Goal: Task Accomplishment & Management: Use online tool/utility

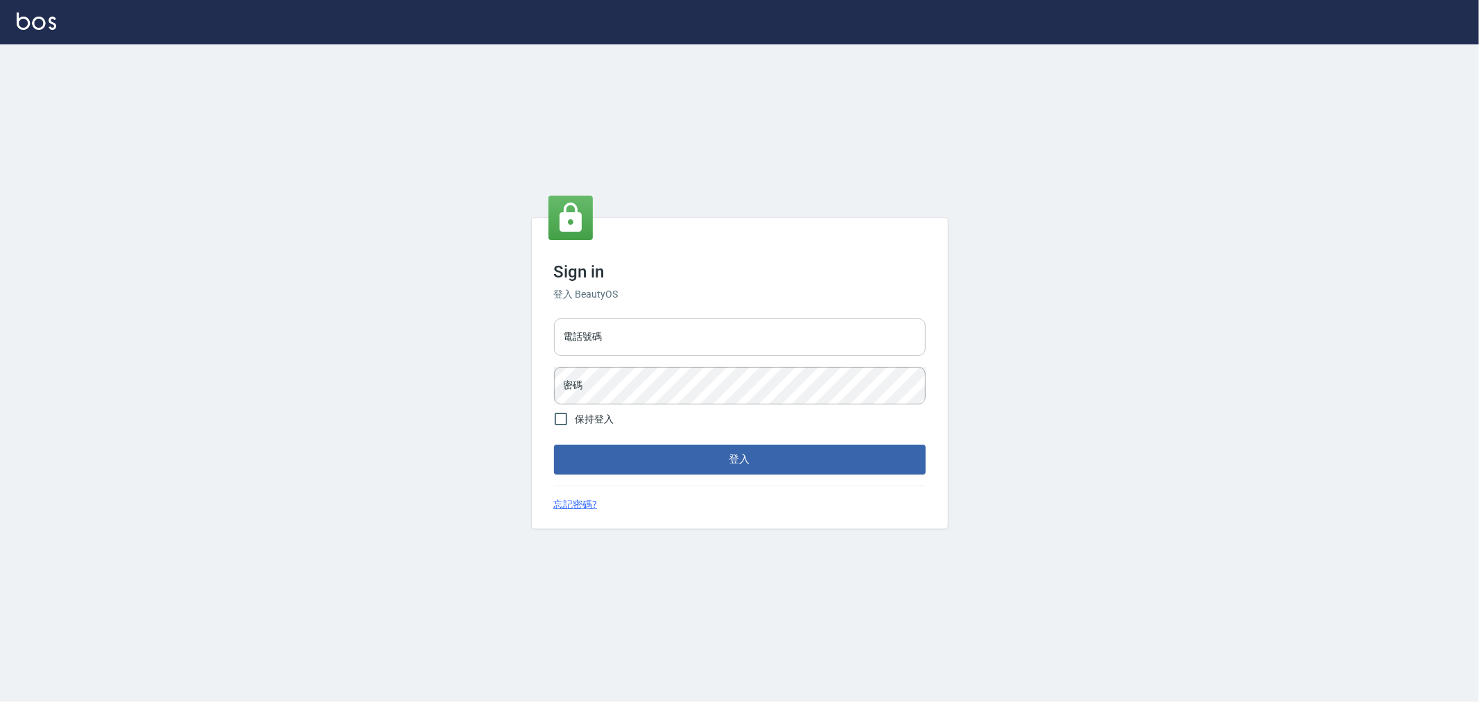
click at [600, 348] on input "電話號碼" at bounding box center [740, 336] width 372 height 37
type input "0222886821"
click at [554, 445] on button "登入" at bounding box center [740, 459] width 372 height 29
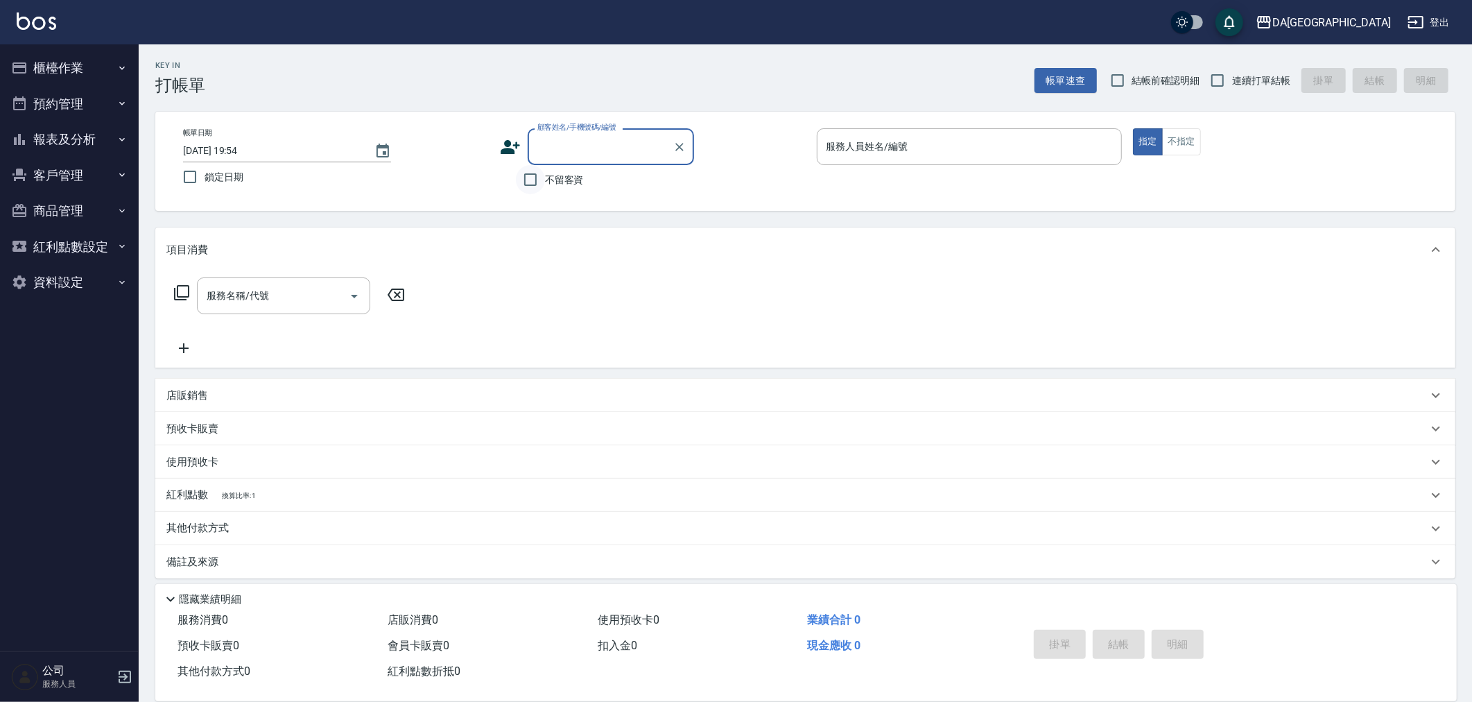
click at [542, 175] on input "不留客資" at bounding box center [530, 179] width 29 height 29
checkbox input "true"
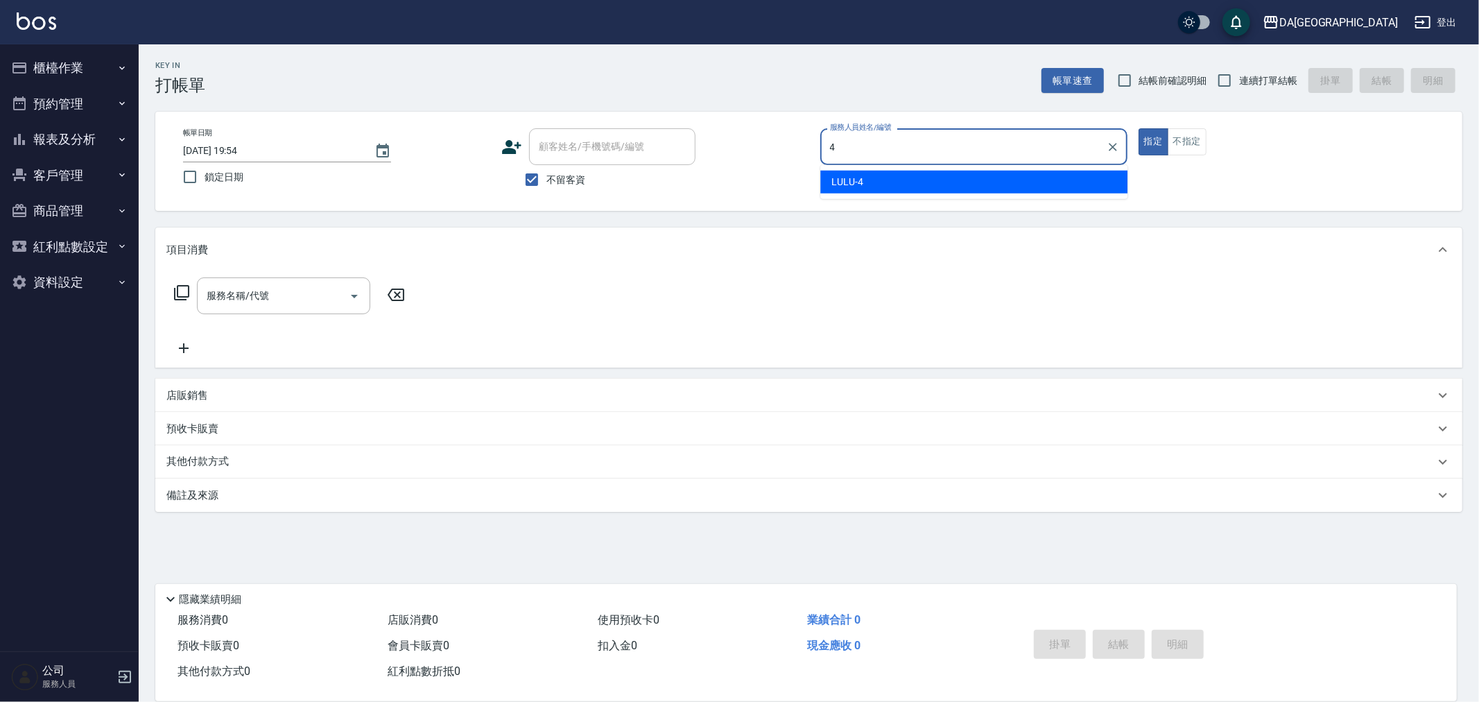
type input "LULU-4"
type button "true"
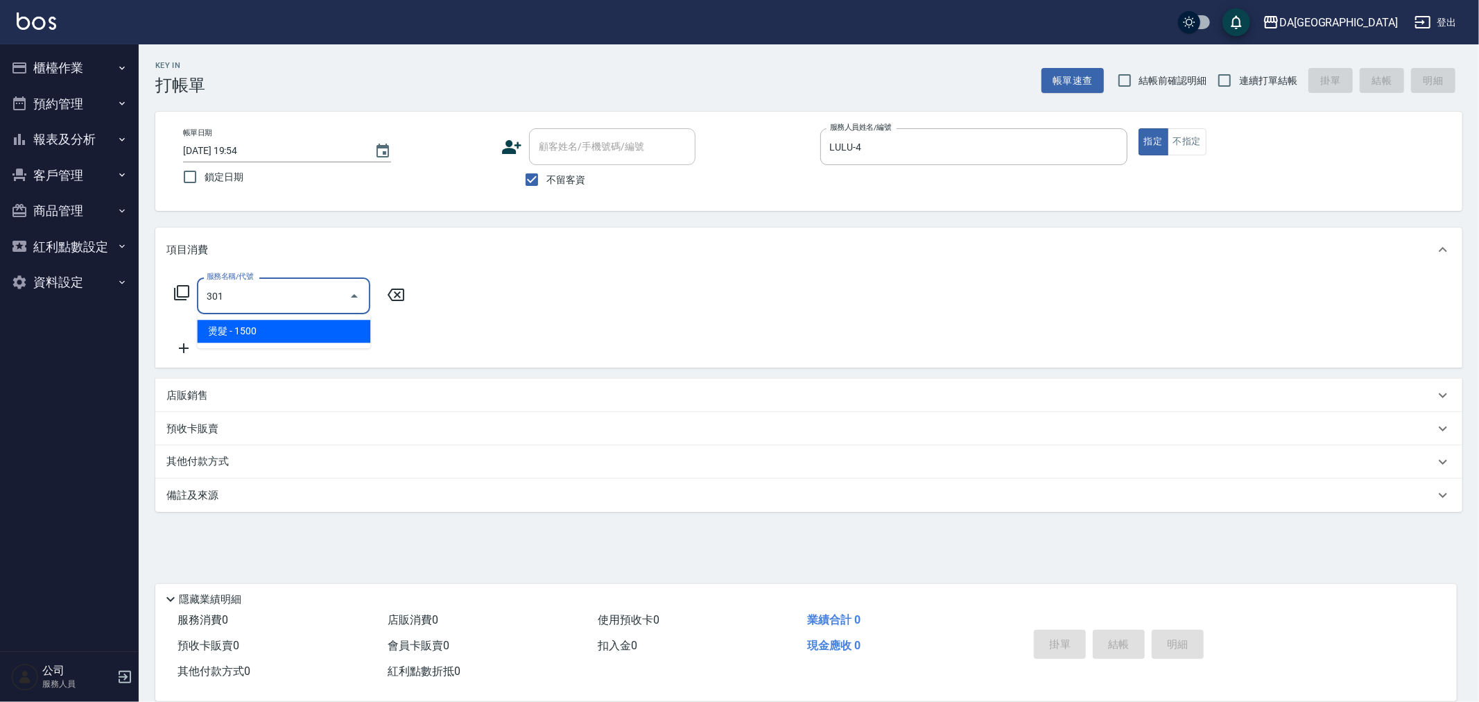
type input "燙髮(301)"
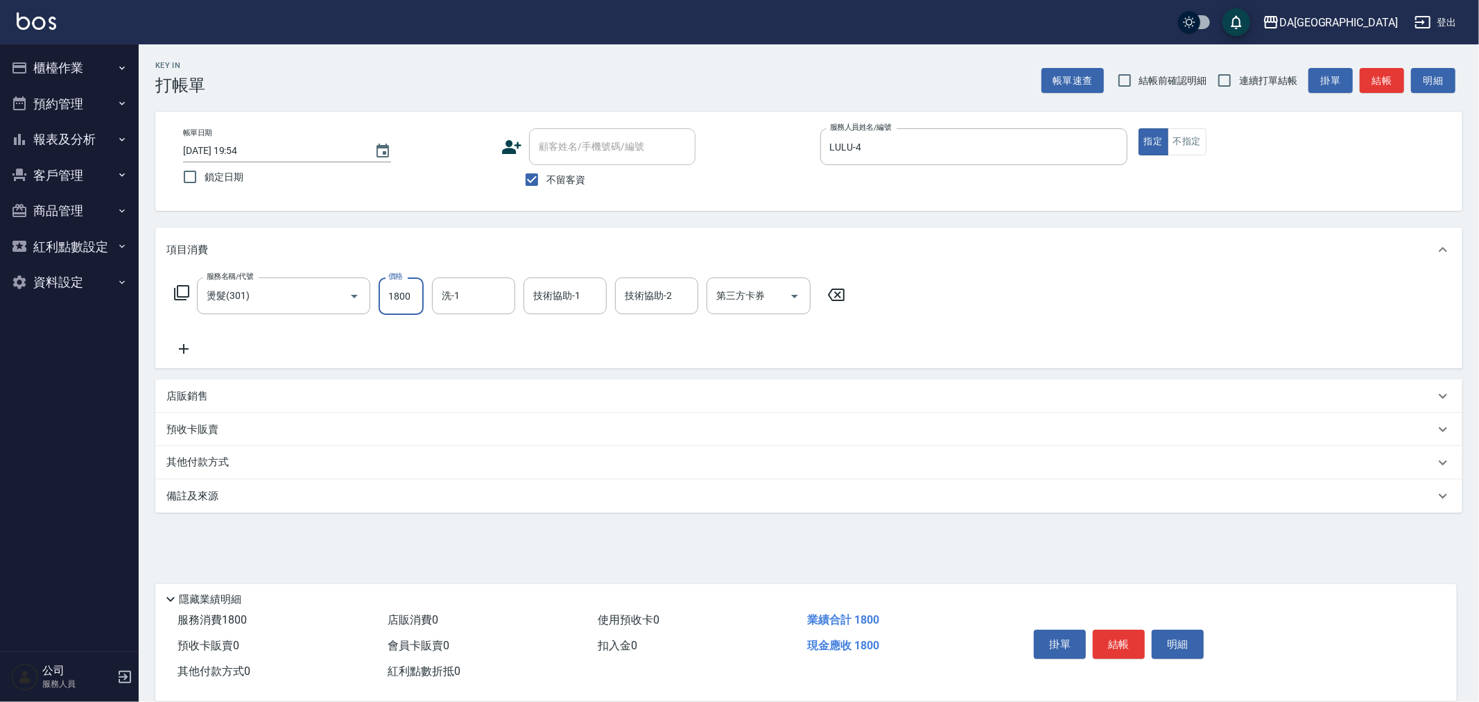
type input "1800"
type input "[PERSON_NAME]-30"
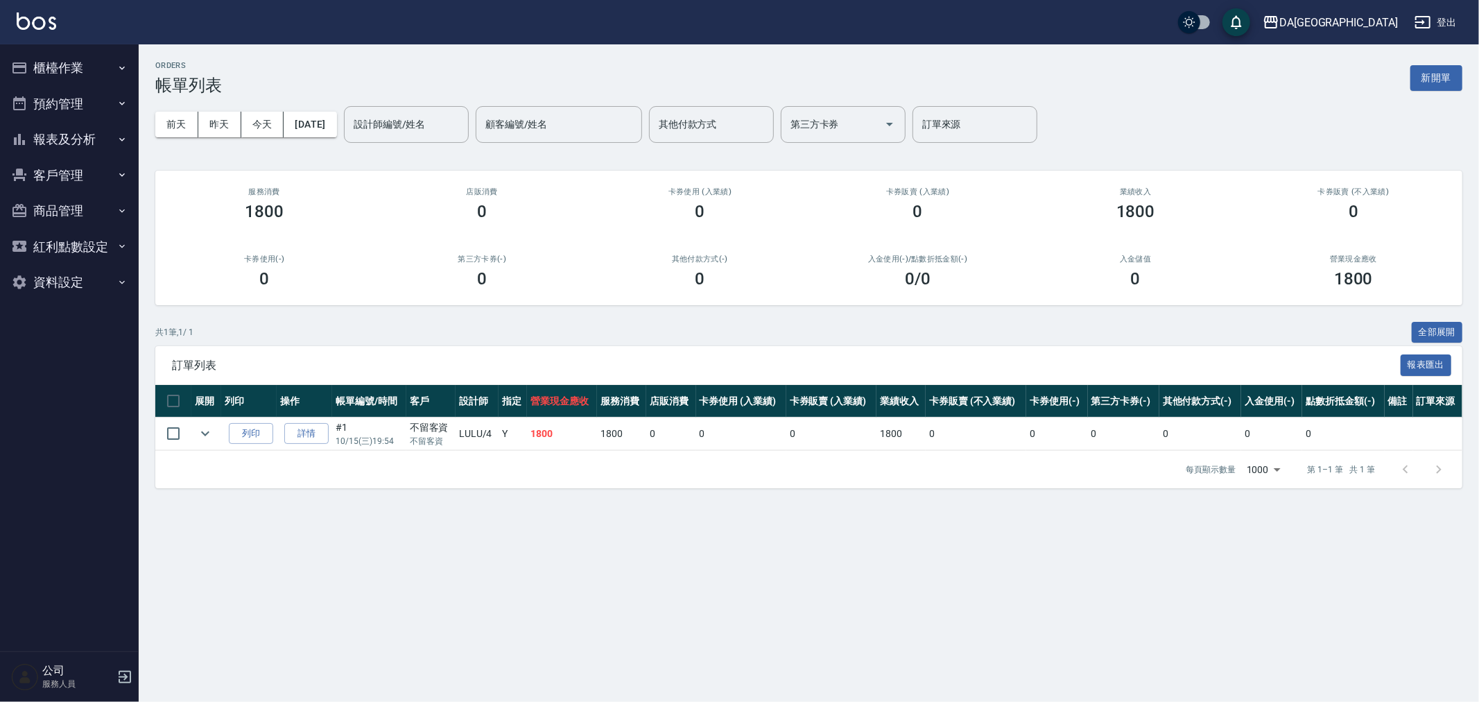
click at [90, 70] on button "櫃檯作業" at bounding box center [70, 68] width 128 height 36
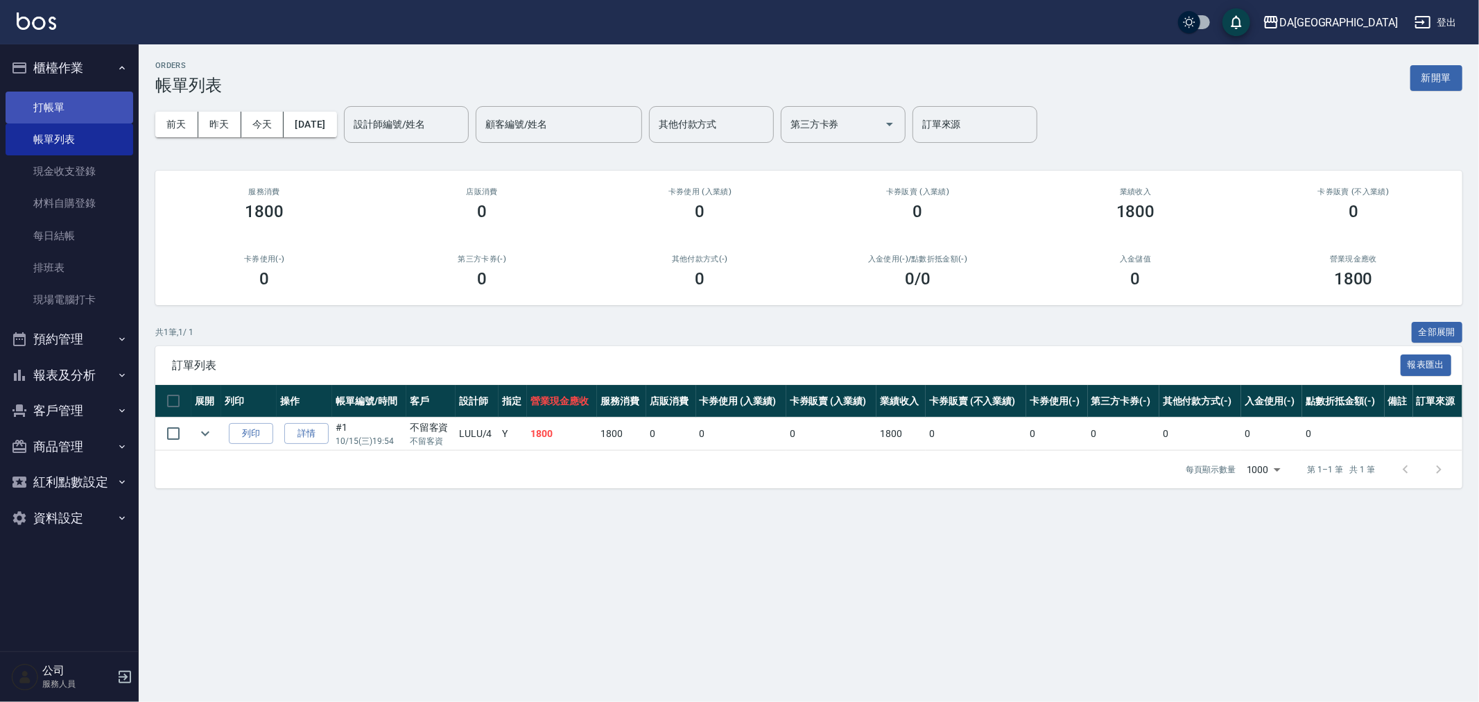
click at [107, 100] on link "打帳單" at bounding box center [70, 108] width 128 height 32
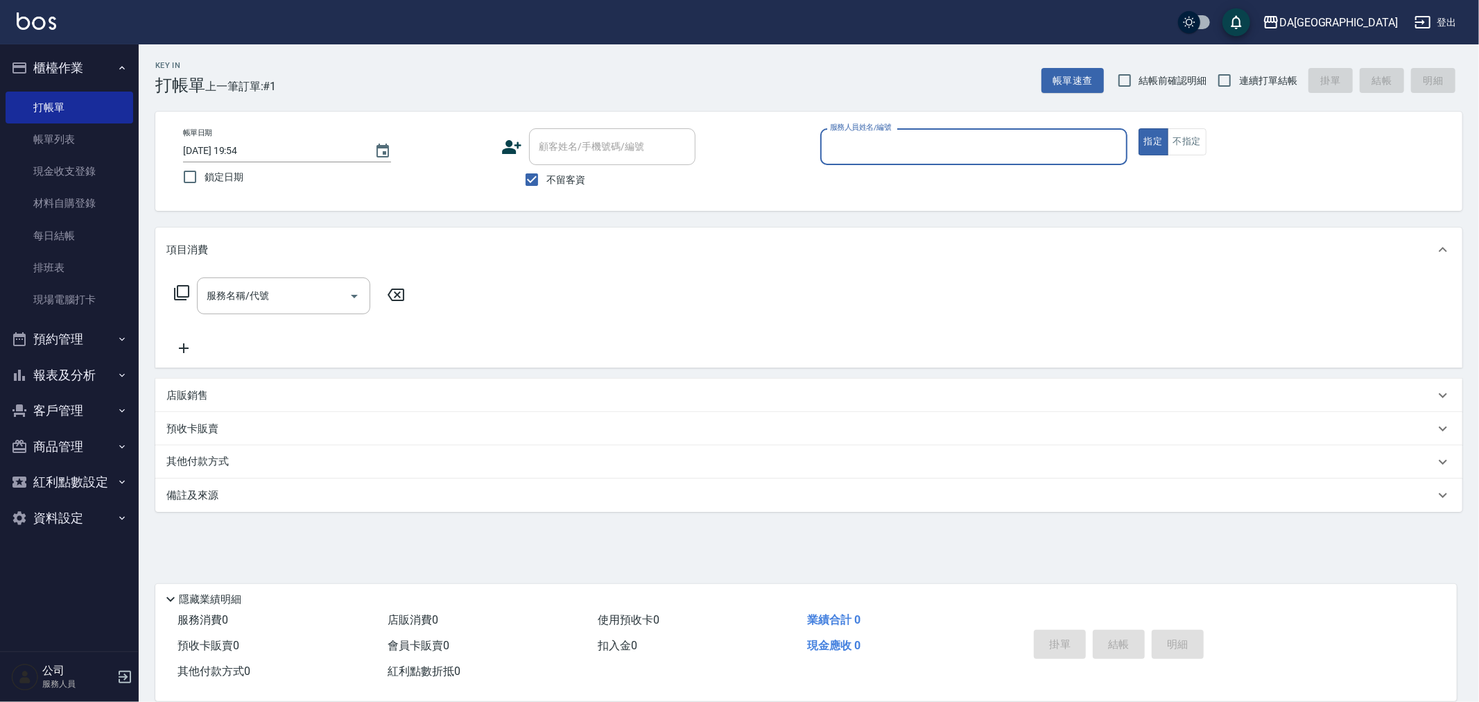
click at [1274, 61] on div "Key In 打帳單 上一筆訂單:#1 帳單速查 結帳前確認明細 連續打單結帳 掛單 結帳 明細" at bounding box center [801, 69] width 1324 height 51
click at [1293, 83] on span "連續打單結帳" at bounding box center [1268, 81] width 58 height 15
click at [1239, 83] on input "連續打單結帳" at bounding box center [1224, 80] width 29 height 29
checkbox input "true"
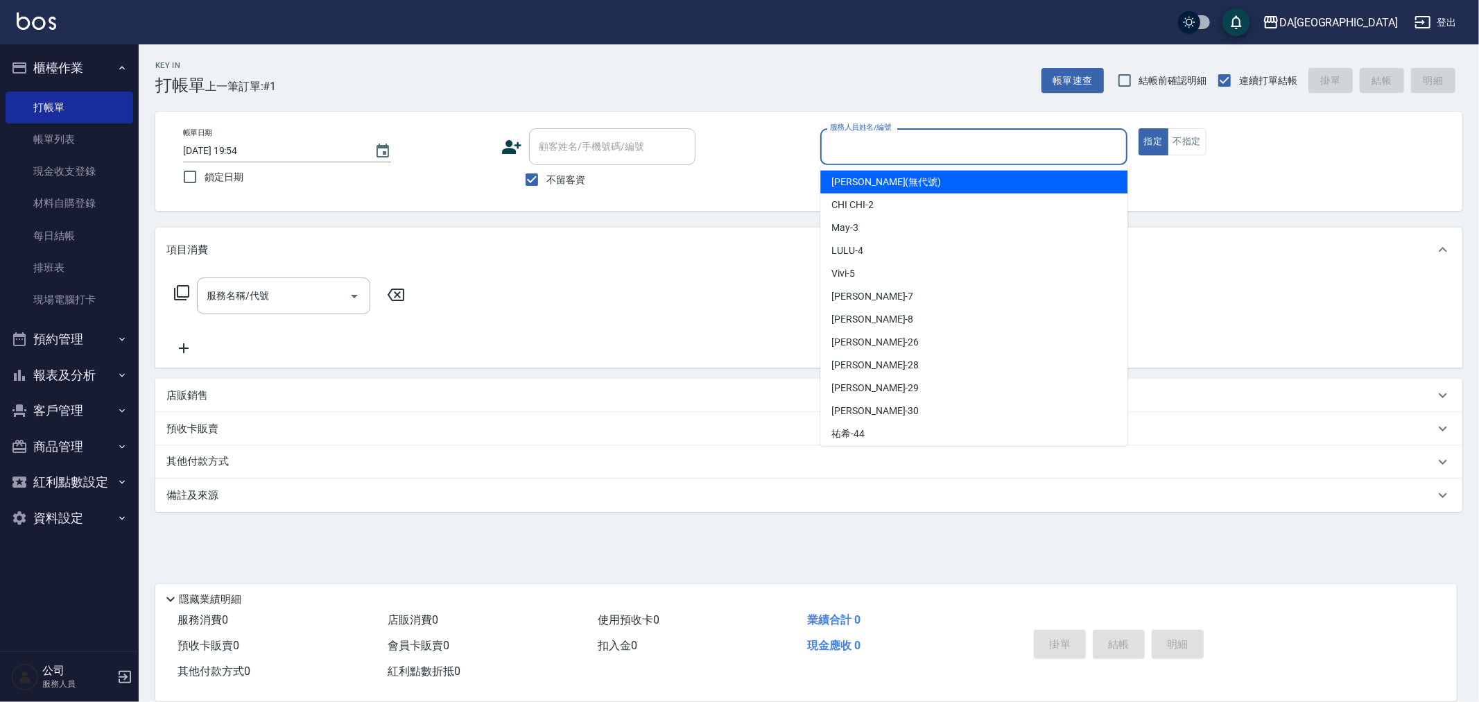
click at [1040, 147] on input "服務人員姓名/編號" at bounding box center [974, 147] width 295 height 24
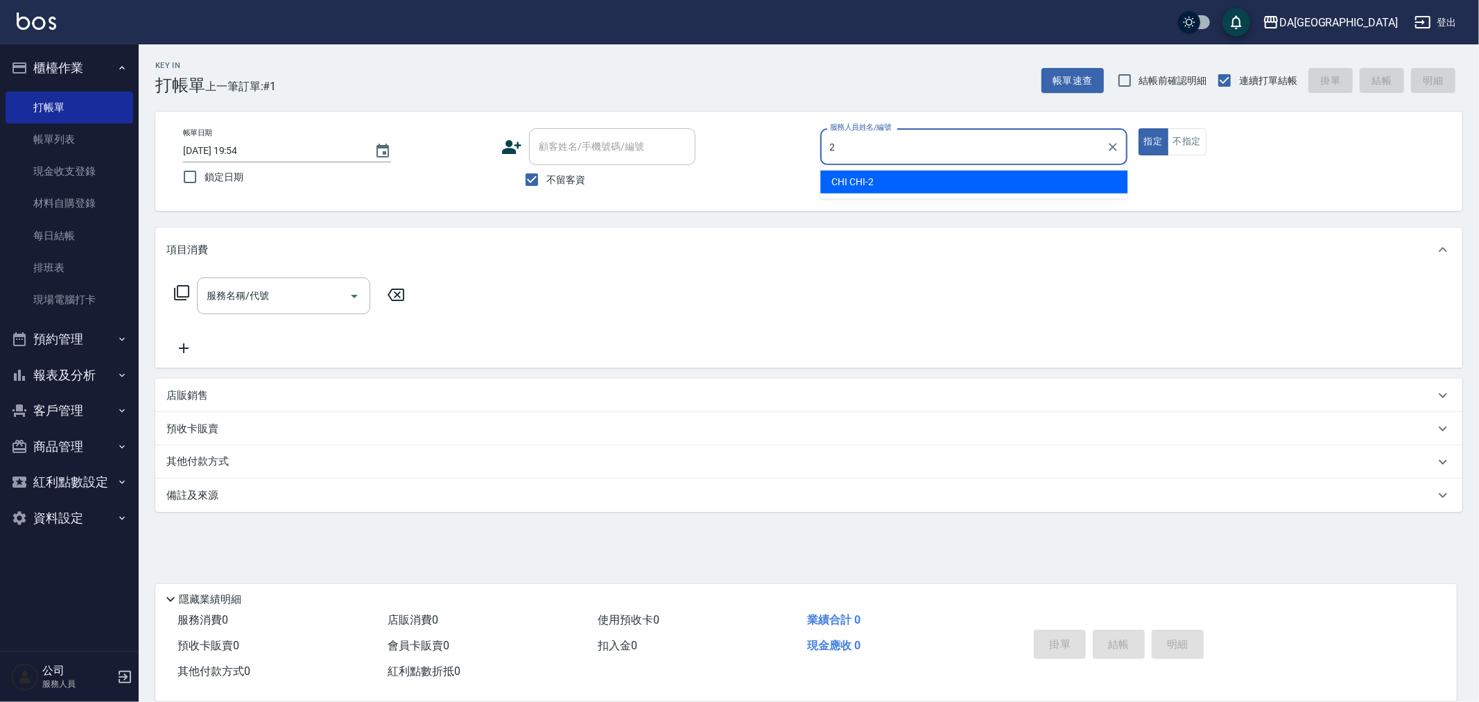
type input "CHI CHI-2"
type button "true"
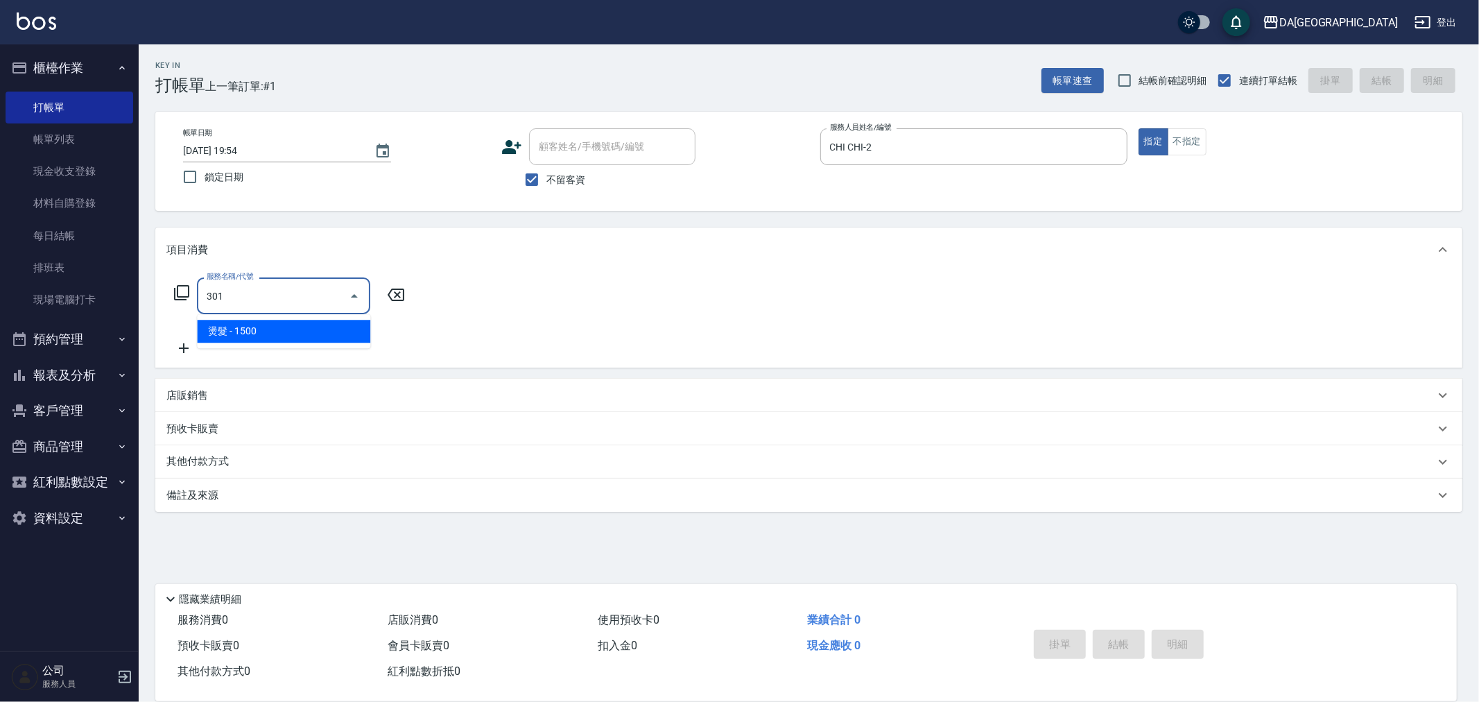
type input "燙髮(301)"
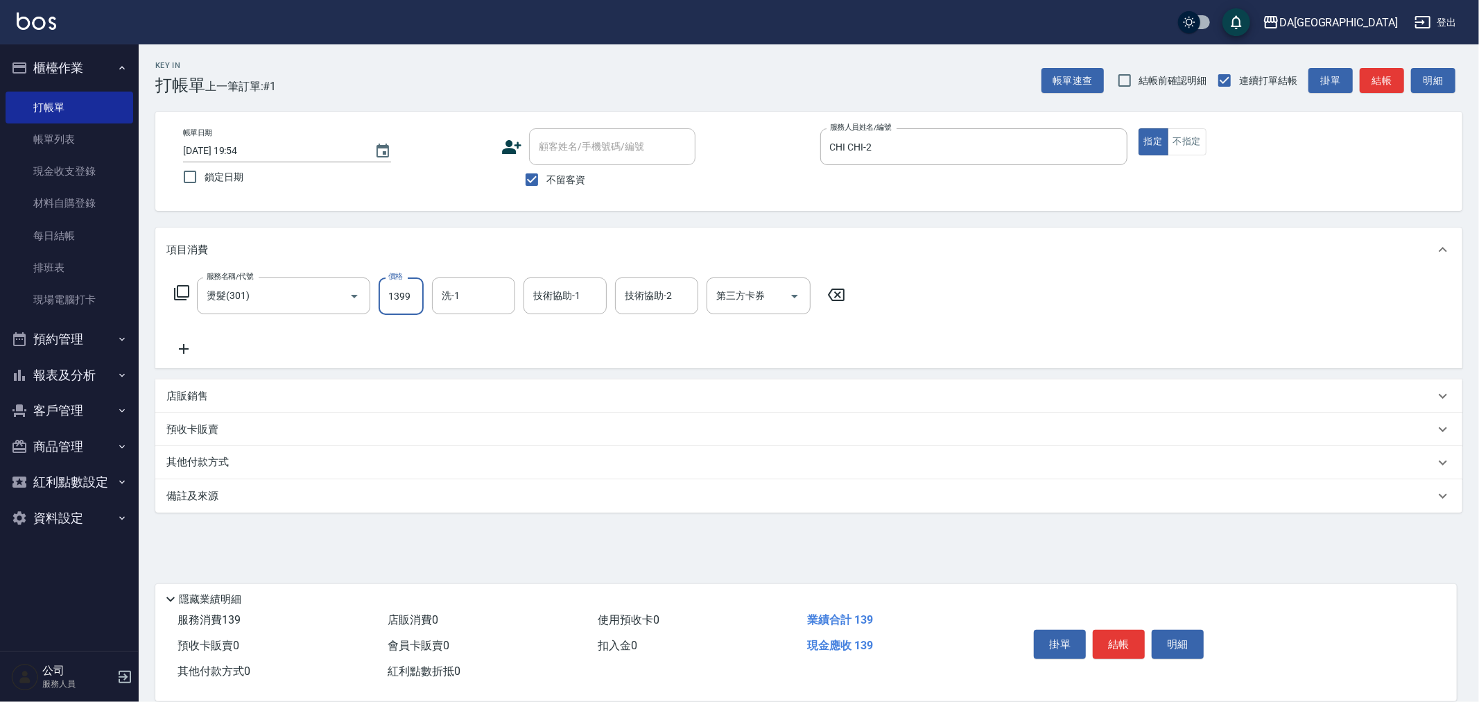
type input "1399"
type input "[PERSON_NAME]-30"
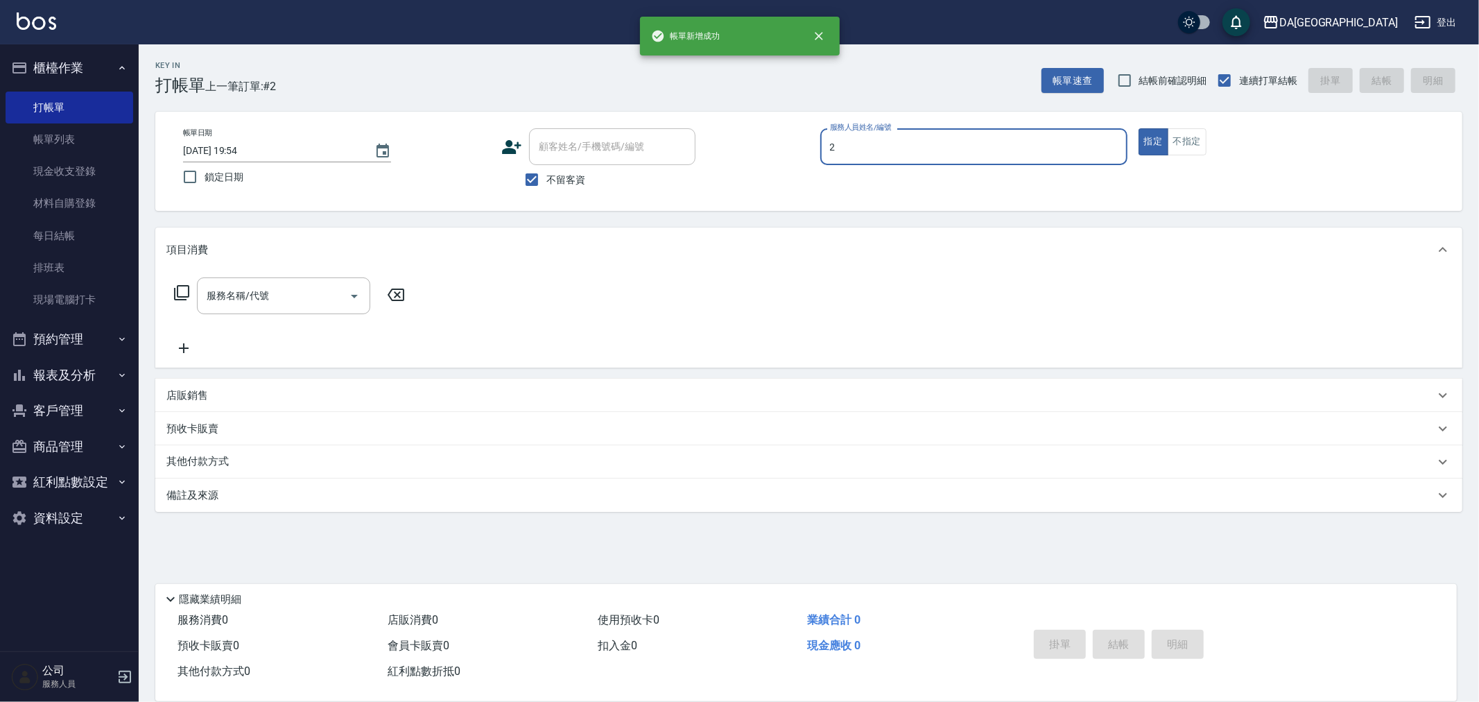
type input "CHI CHI-2"
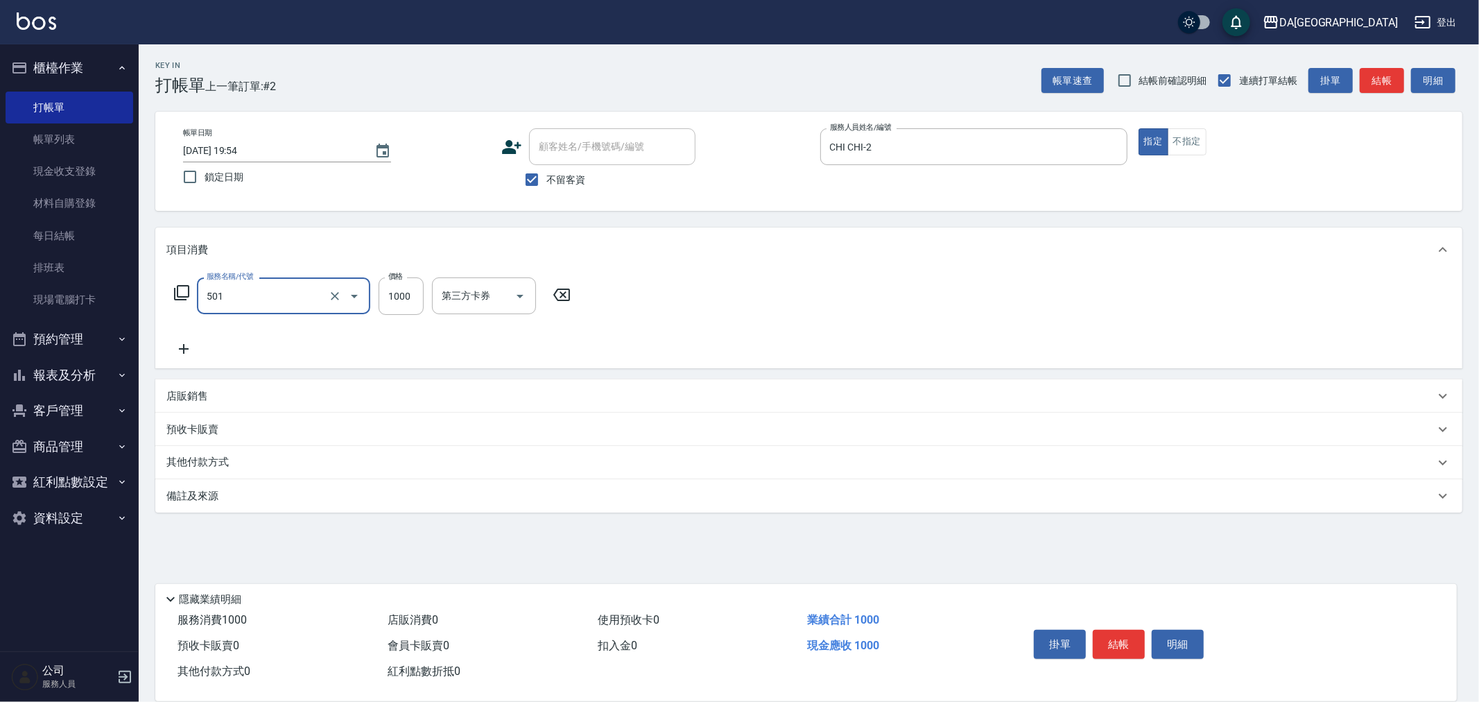
type input "染髮(501)"
type input "1980"
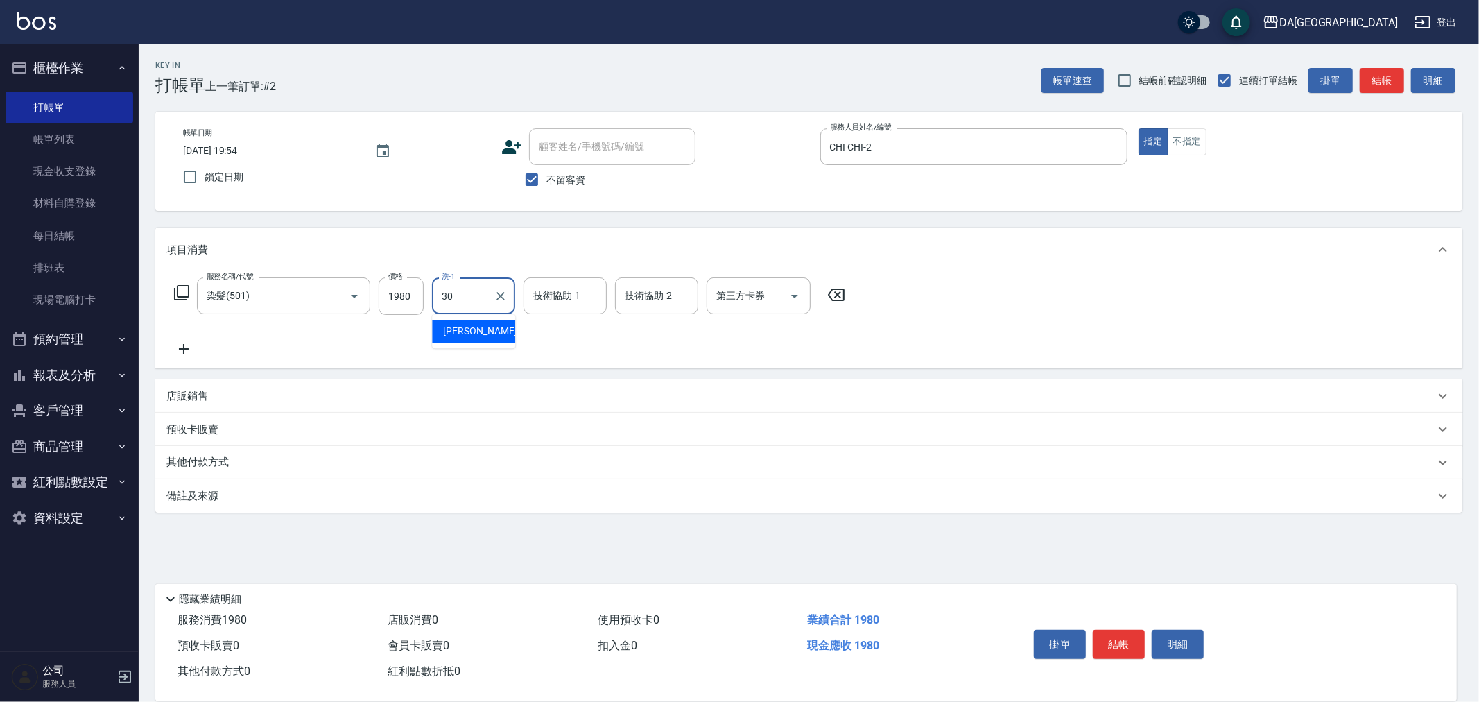
type input "[PERSON_NAME]-30"
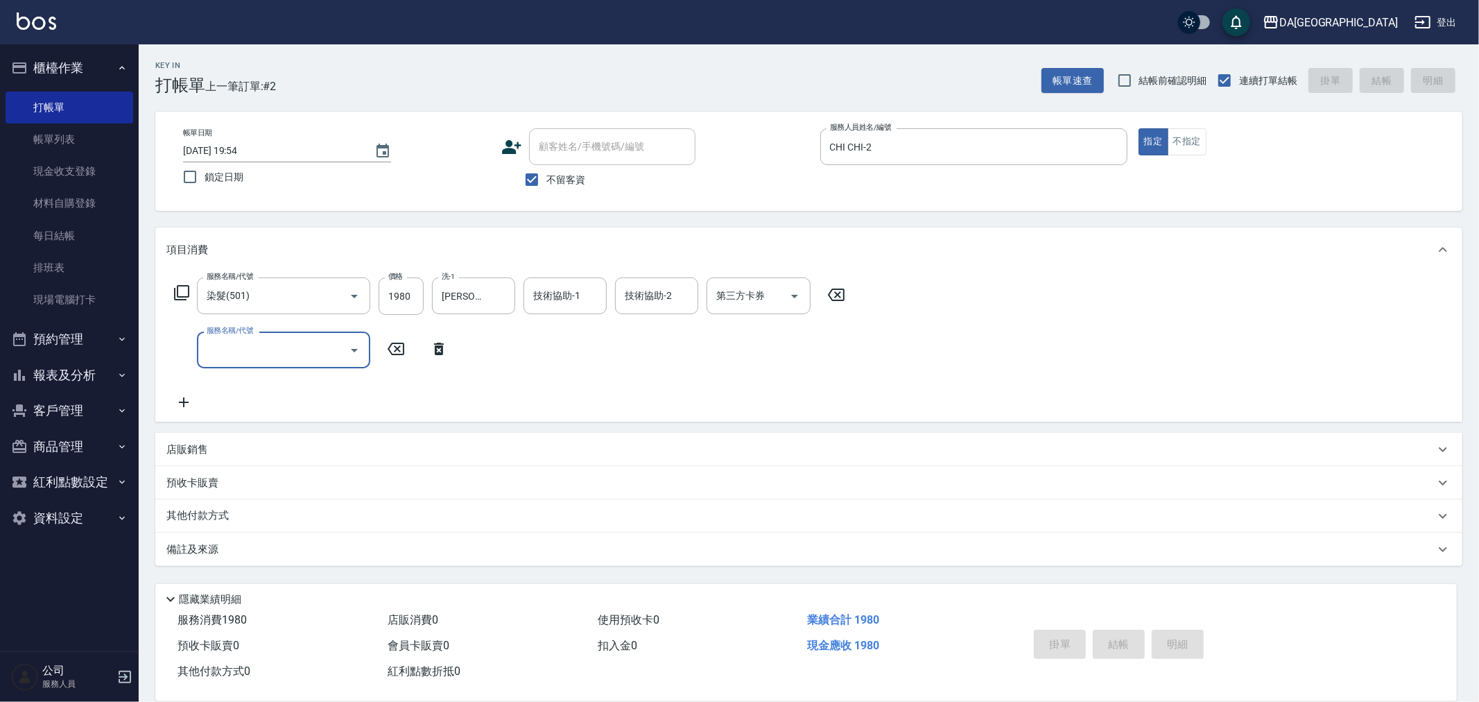
type input "[DATE] 19:55"
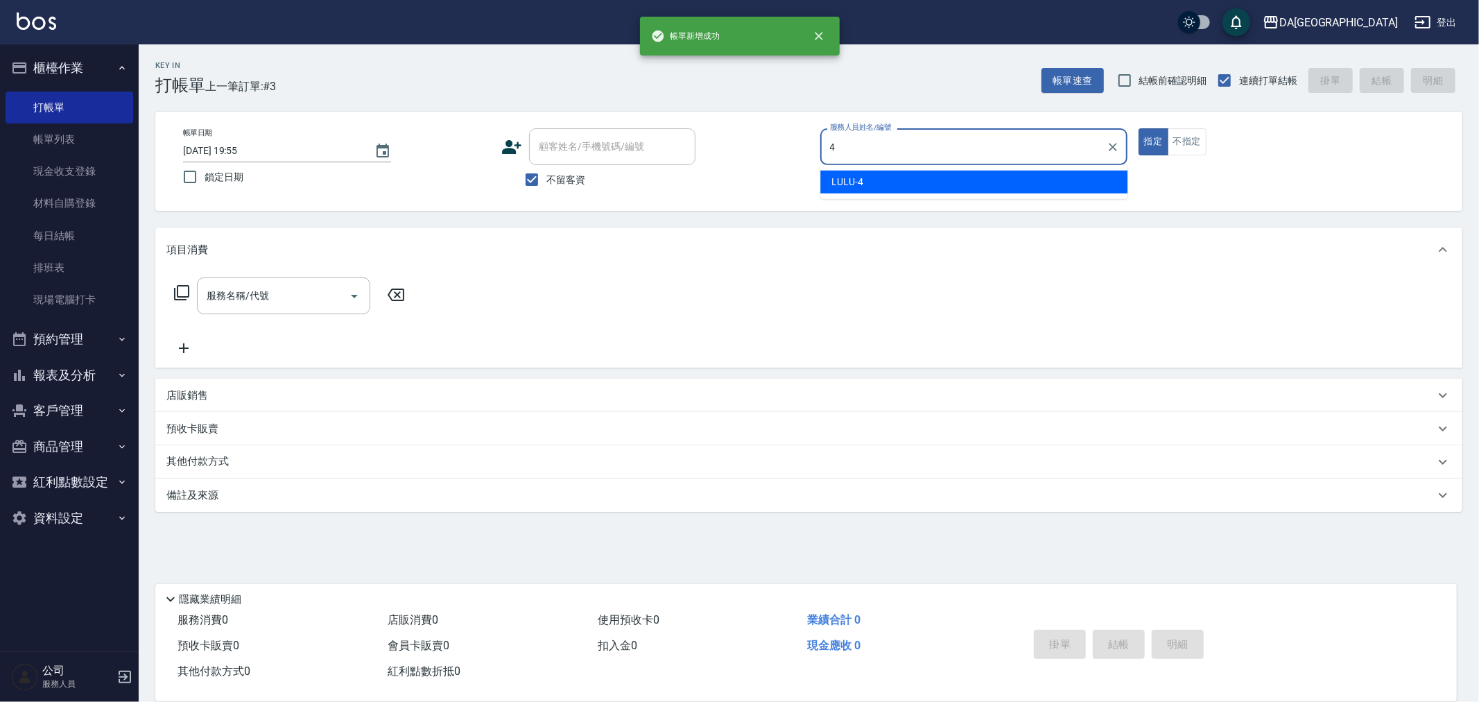
type input "LULU-4"
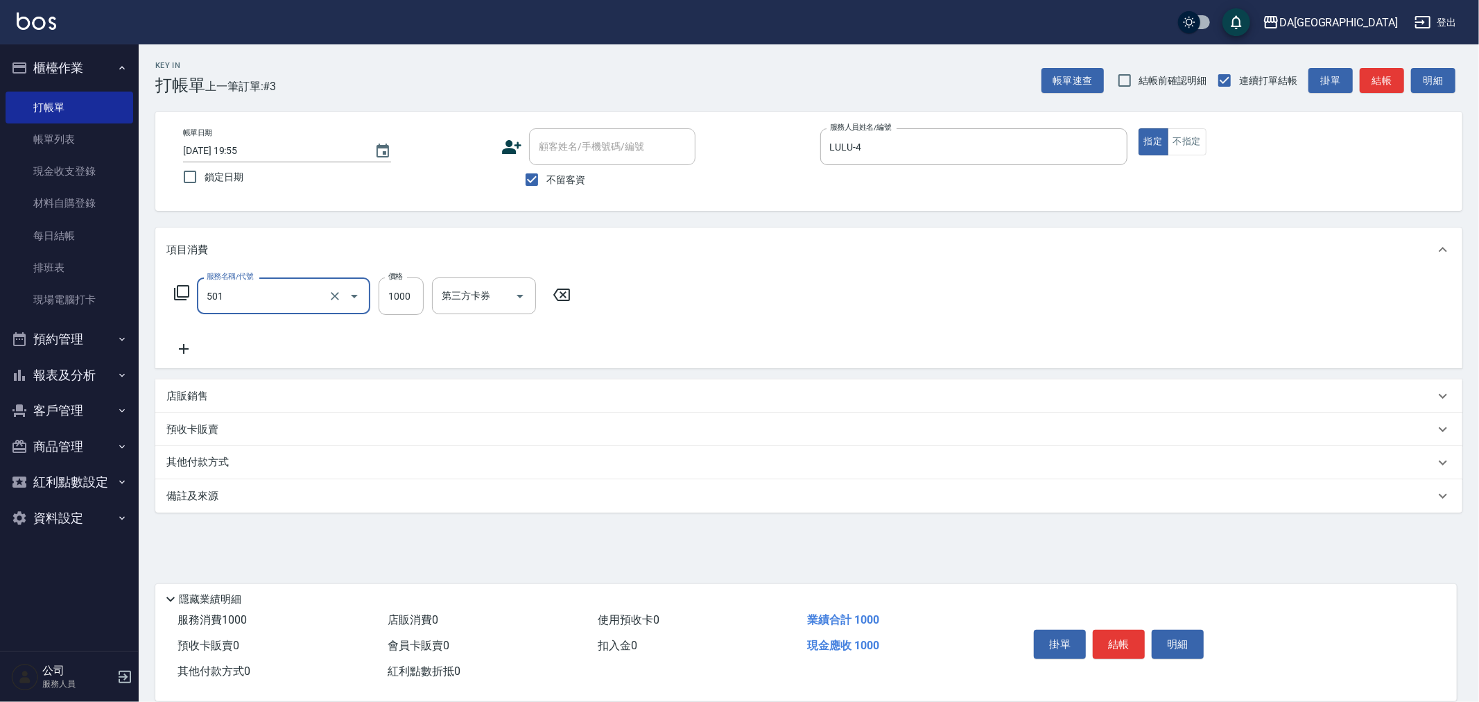
type input "染髮(501)"
type input "3000"
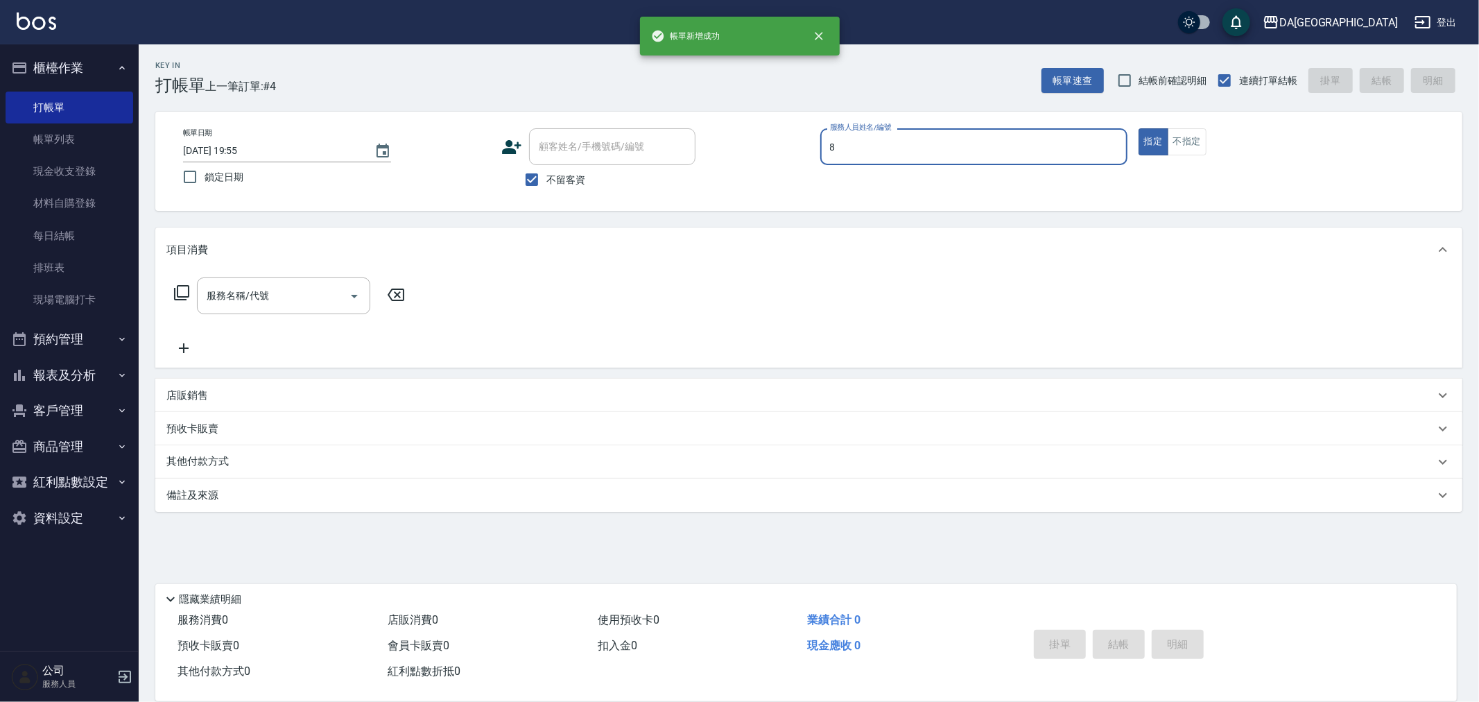
type input "[PERSON_NAME]-8"
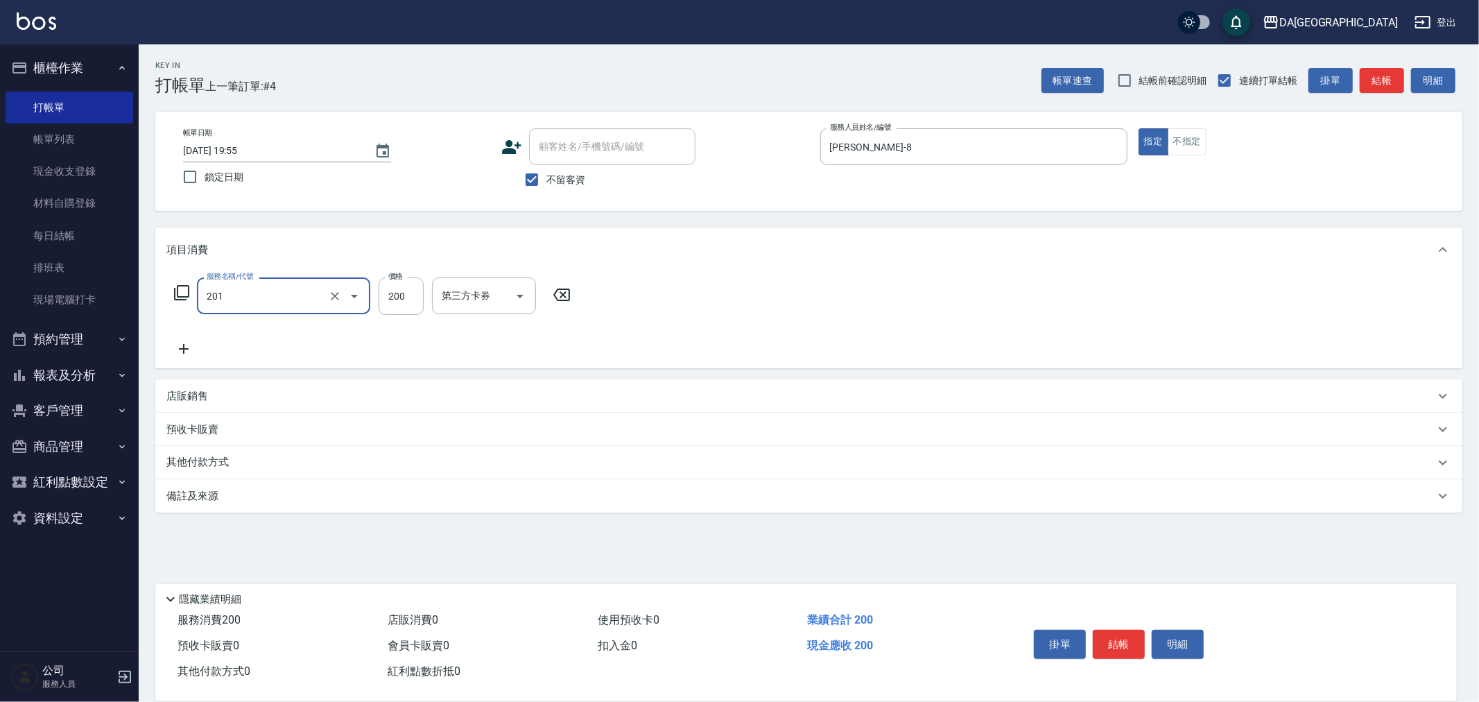
type input "洗髮(201)"
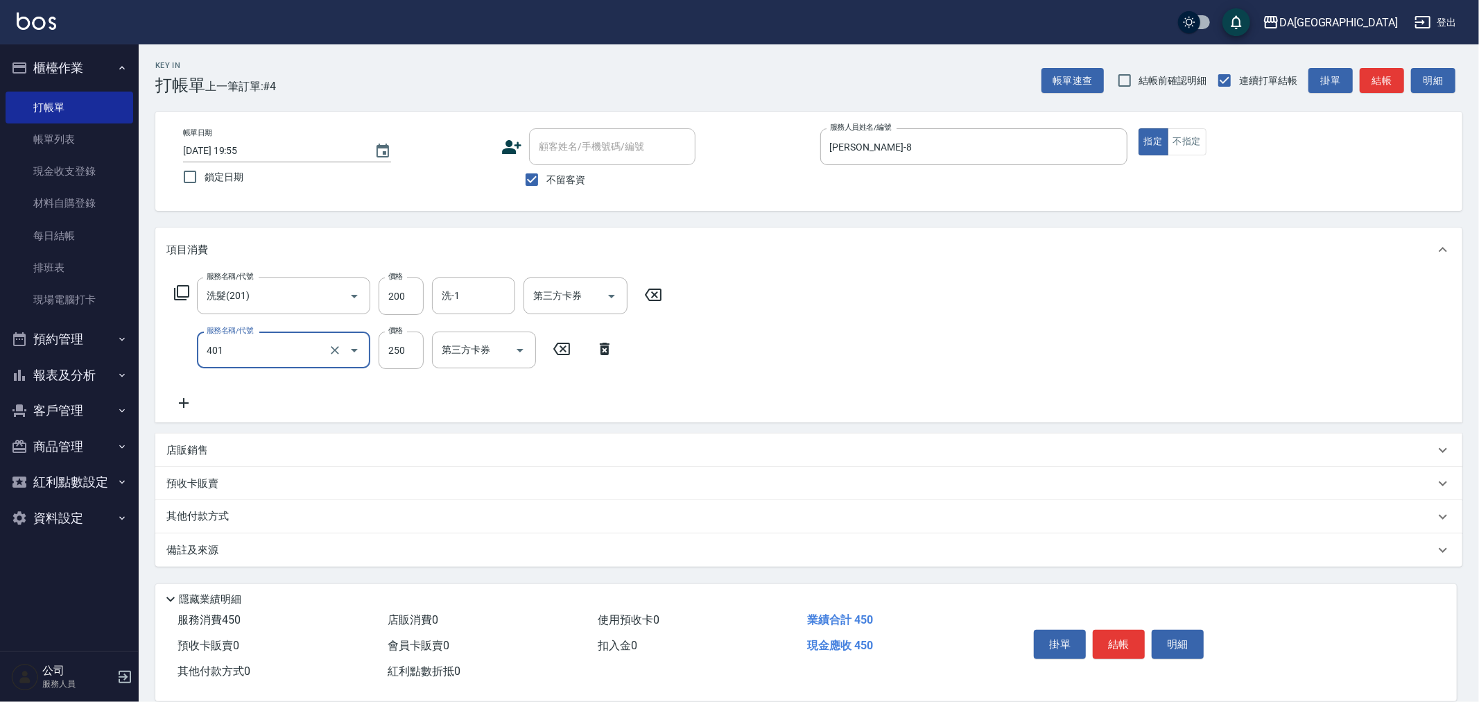
type input "剪髮(401)"
type input "400"
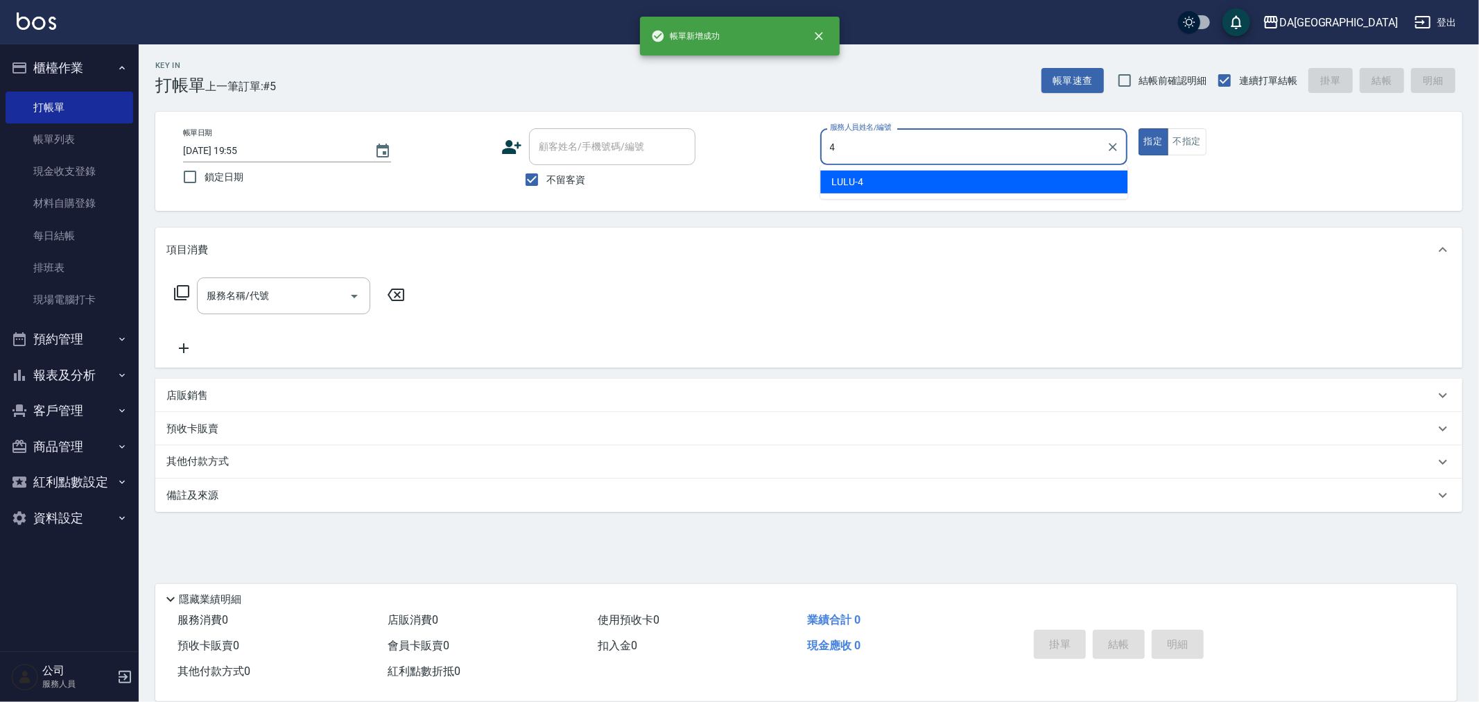
type input "LULU-4"
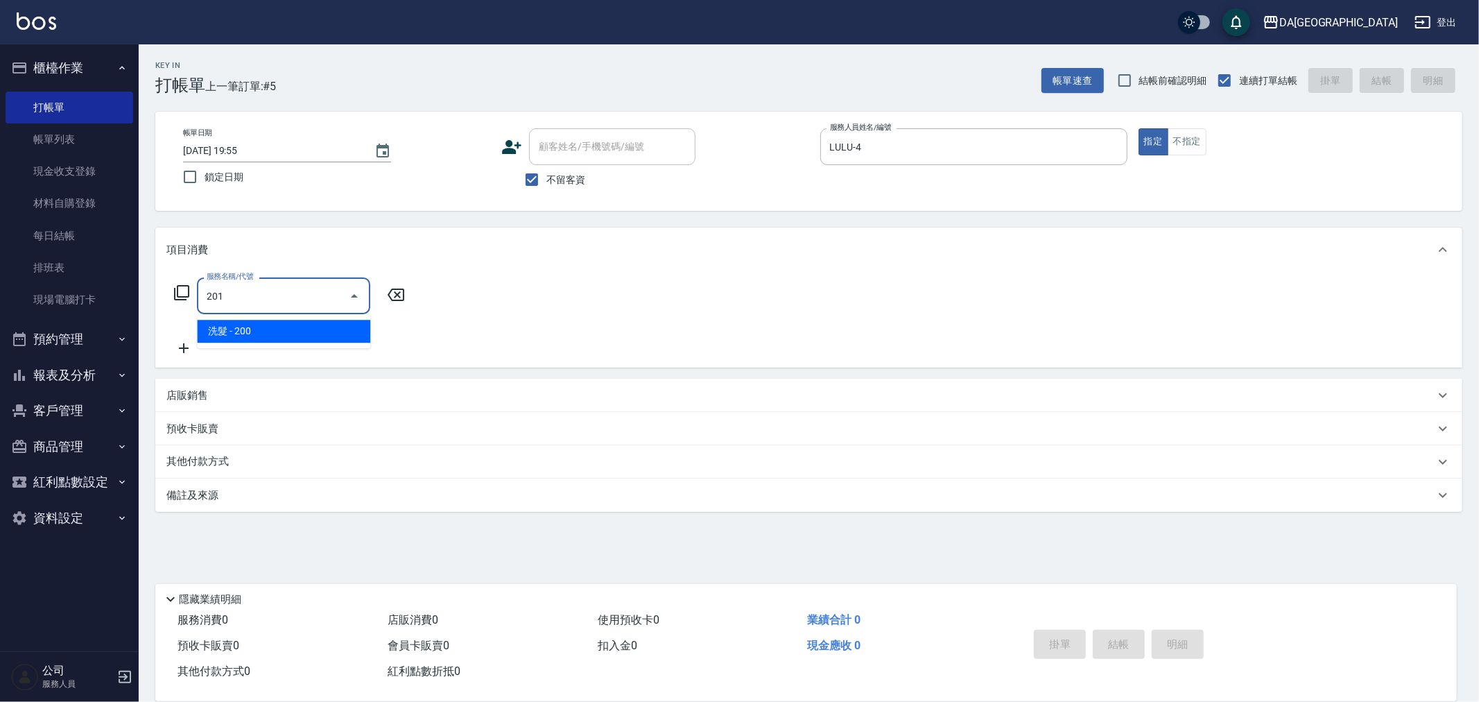
type input "洗髮(201)"
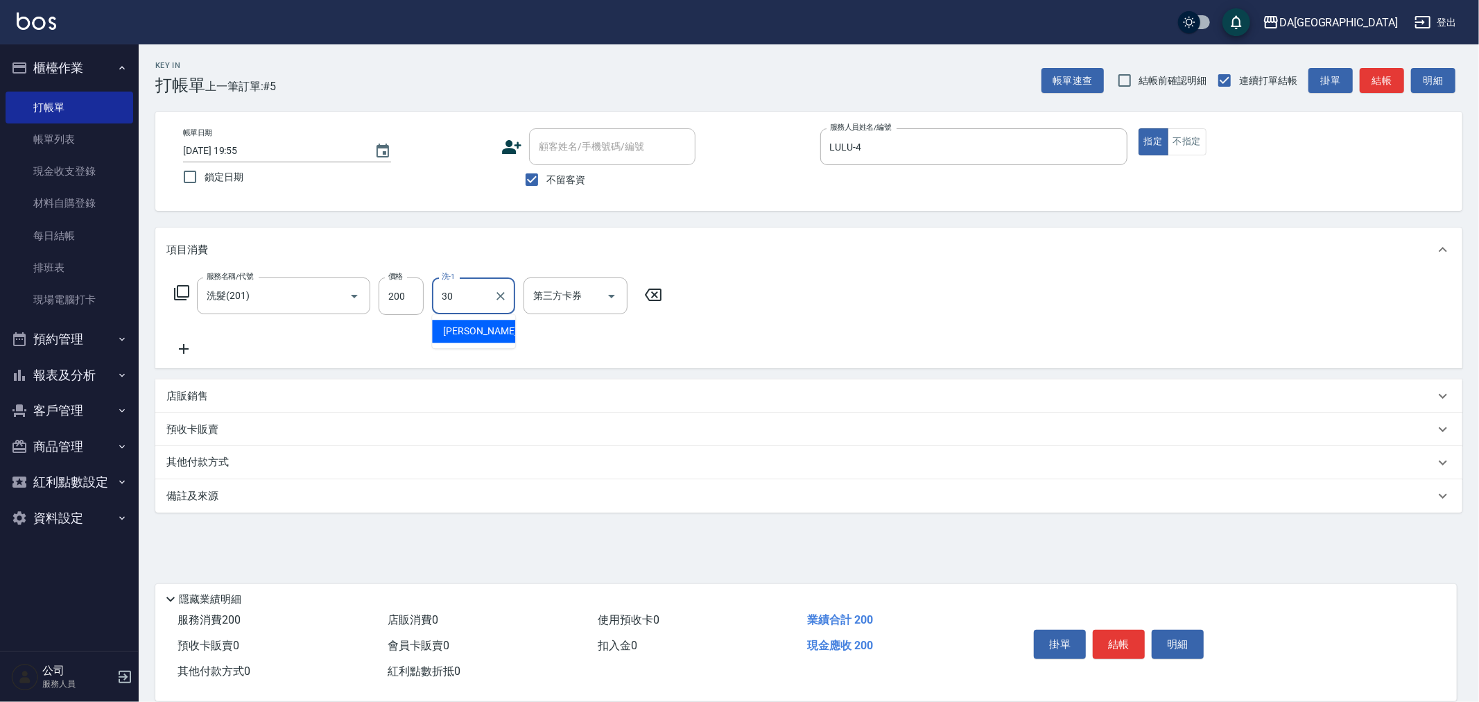
type input "[PERSON_NAME]-30"
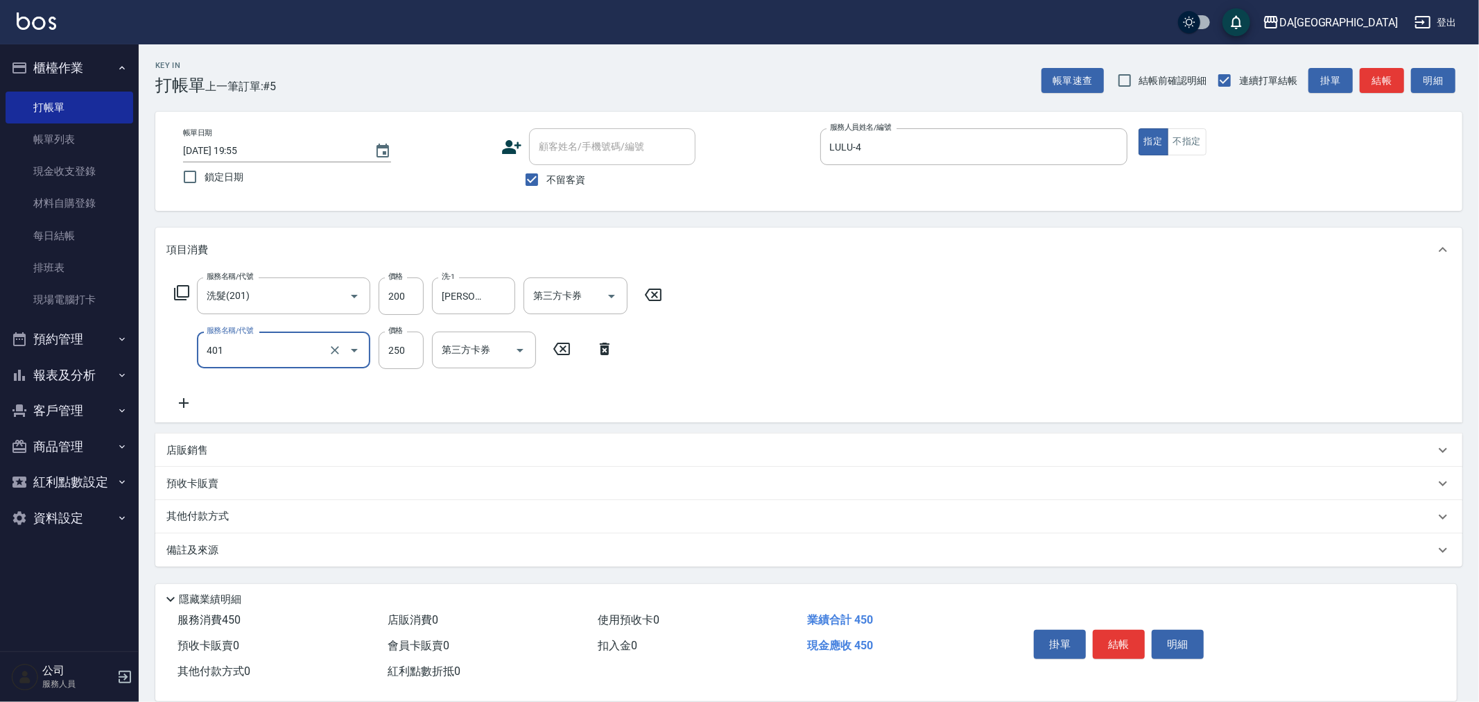
type input "剪髮(401)"
type input "400"
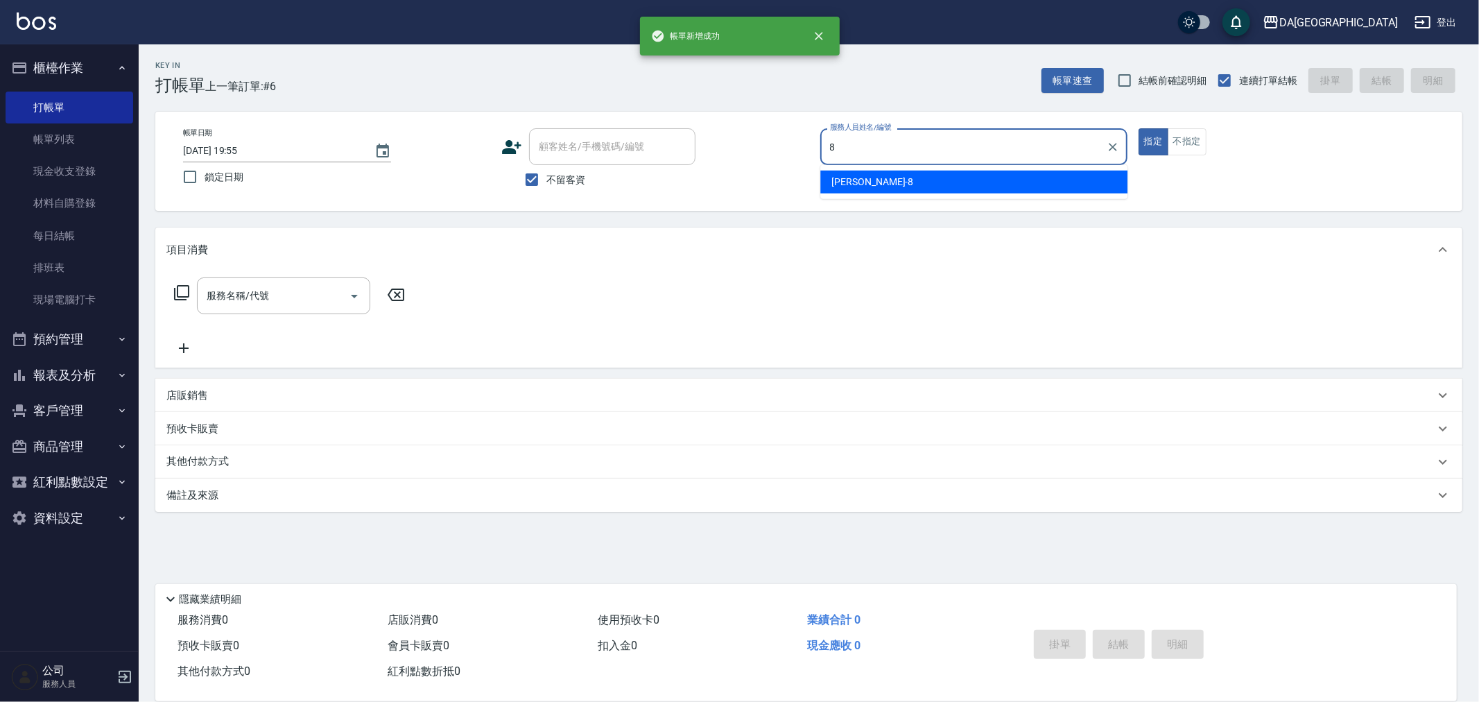
type input "[PERSON_NAME]-8"
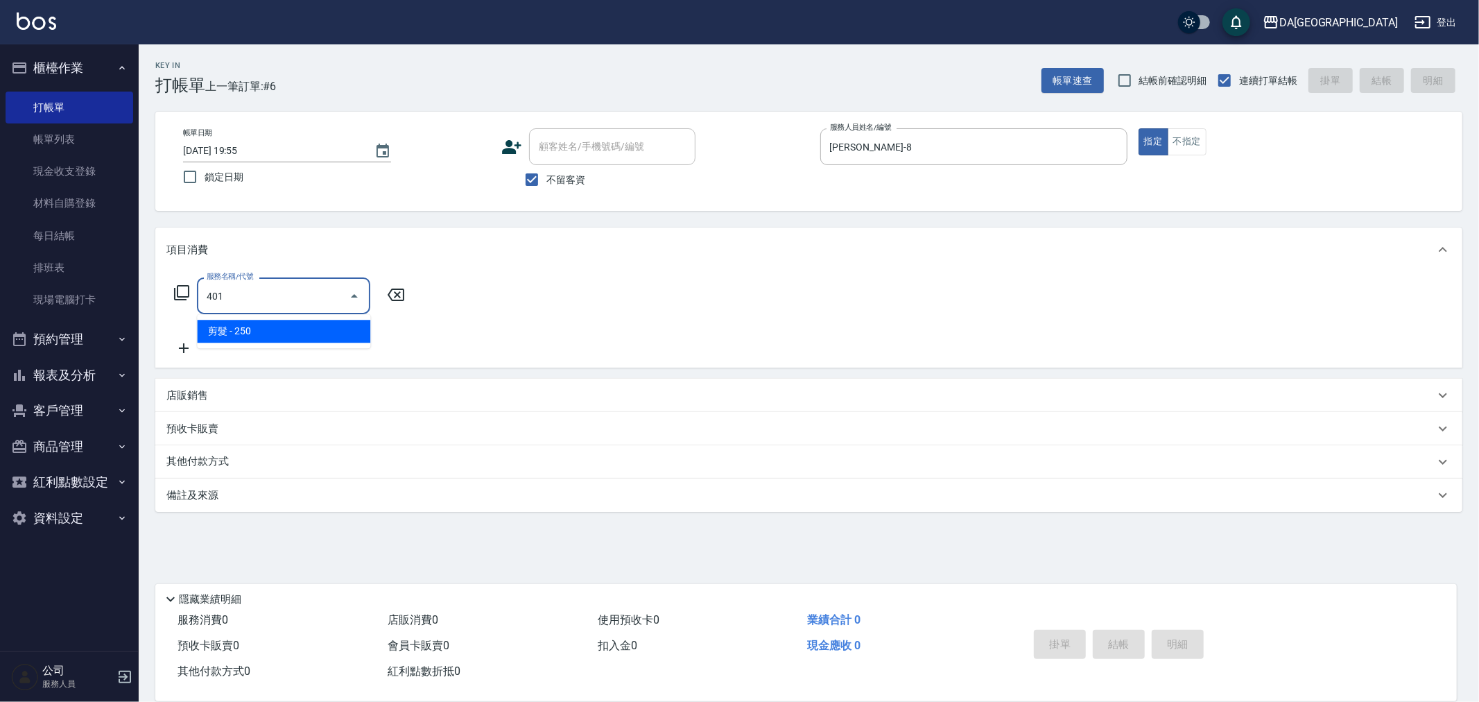
type input "剪髮(401)"
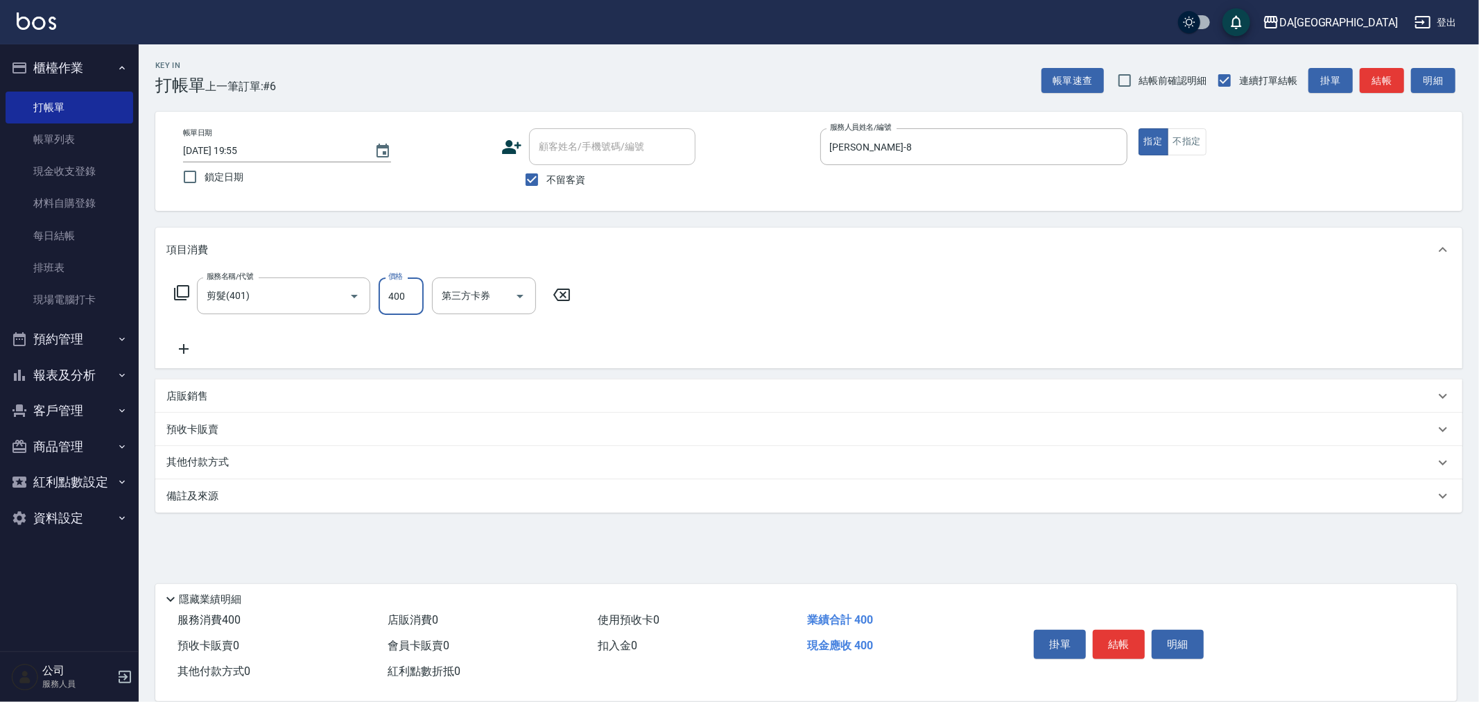
type input "400"
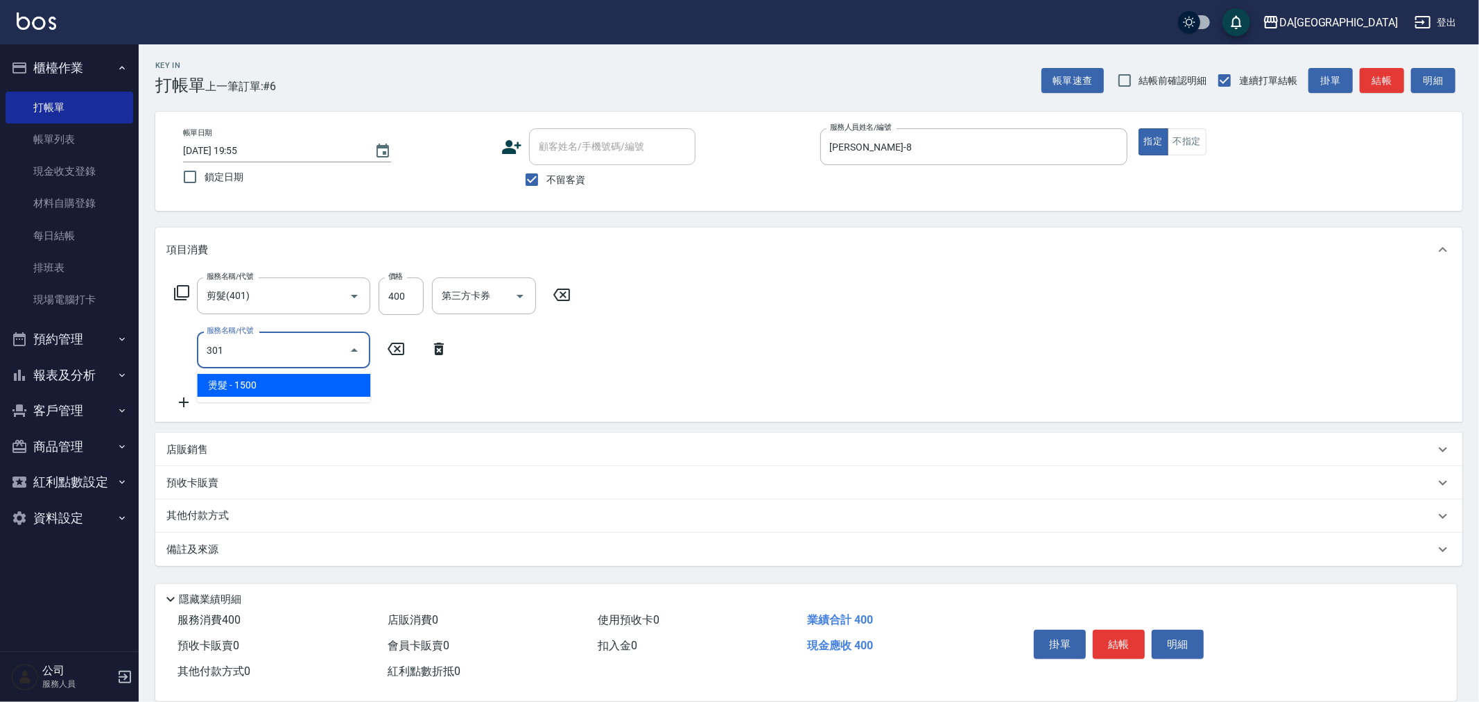
type input "燙髮(301)"
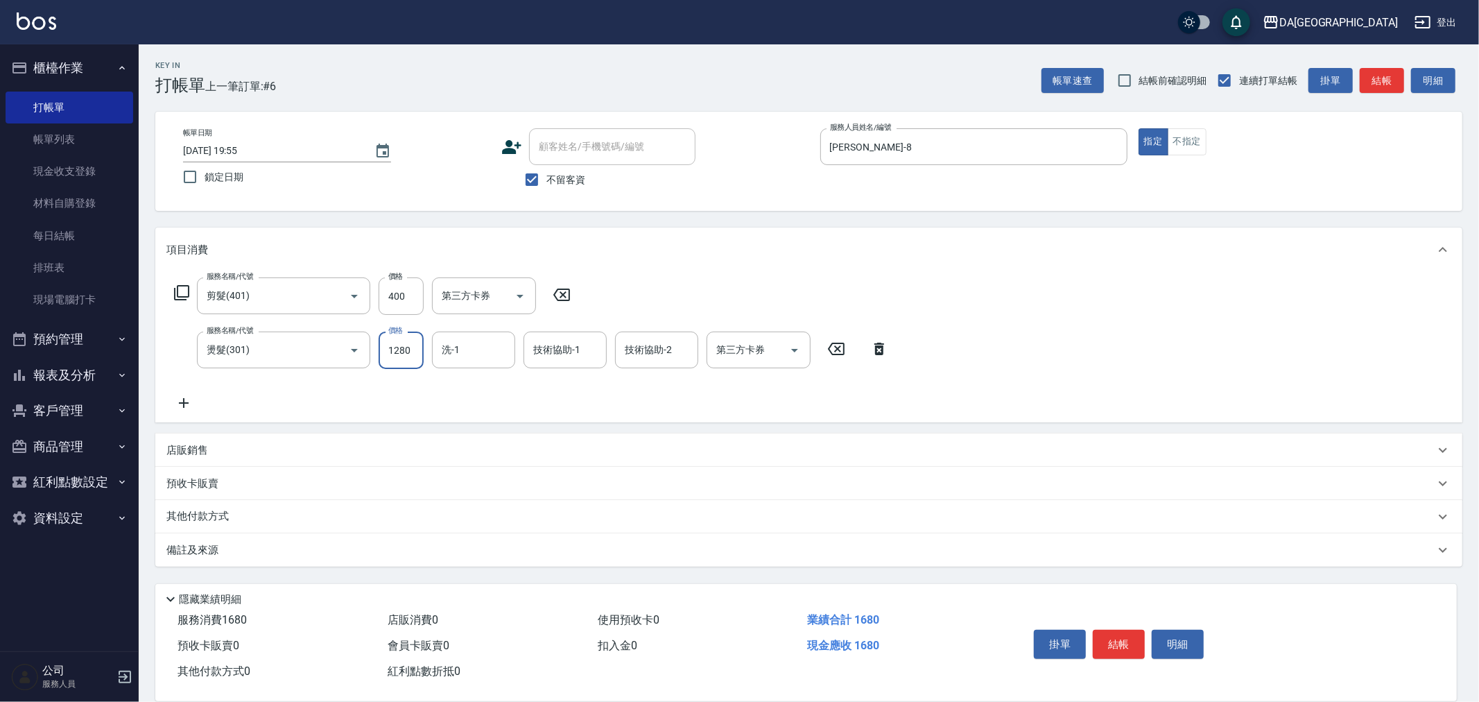
type input "1280"
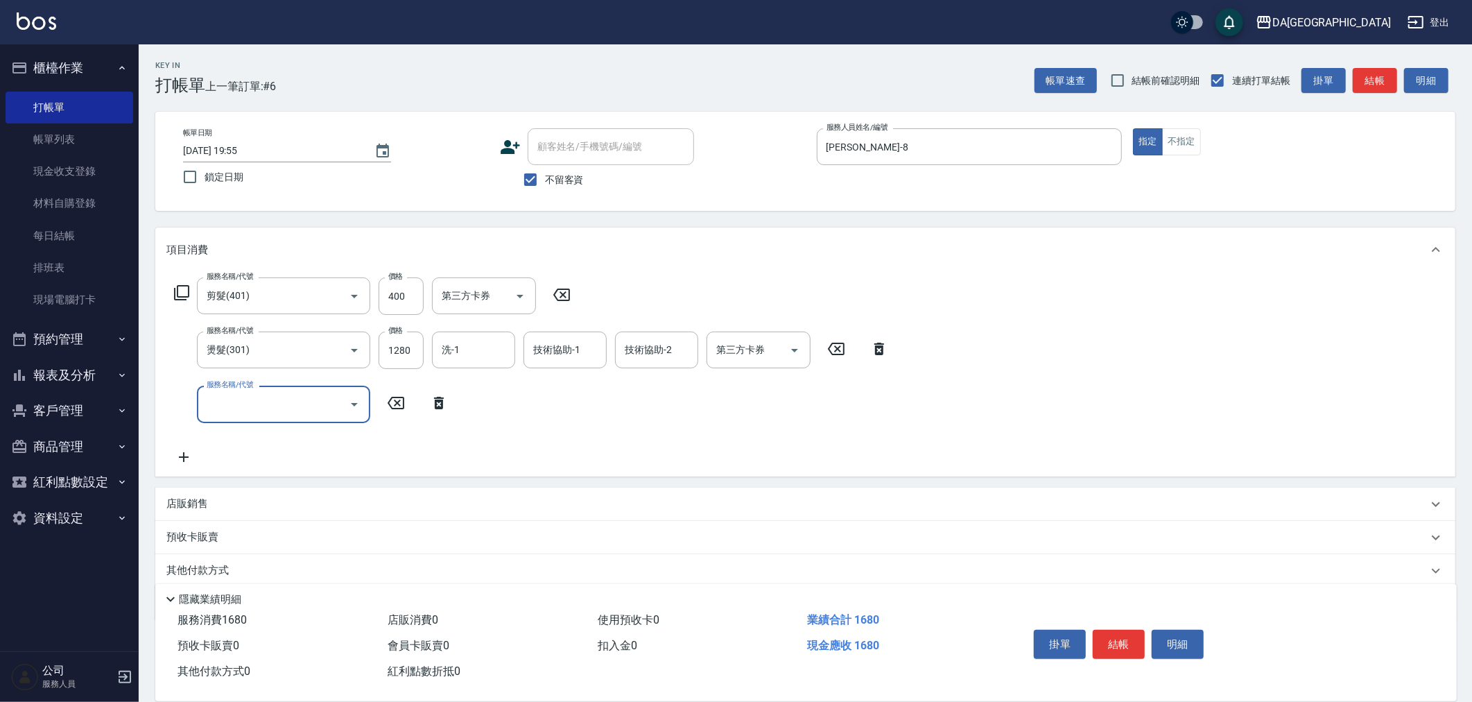
type input "6"
type input "染髮(501)"
type input "1280"
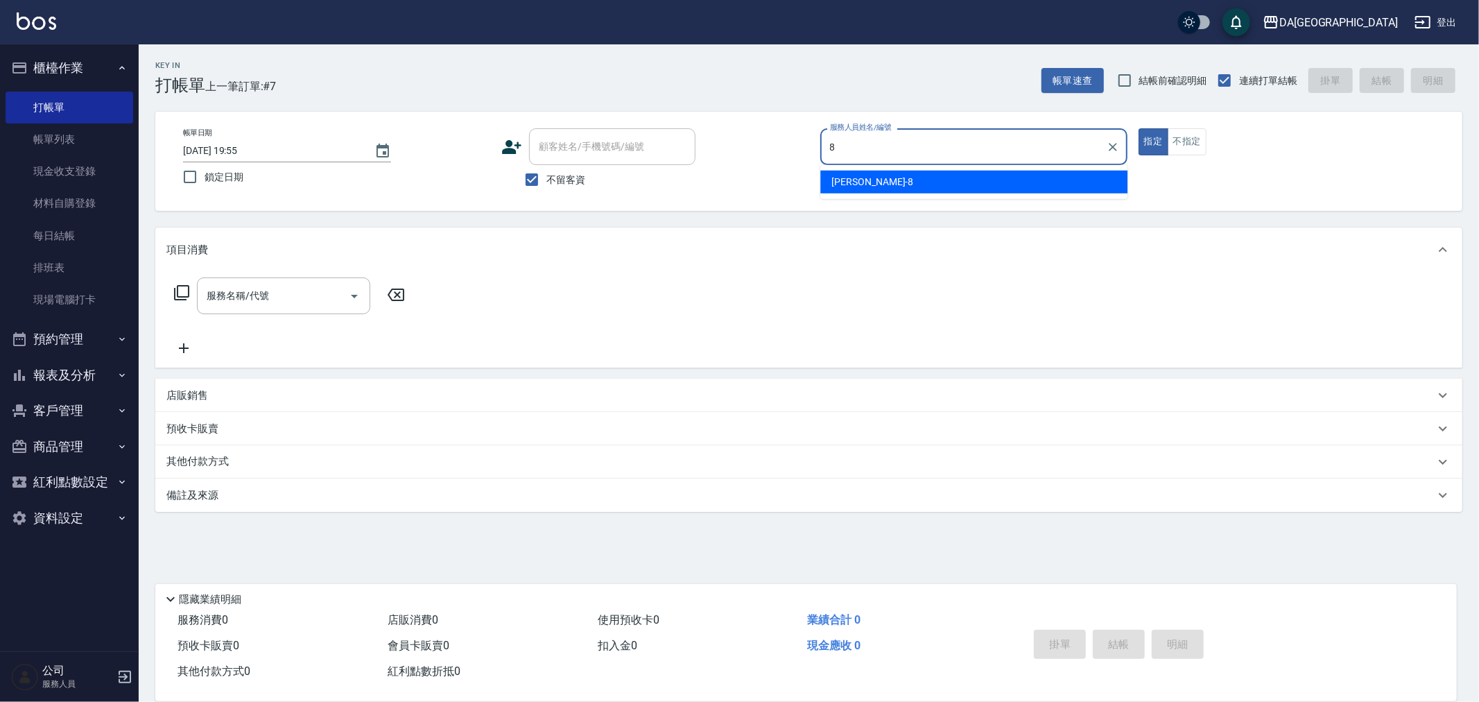
type input "[PERSON_NAME]-8"
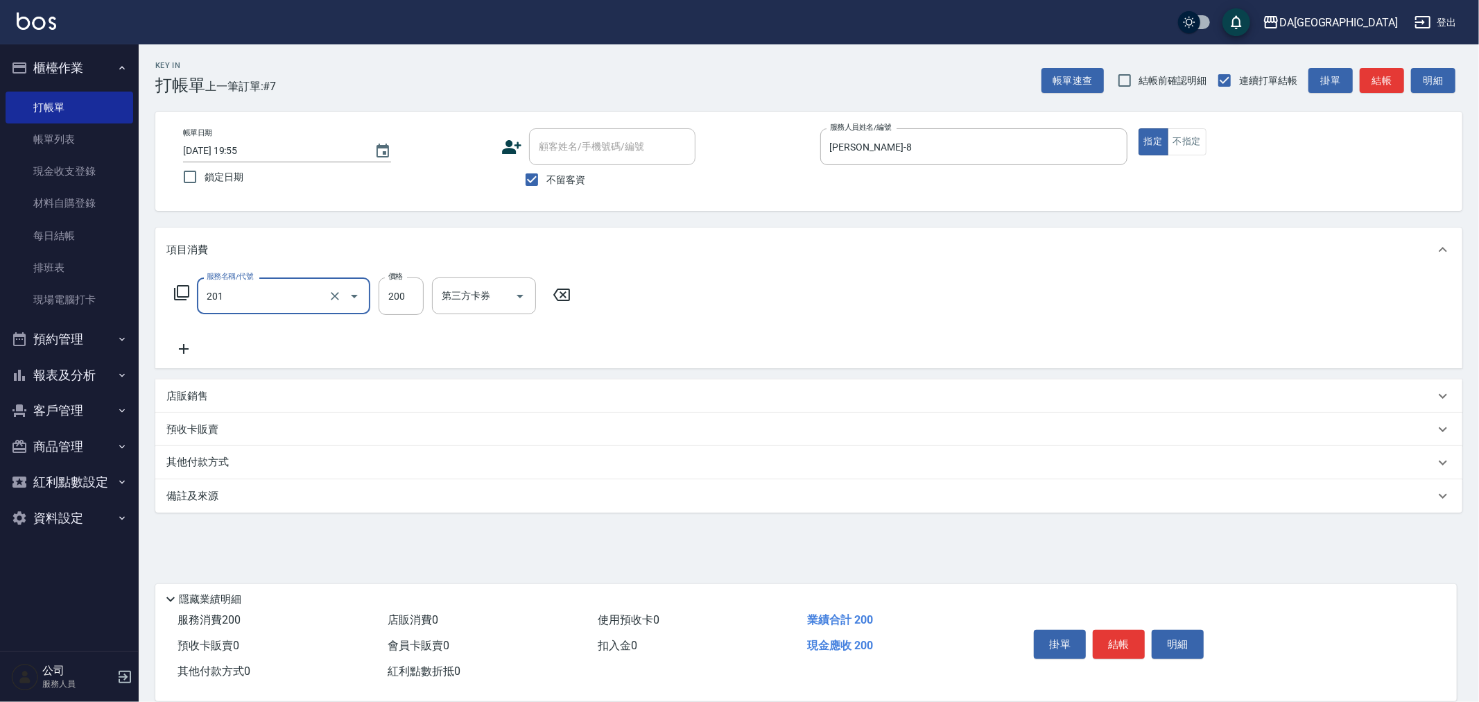
type input "洗髮(201)"
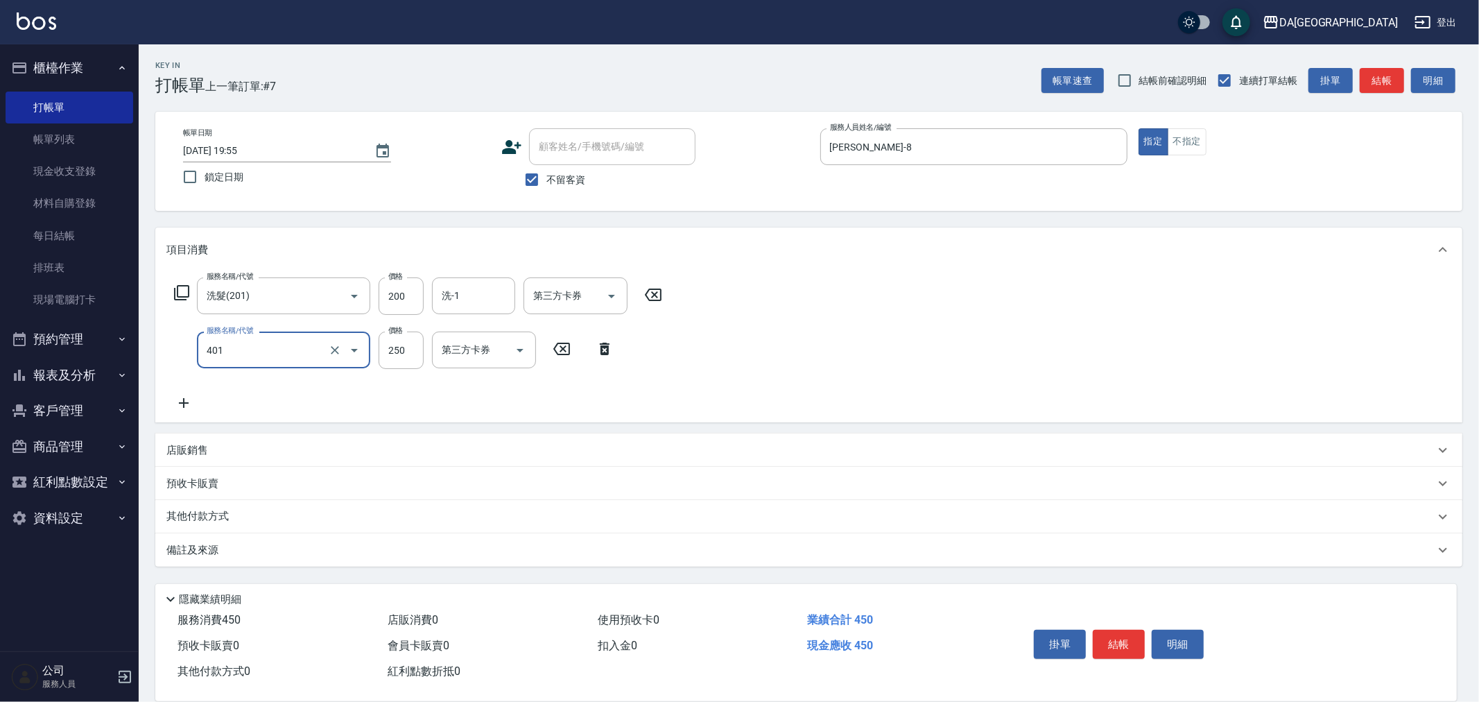
type input "剪髮(401)"
type input "400"
click at [445, 288] on div "洗-1 洗-1" at bounding box center [473, 295] width 83 height 37
type input "[PERSON_NAME]-30"
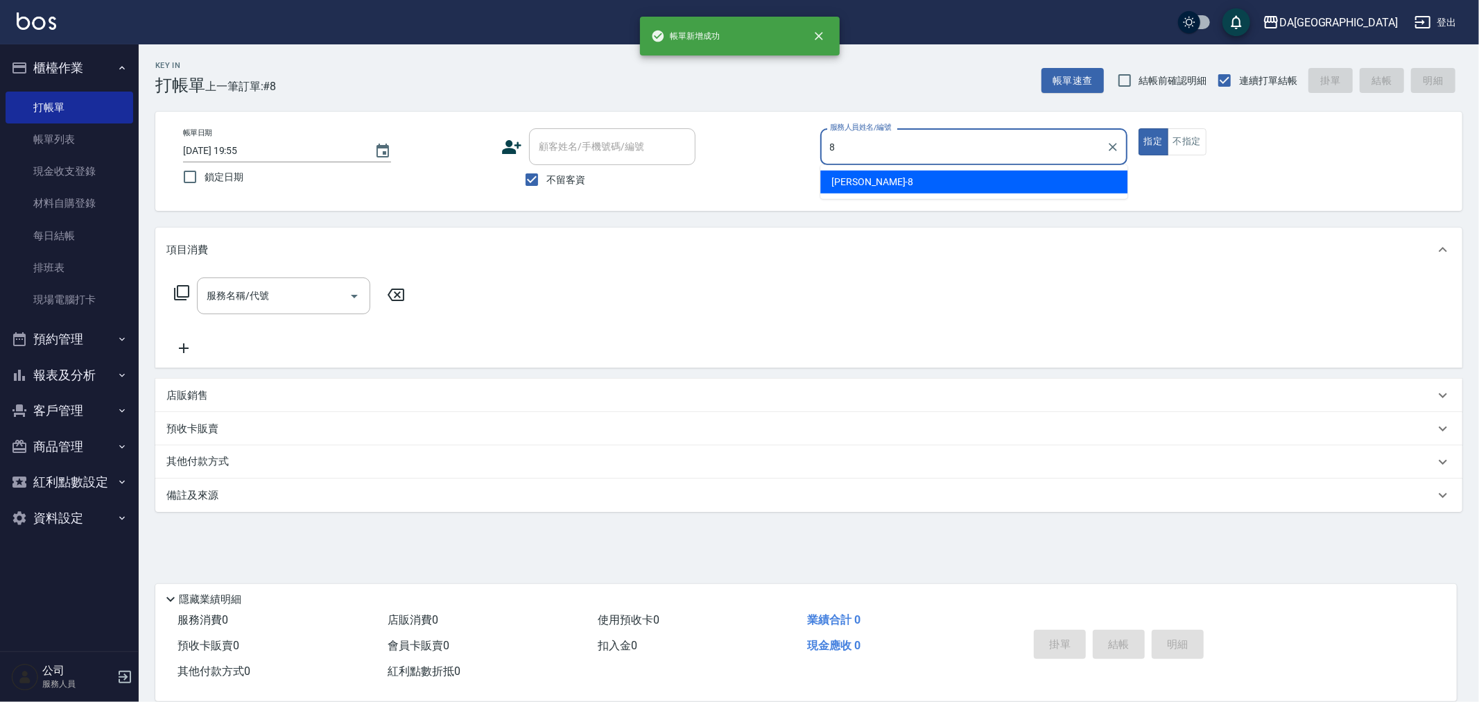
type input "[PERSON_NAME]-8"
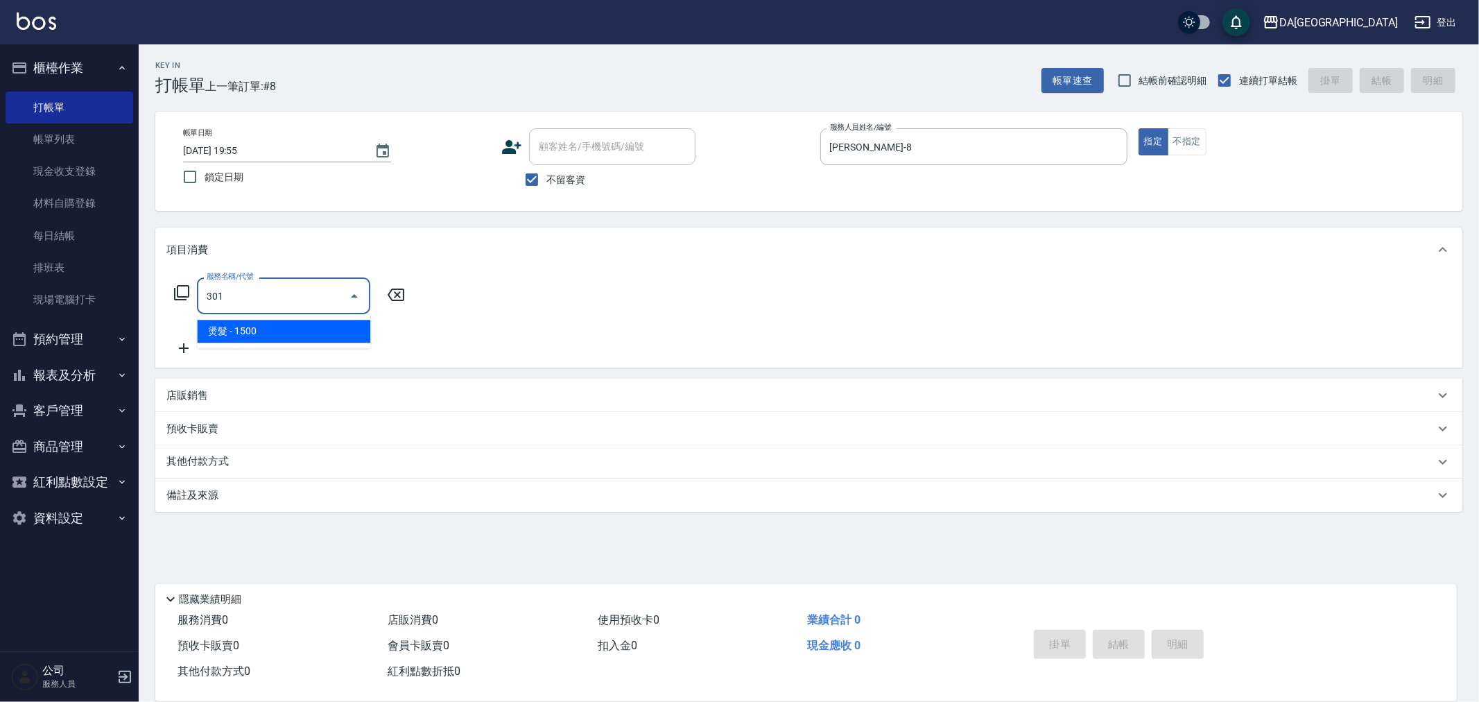
type input "燙髮(301)"
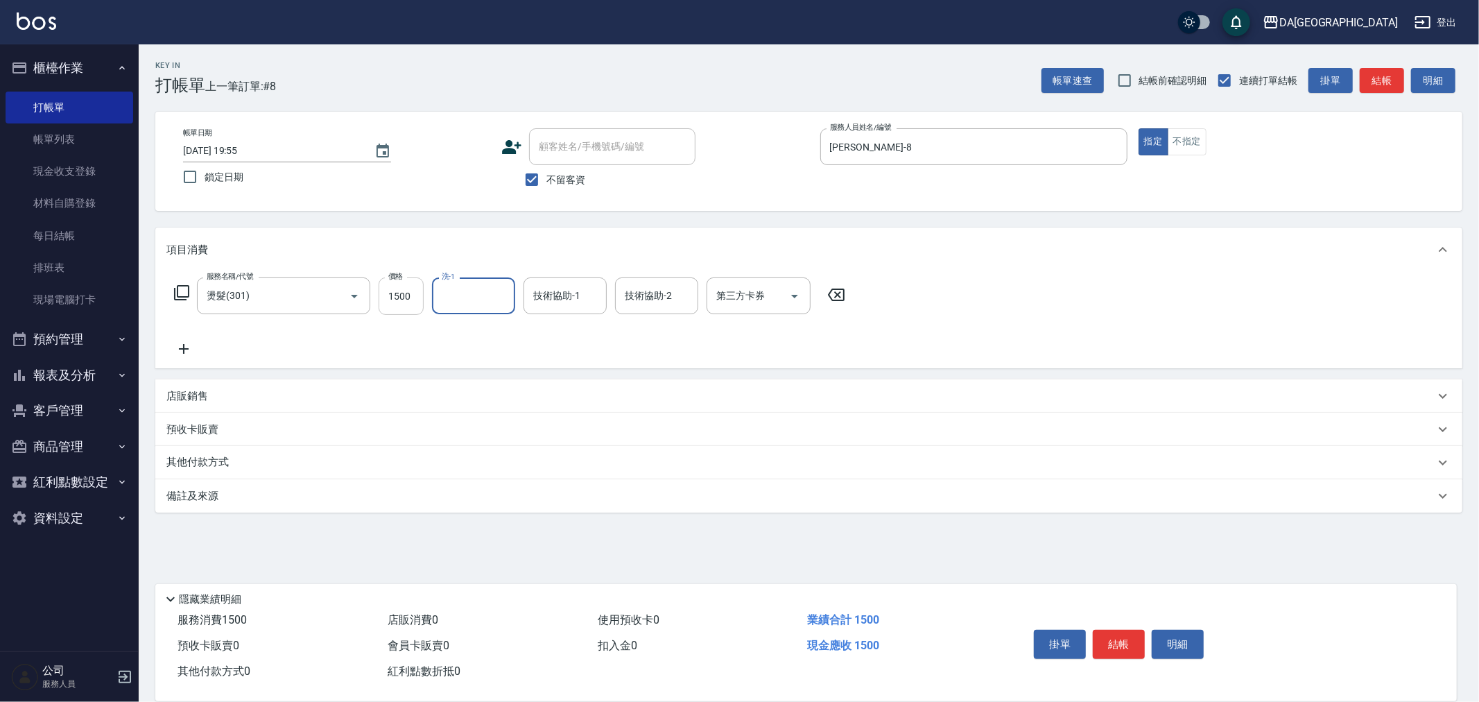
click at [405, 307] on input "1500" at bounding box center [401, 295] width 45 height 37
type input "2280"
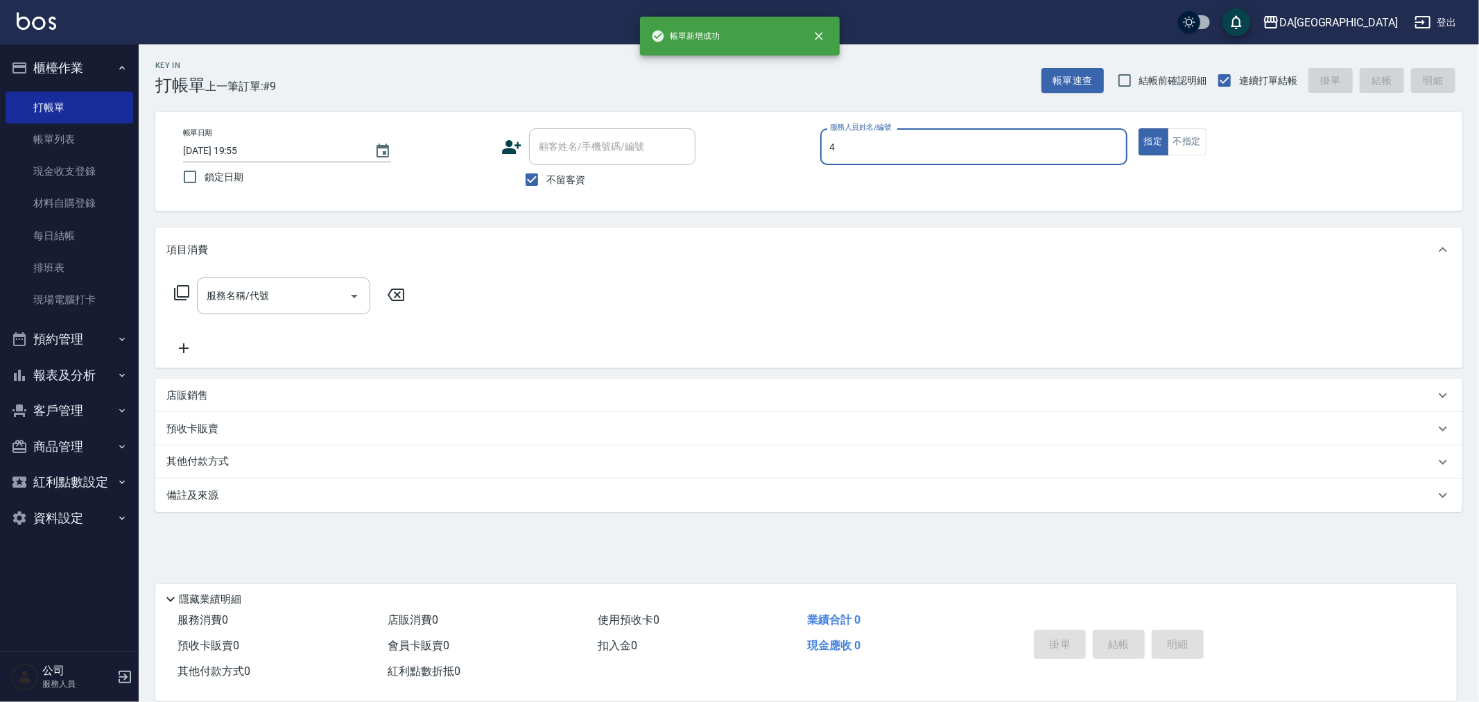
type input "LULU-4"
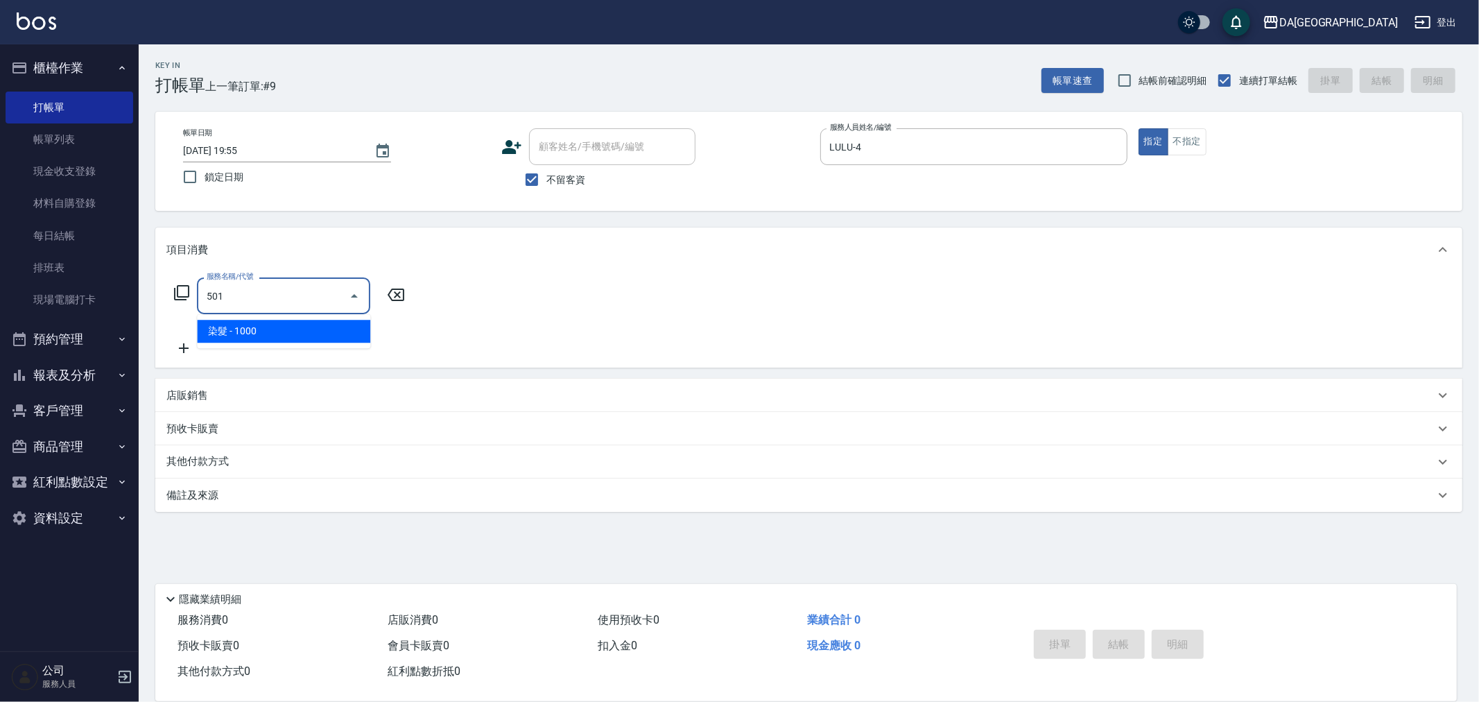
type input "染髮(501)"
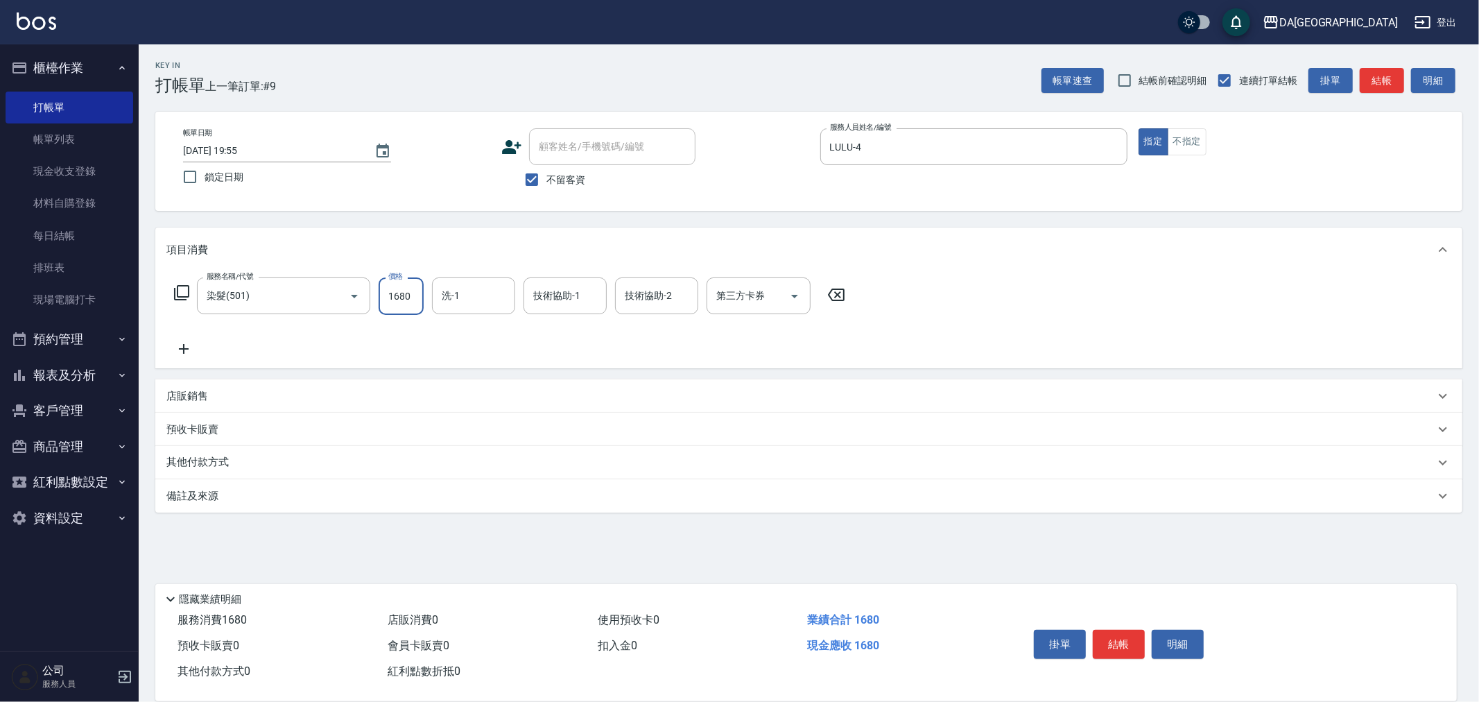
type input "1680"
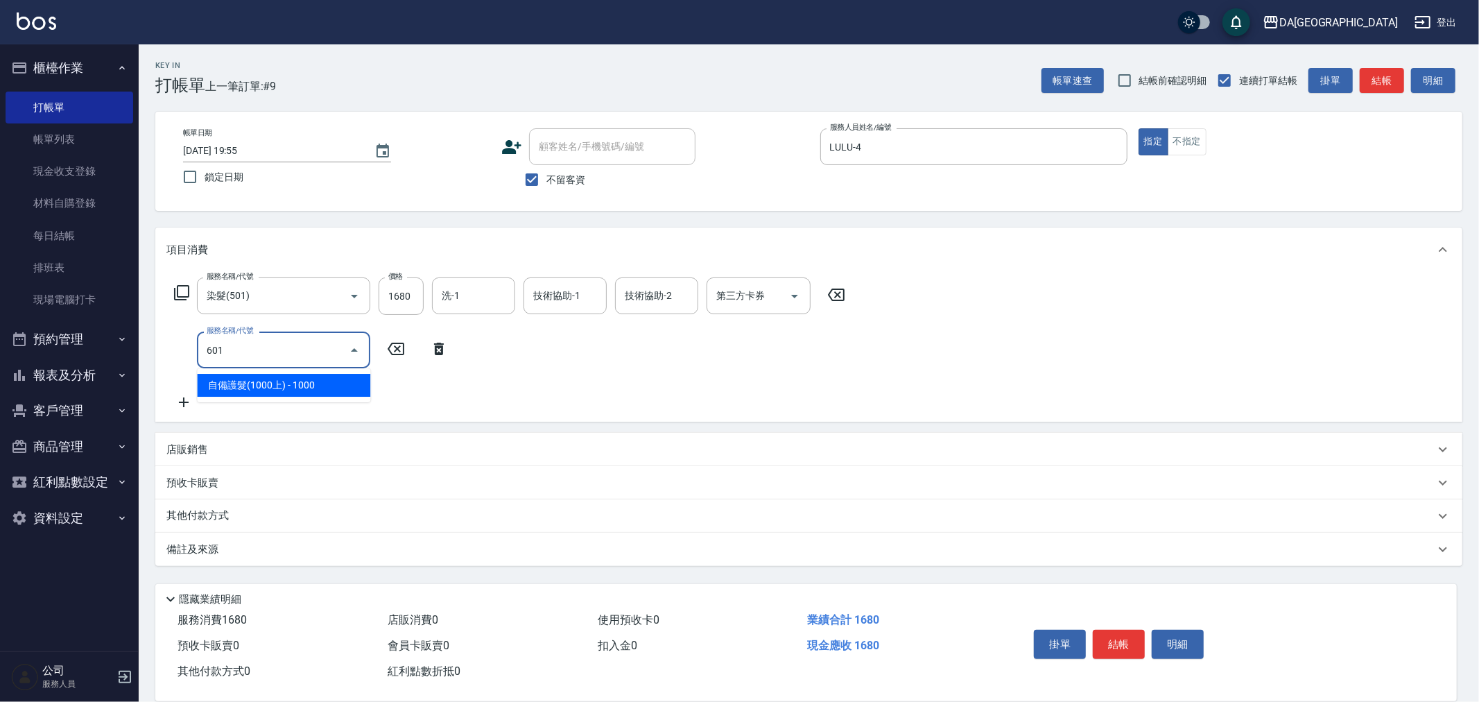
type input "自備護髮(1000上)(601)"
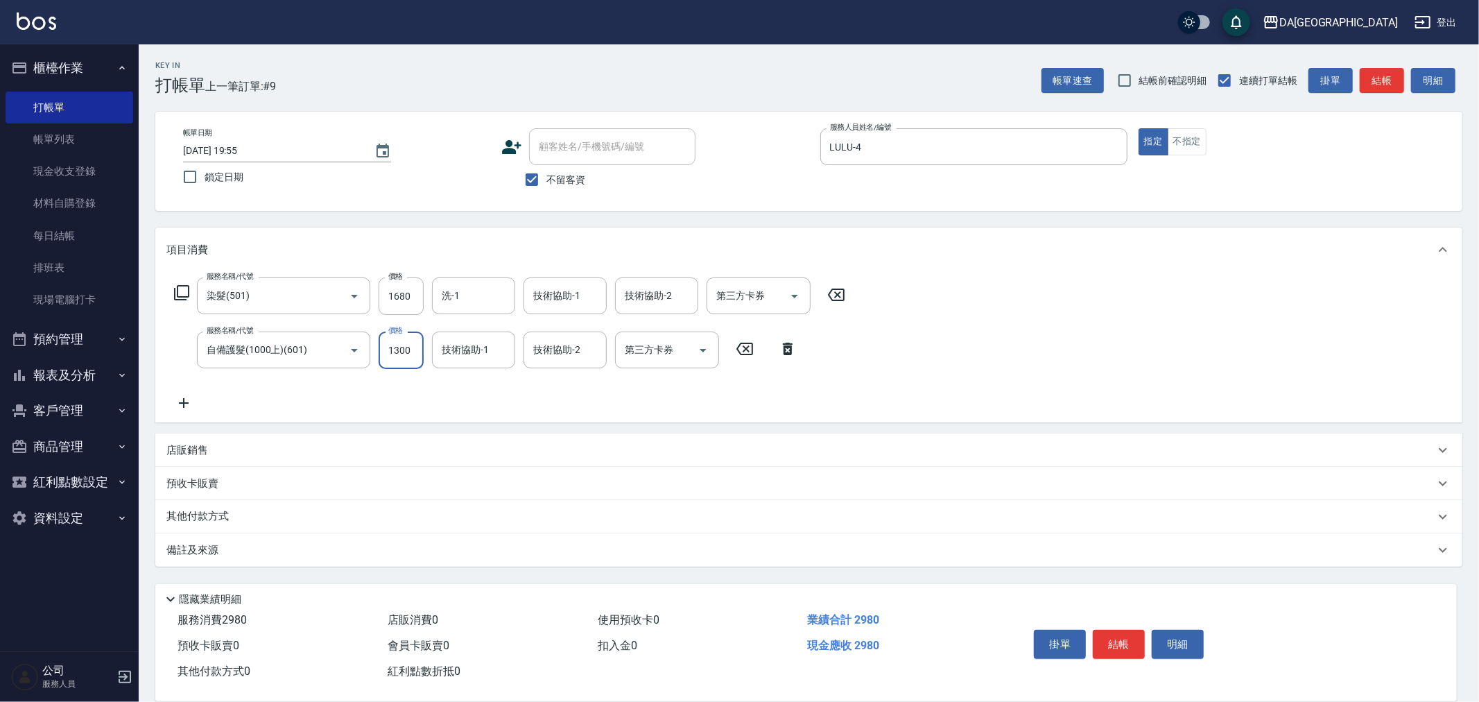
type input "1300"
type input "3"
type input "[PERSON_NAME]-30"
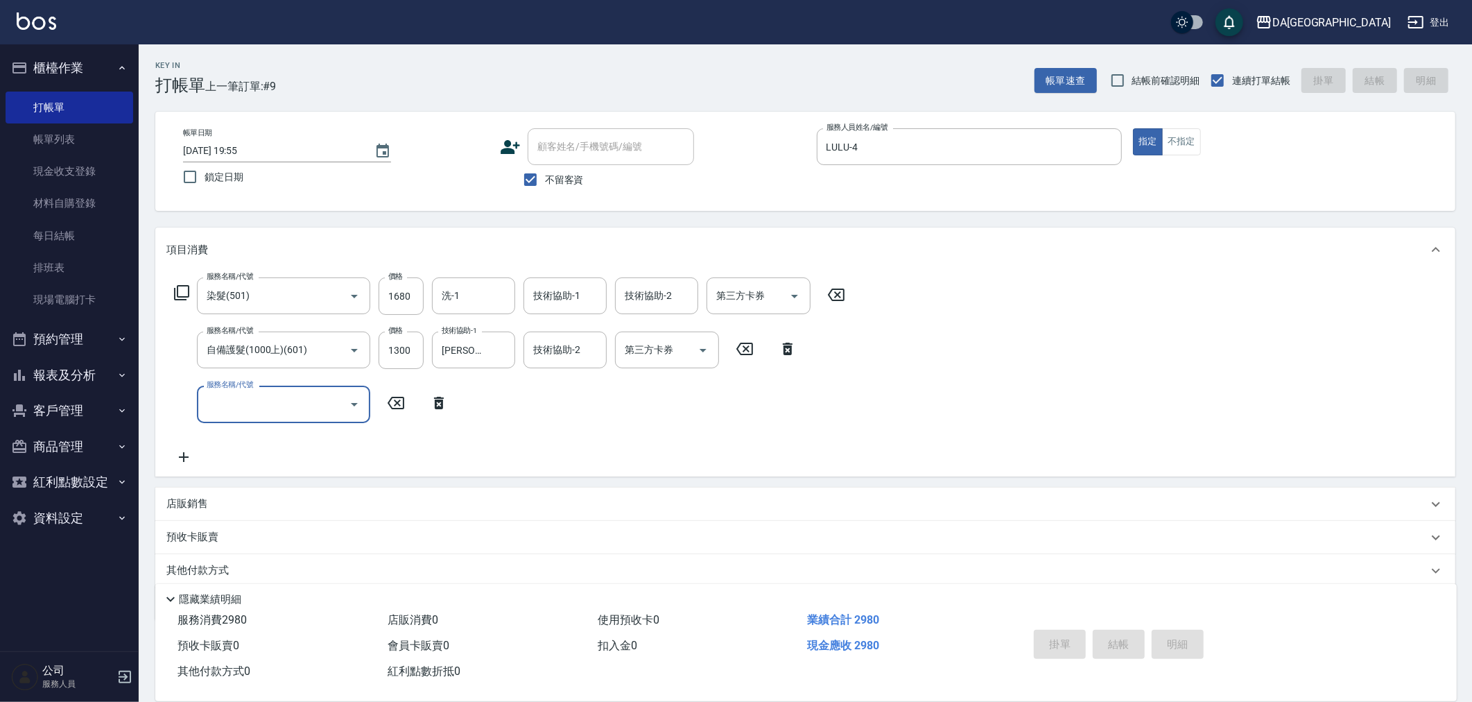
type input "[DATE] 19:56"
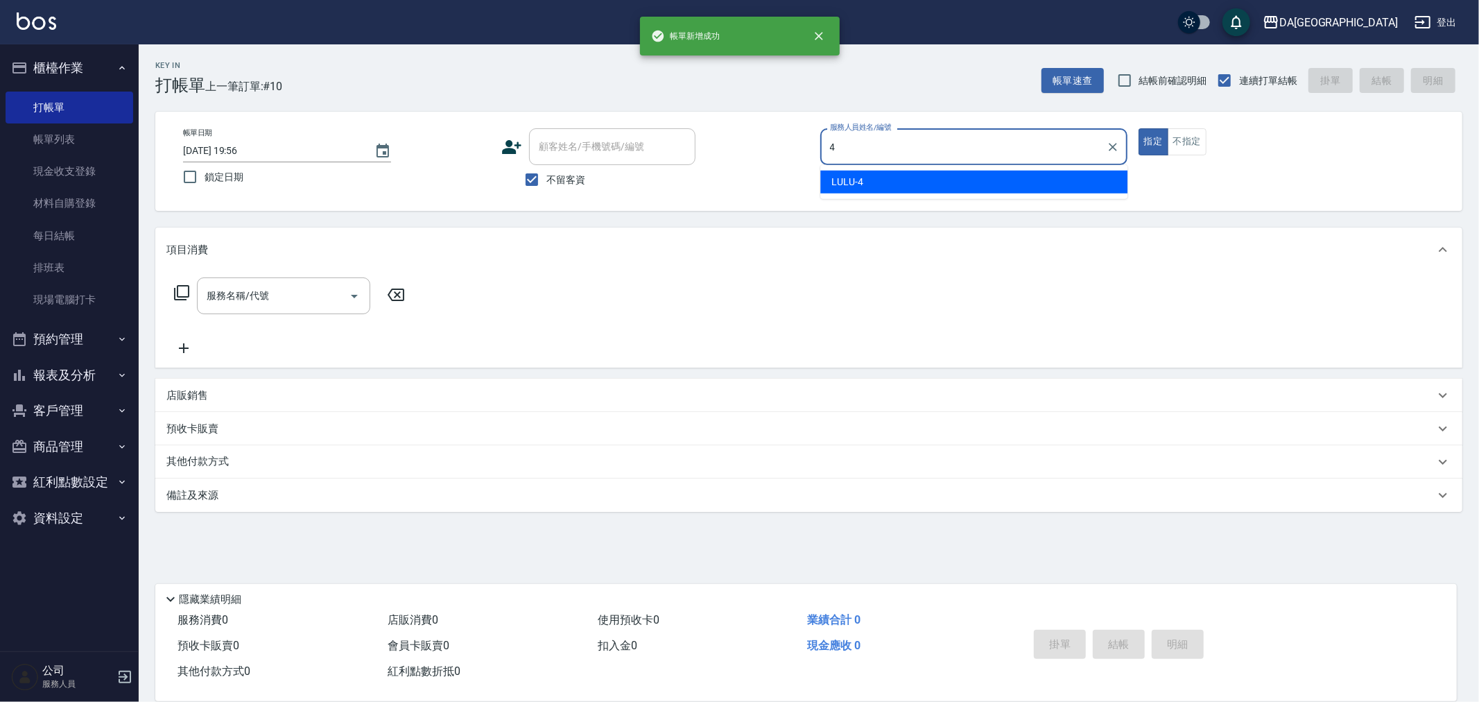
type input "LULU-4"
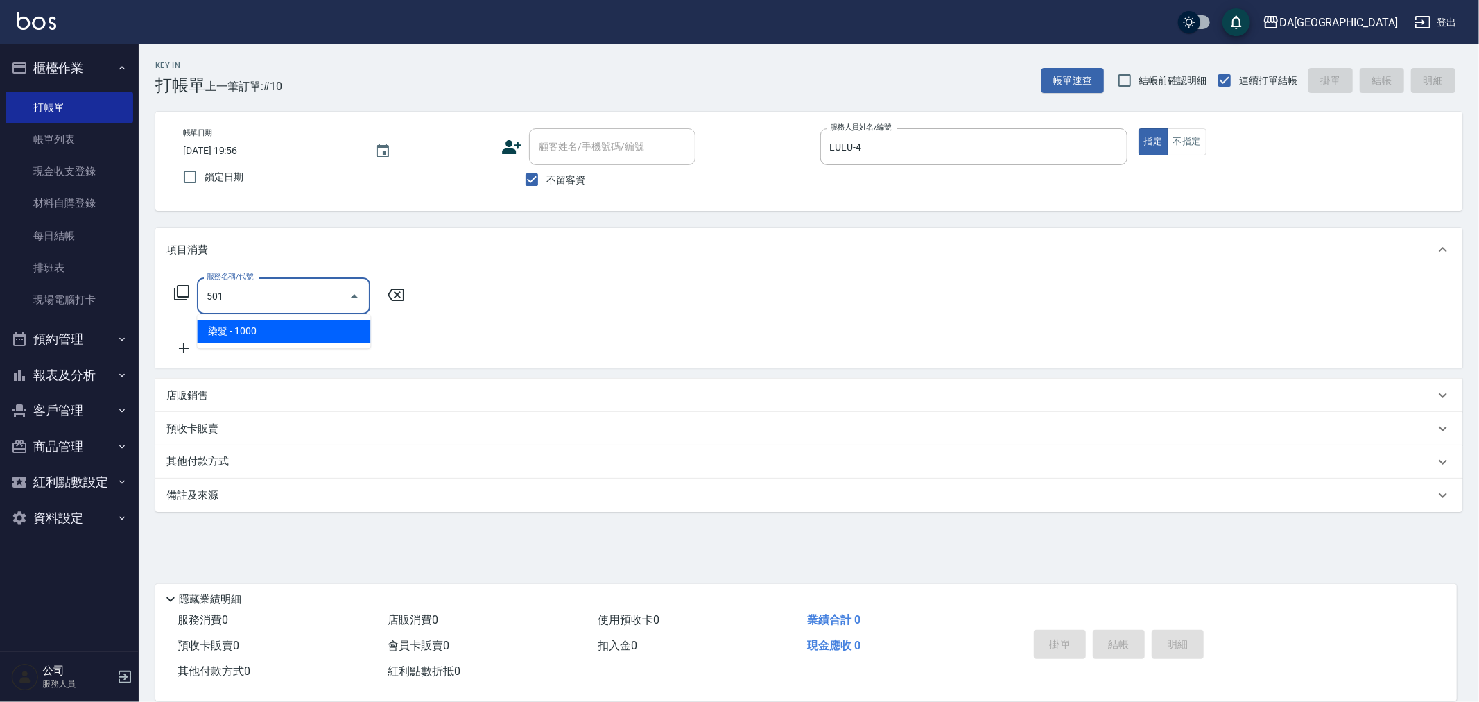
type input "染髮(501)"
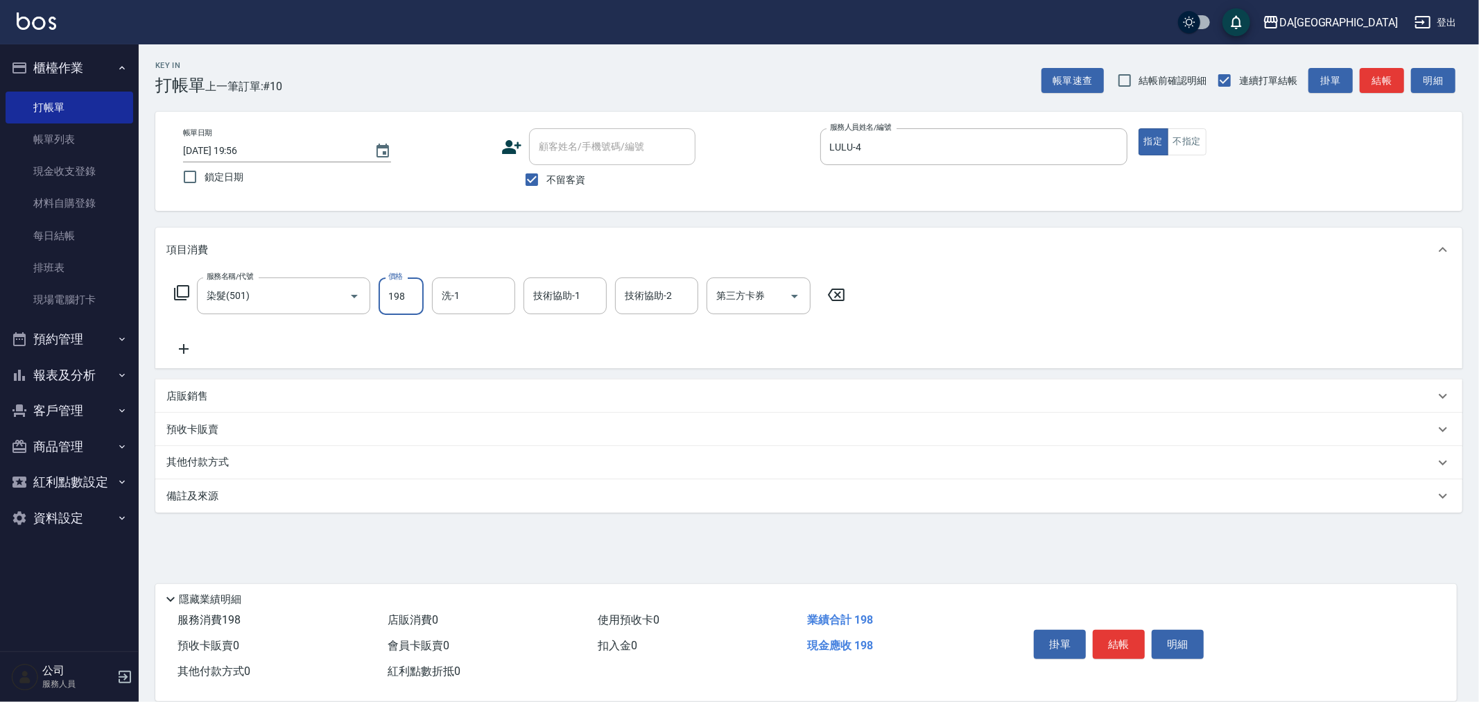
type input "1980"
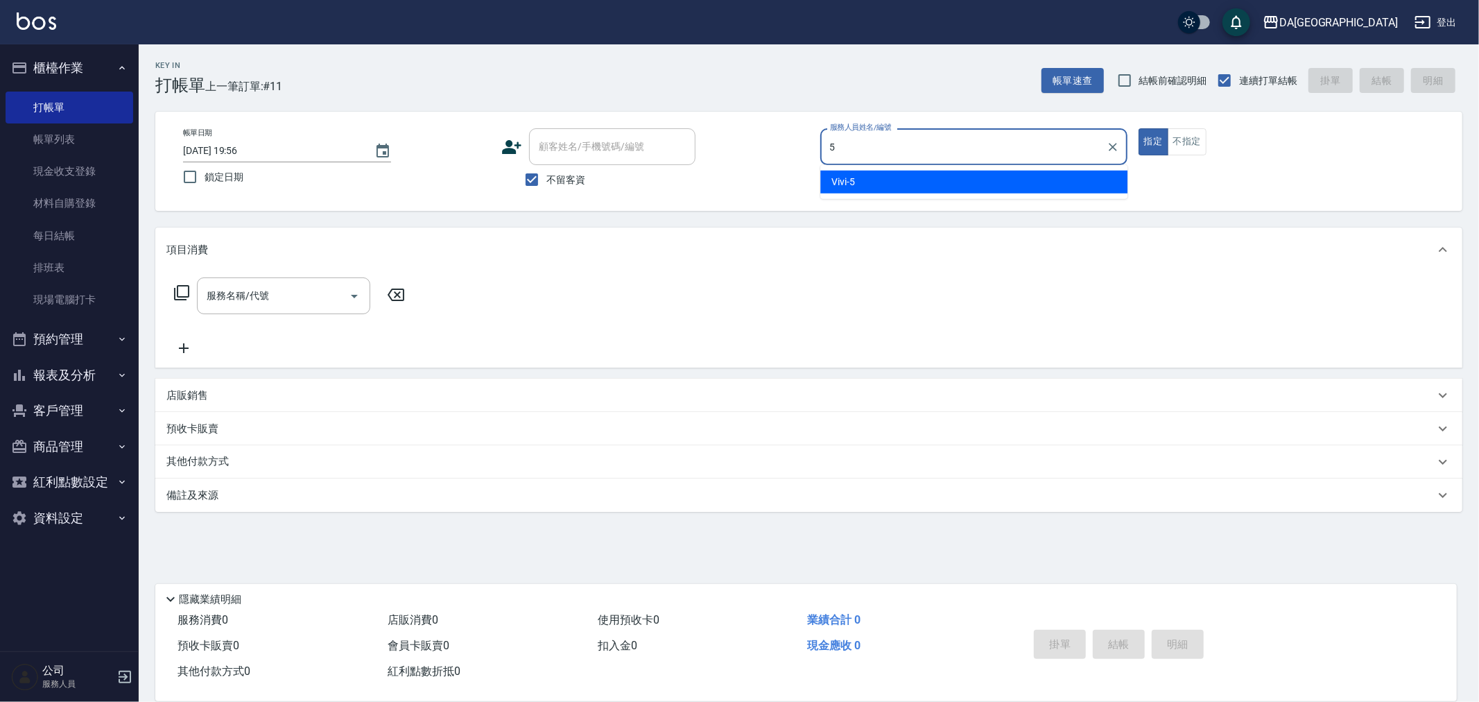
type input "Vivi-5"
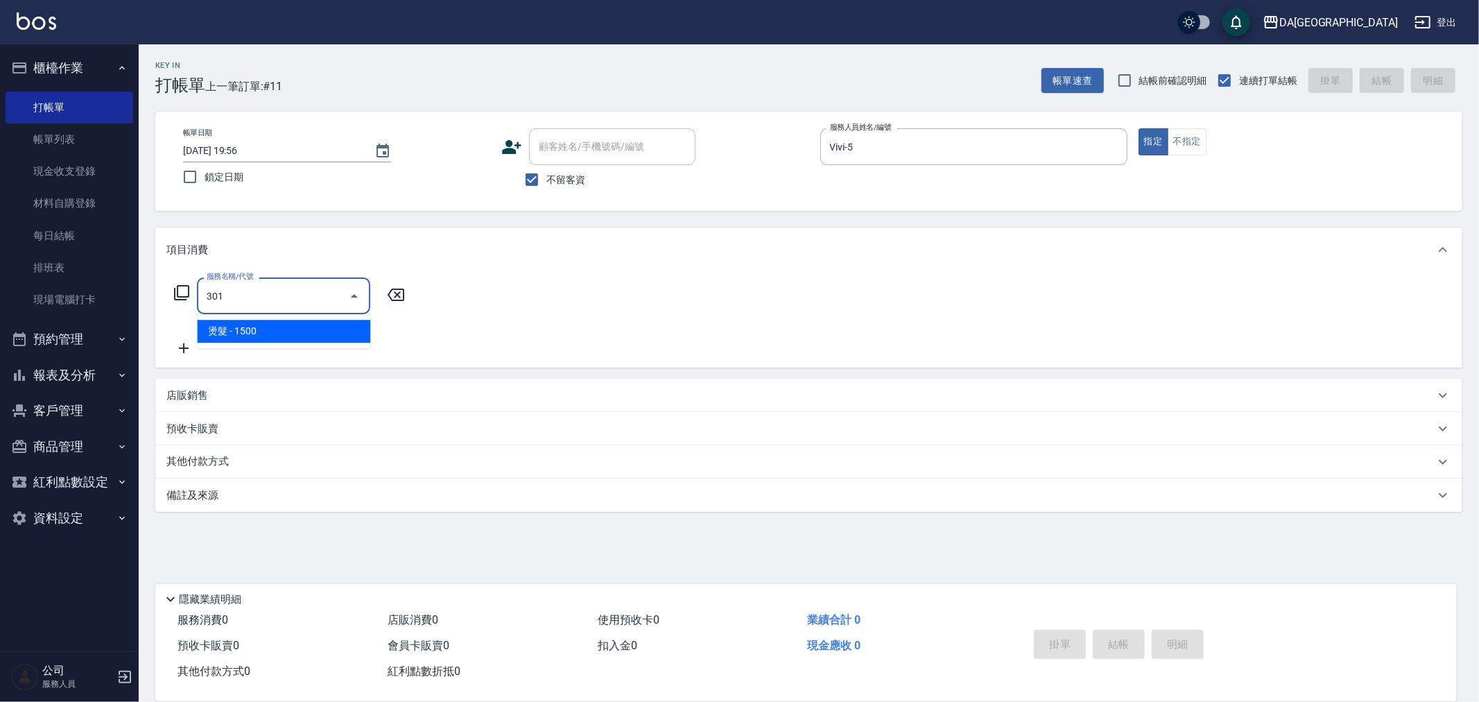
type input "燙髮(301)"
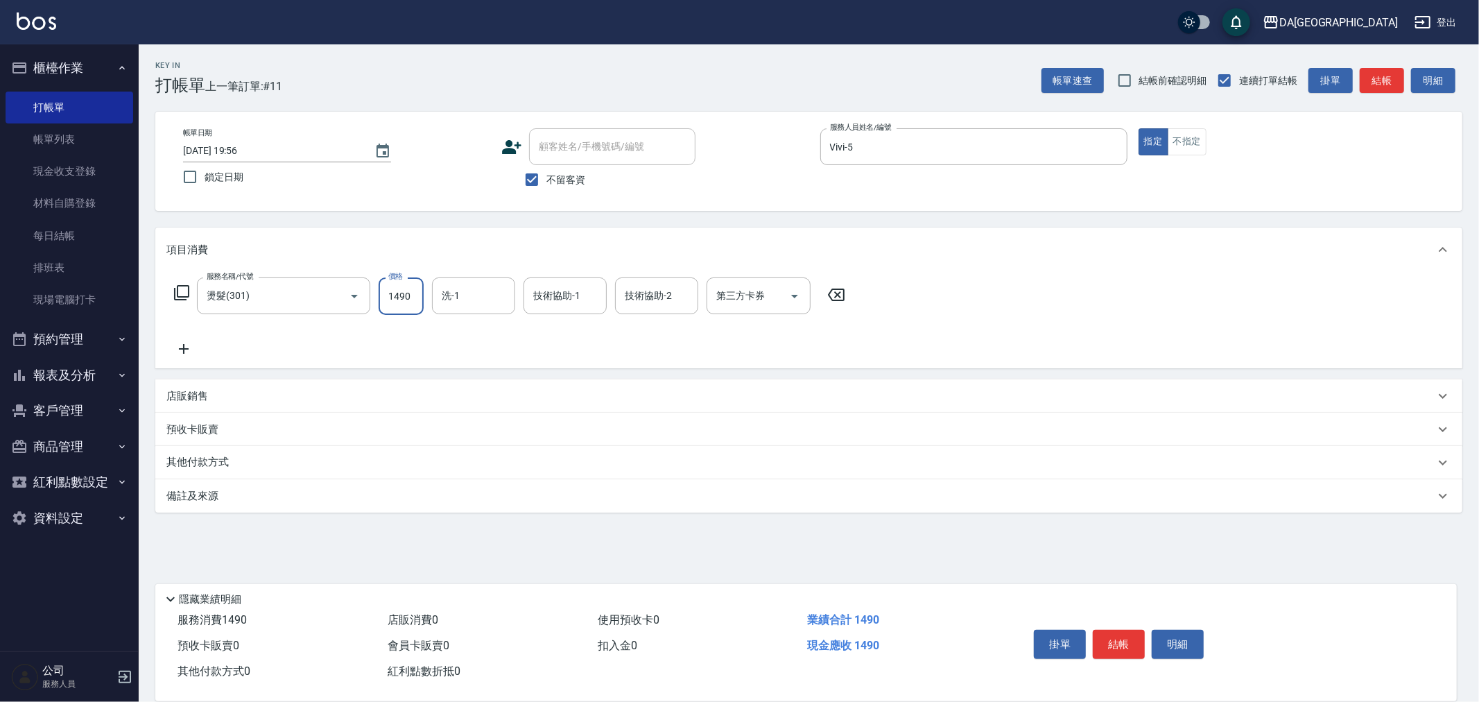
type input "1490"
type input "[PERSON_NAME]-30"
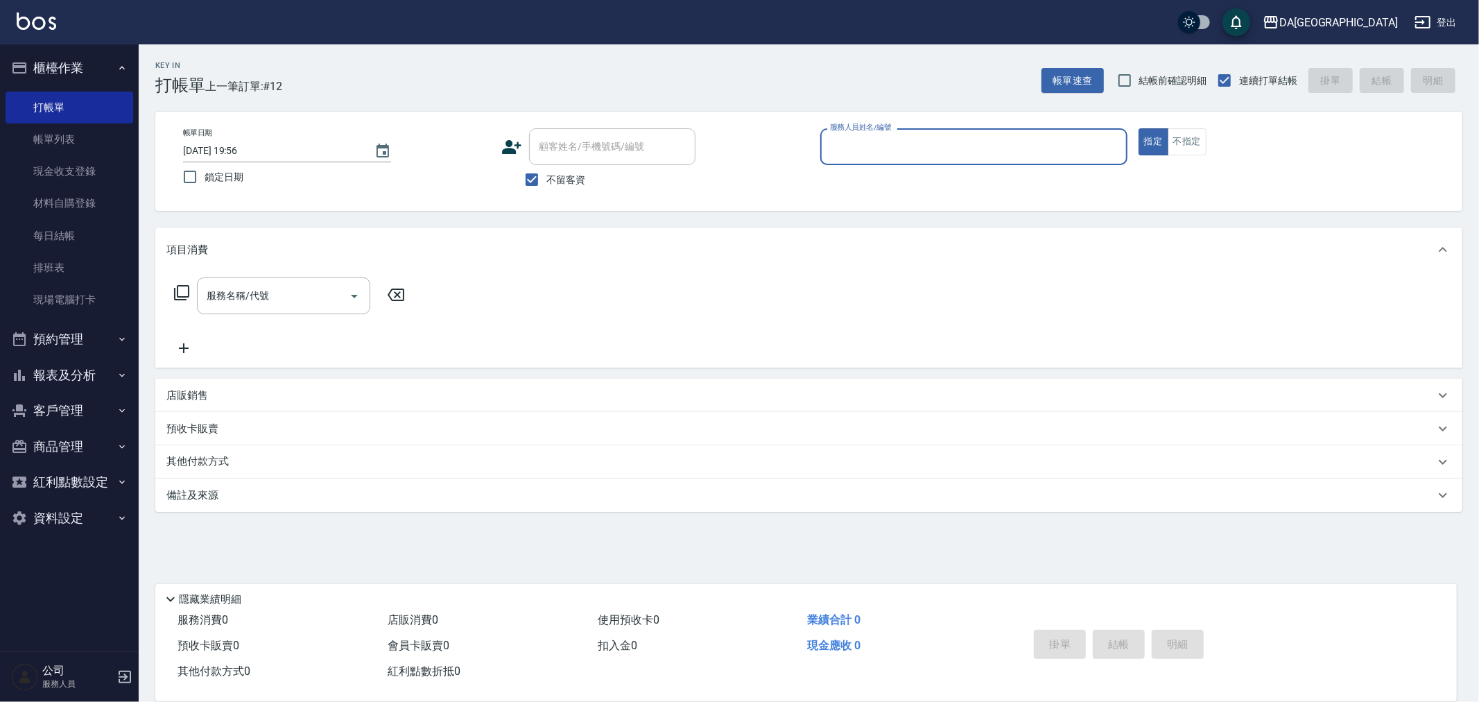
type input "2"
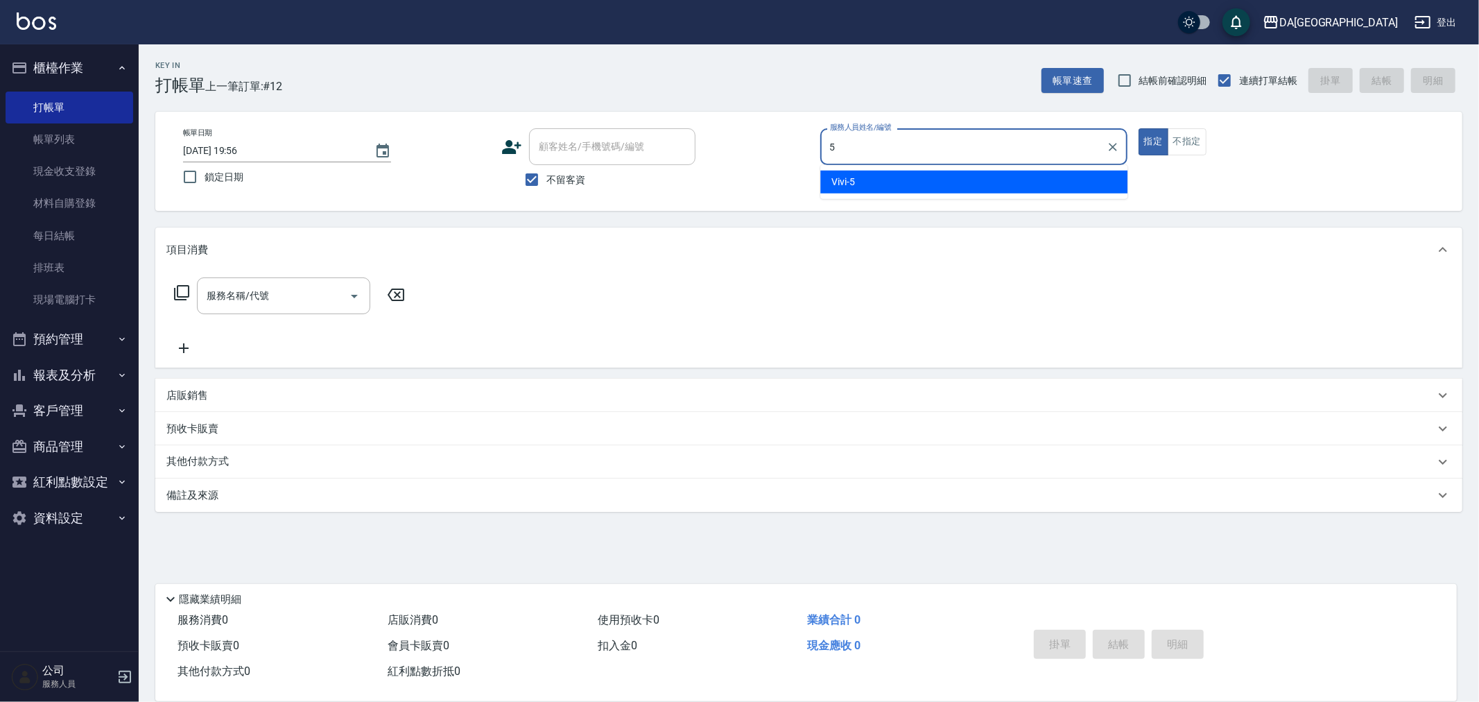
type input "Vivi-5"
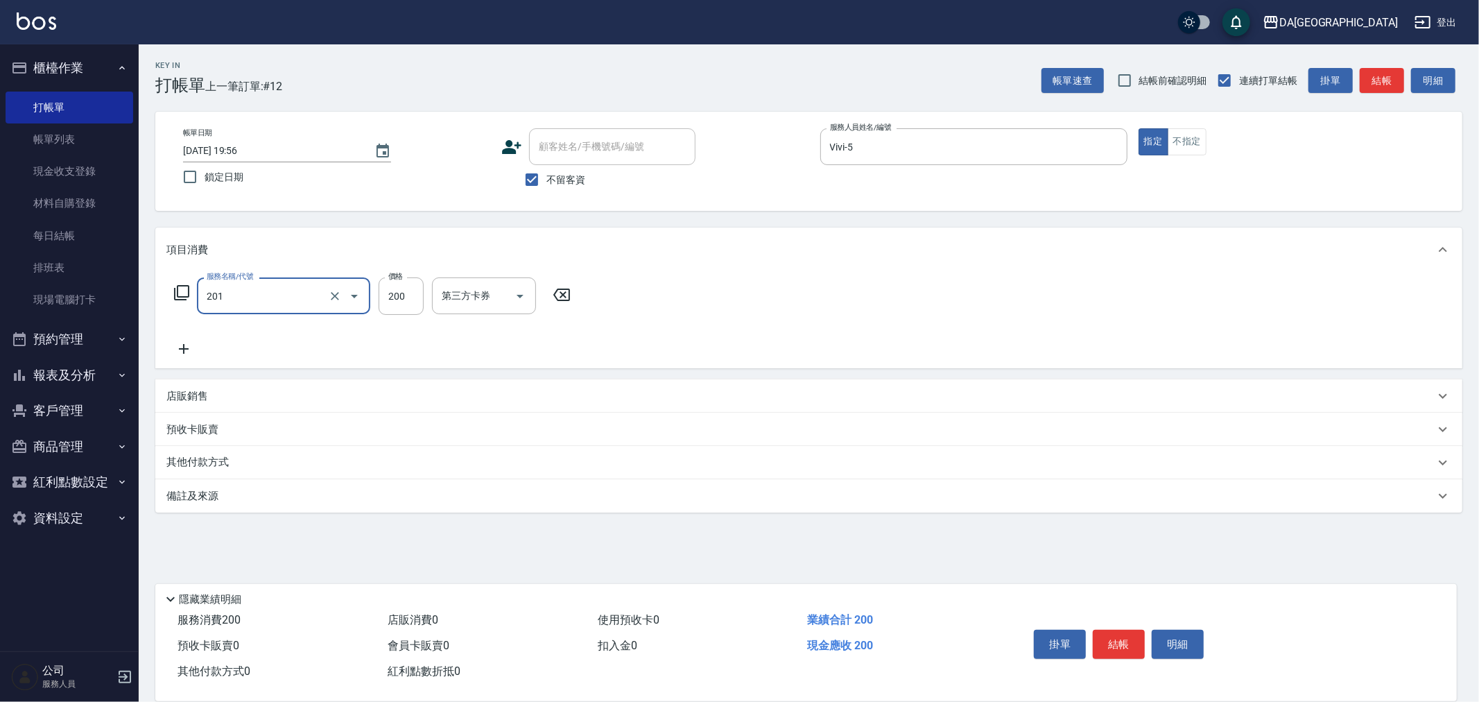
type input "洗髮(201)"
type input "[PERSON_NAME]-30"
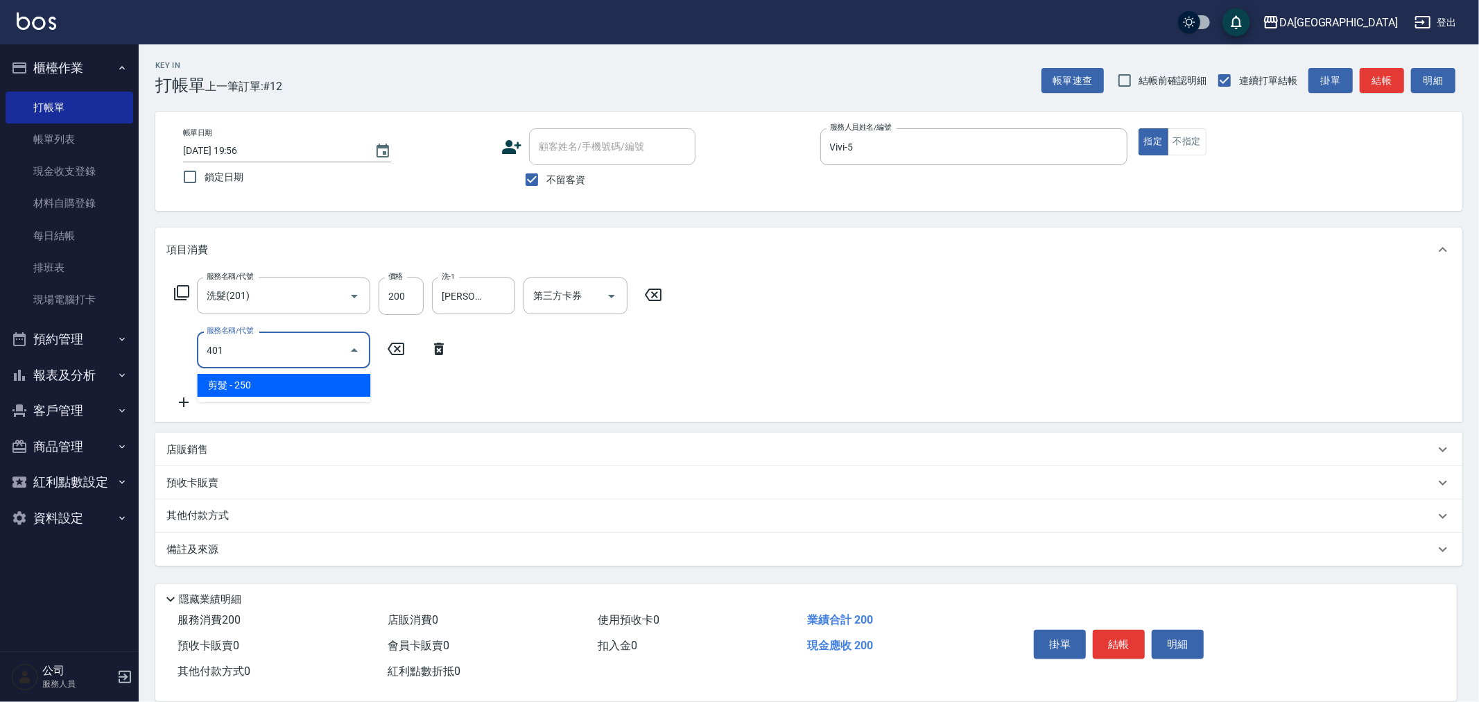
type input "剪髮(401)"
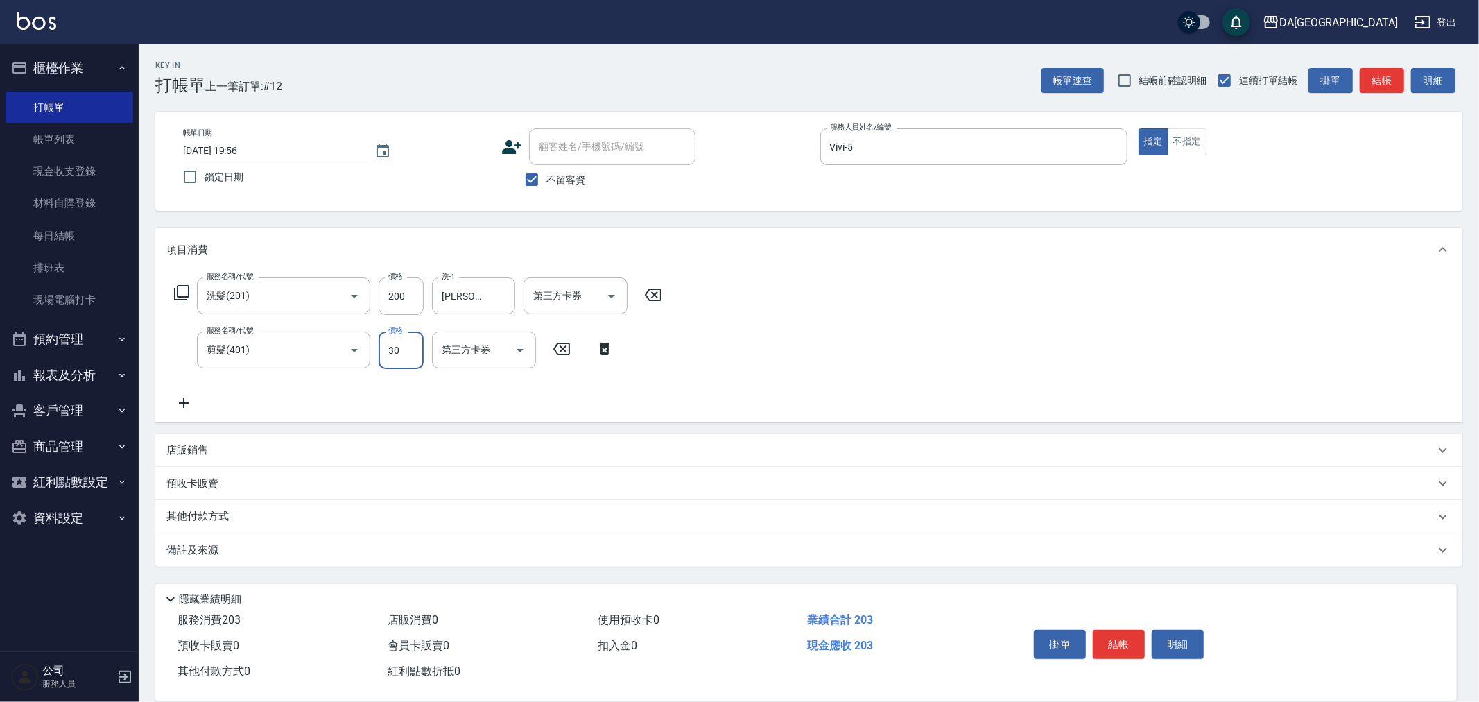
type input "300"
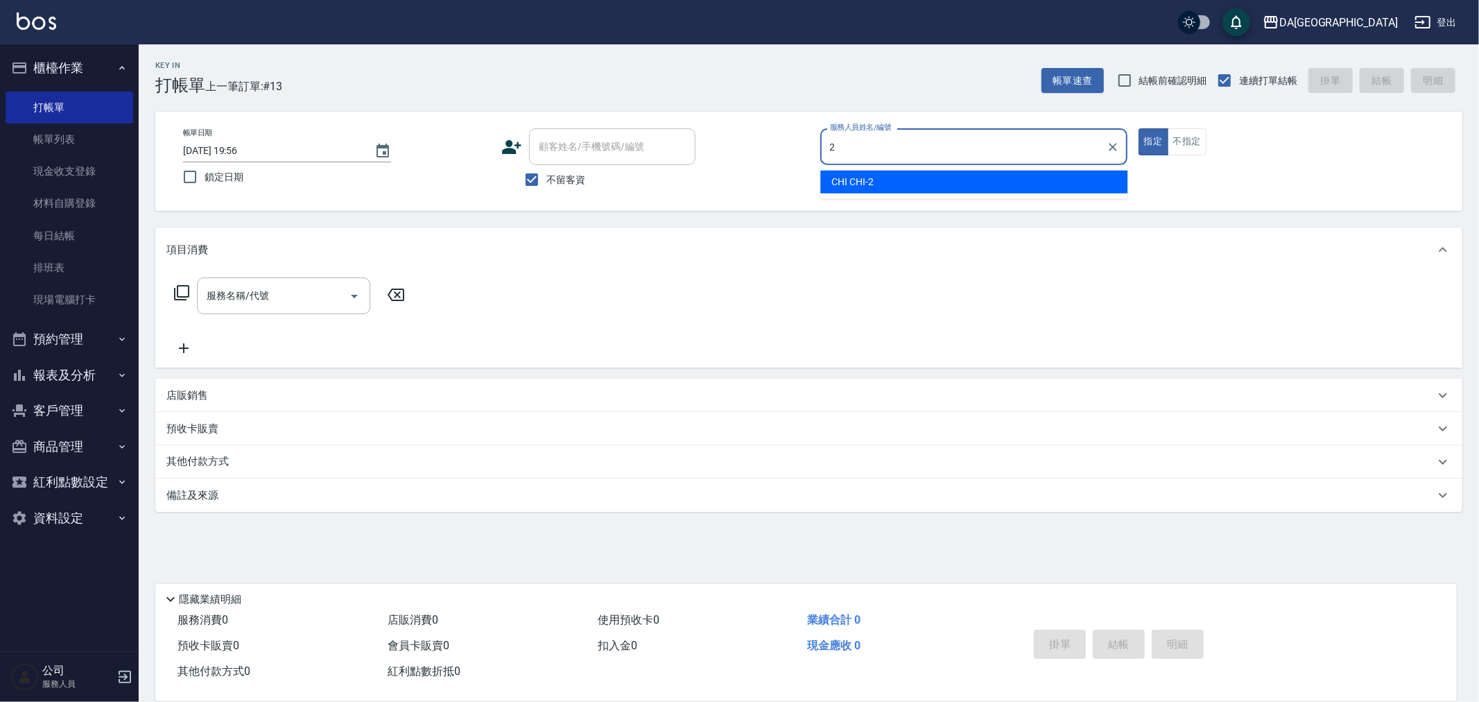
type input "CHI CHI-2"
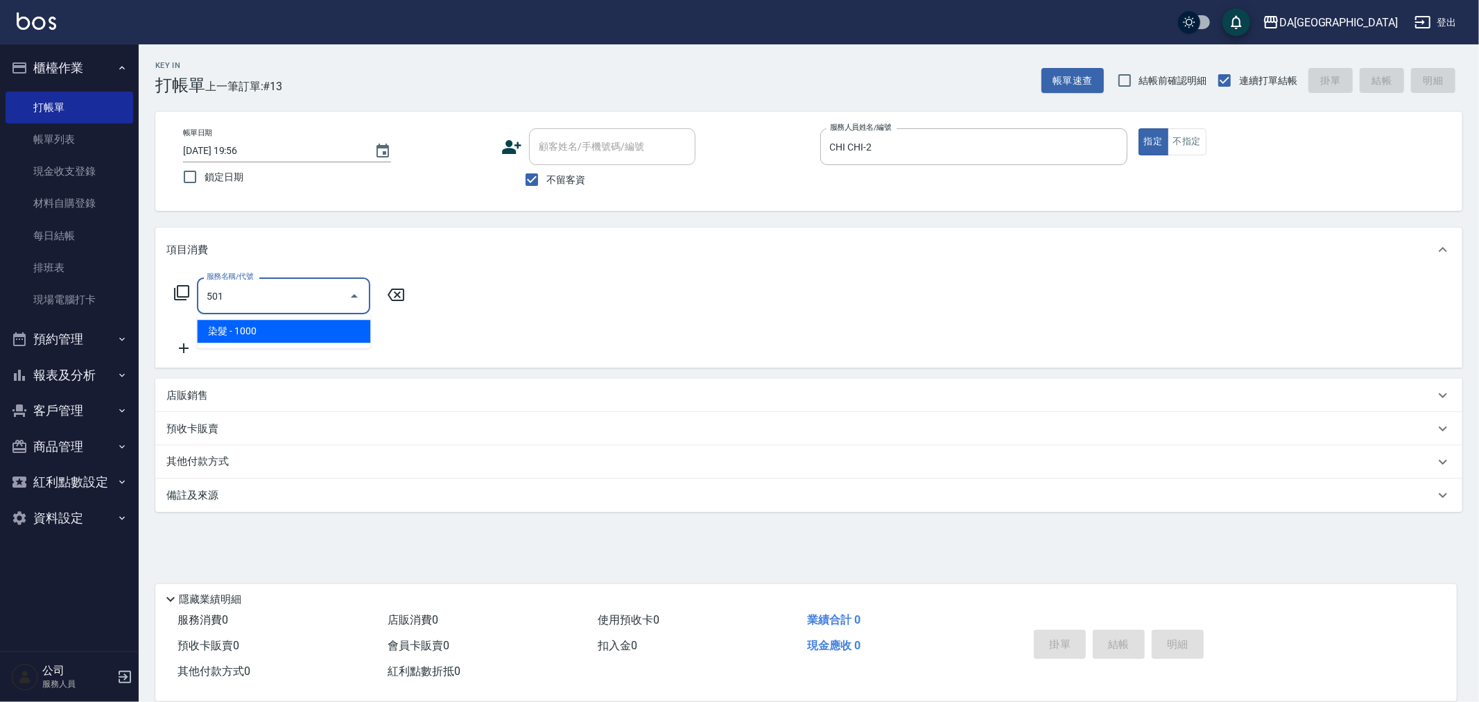
type input "染髮(501)"
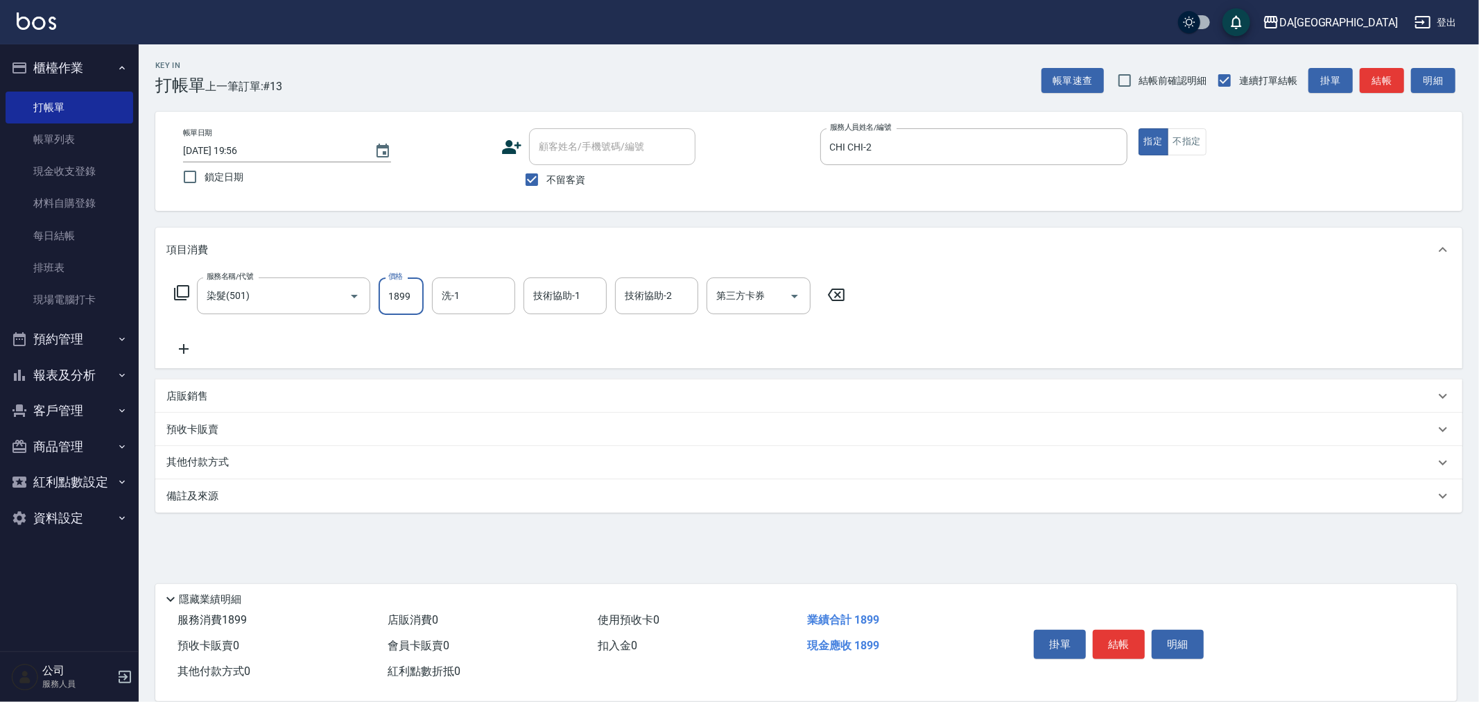
type input "1899"
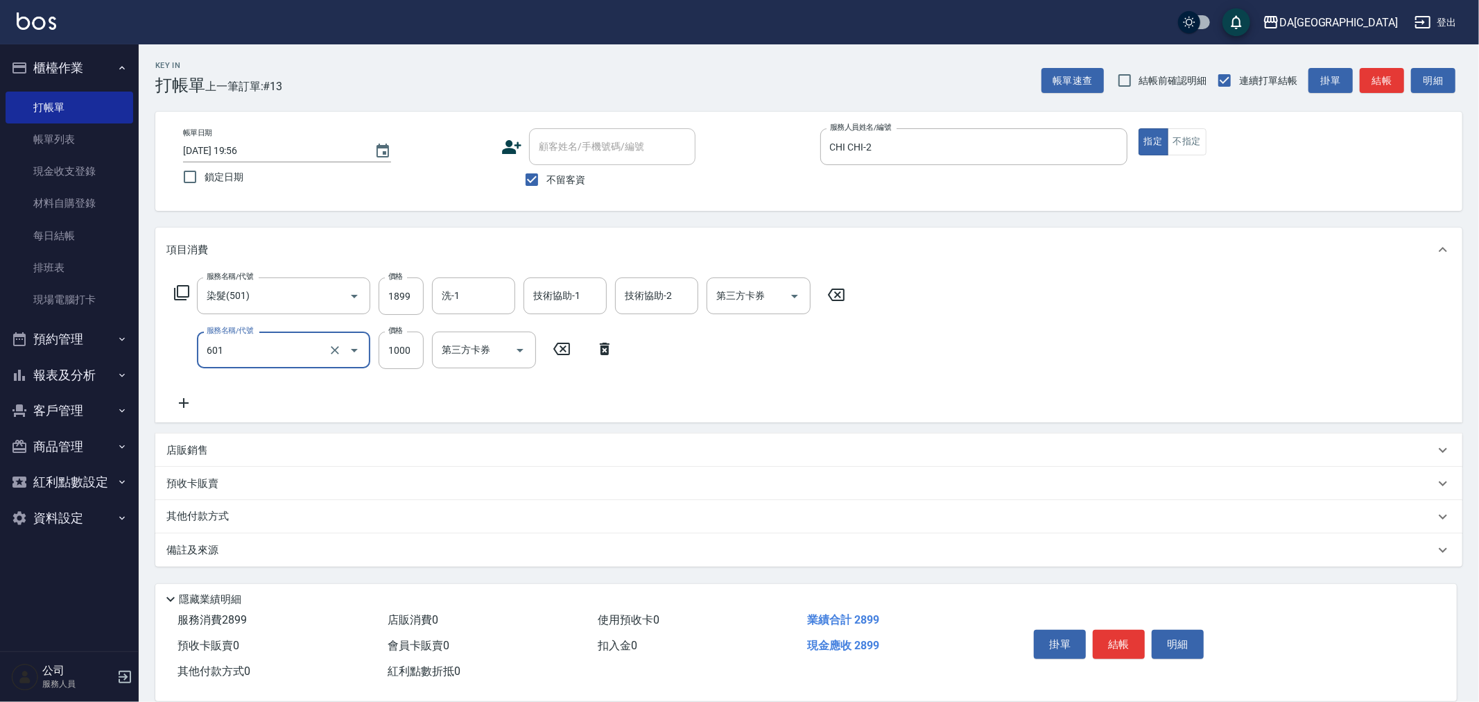
type input "自備護髮(1000上)(601)"
type input "1300"
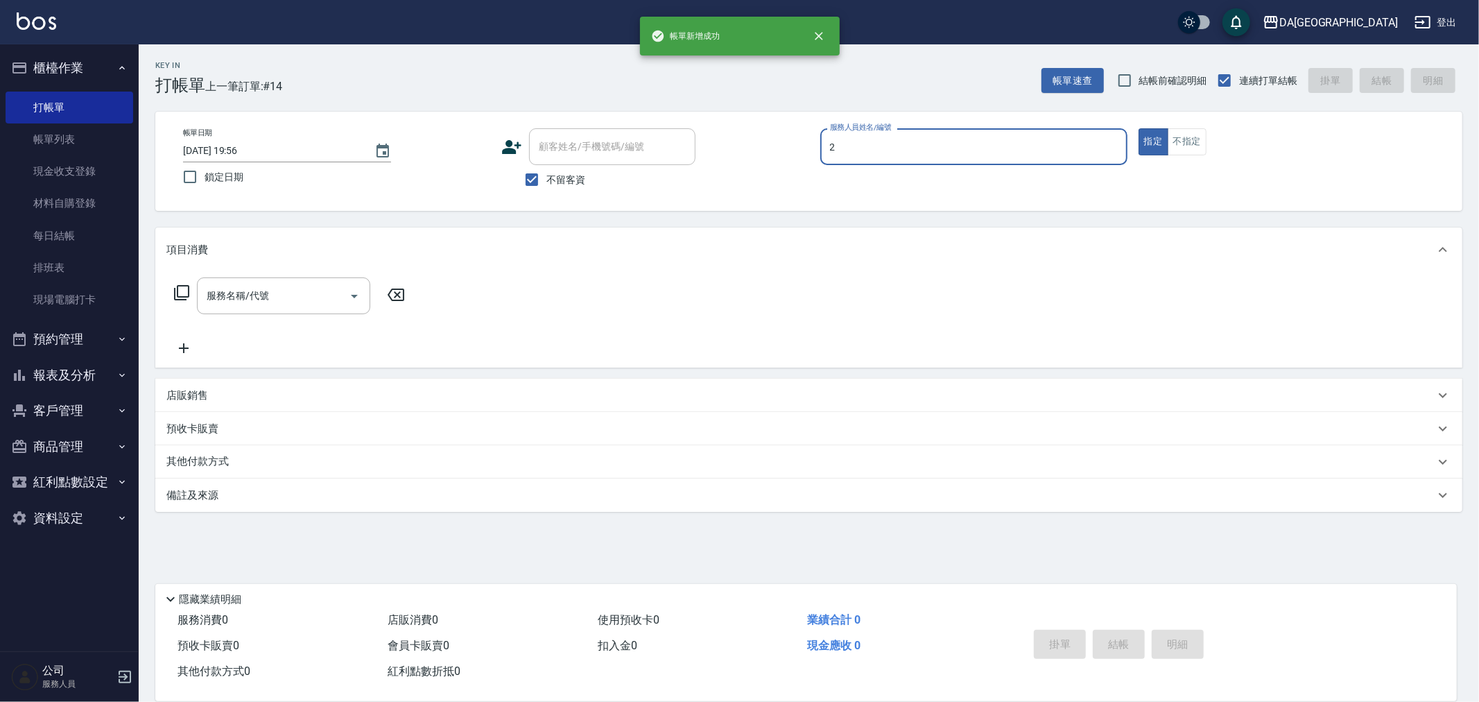
type input "CHI CHI-2"
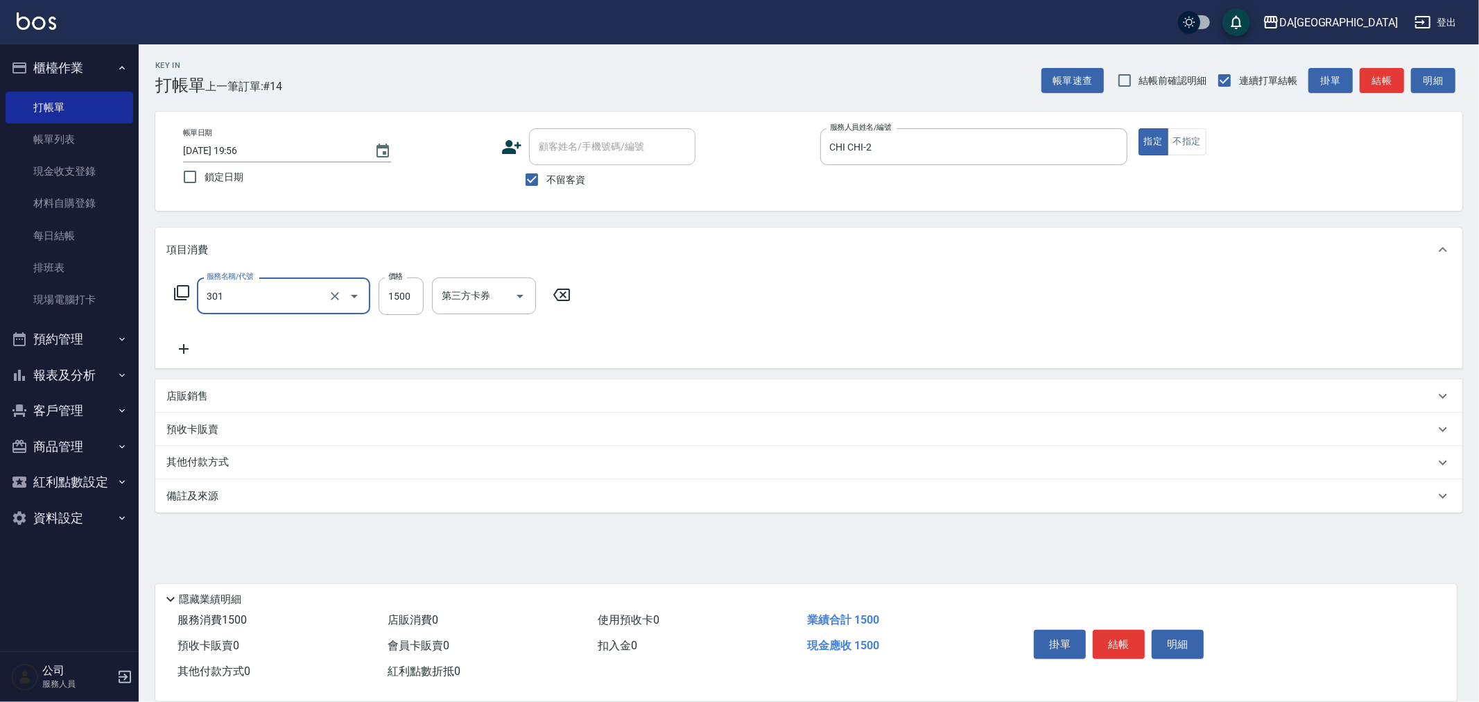
type input "燙髮(301)"
type input "1699"
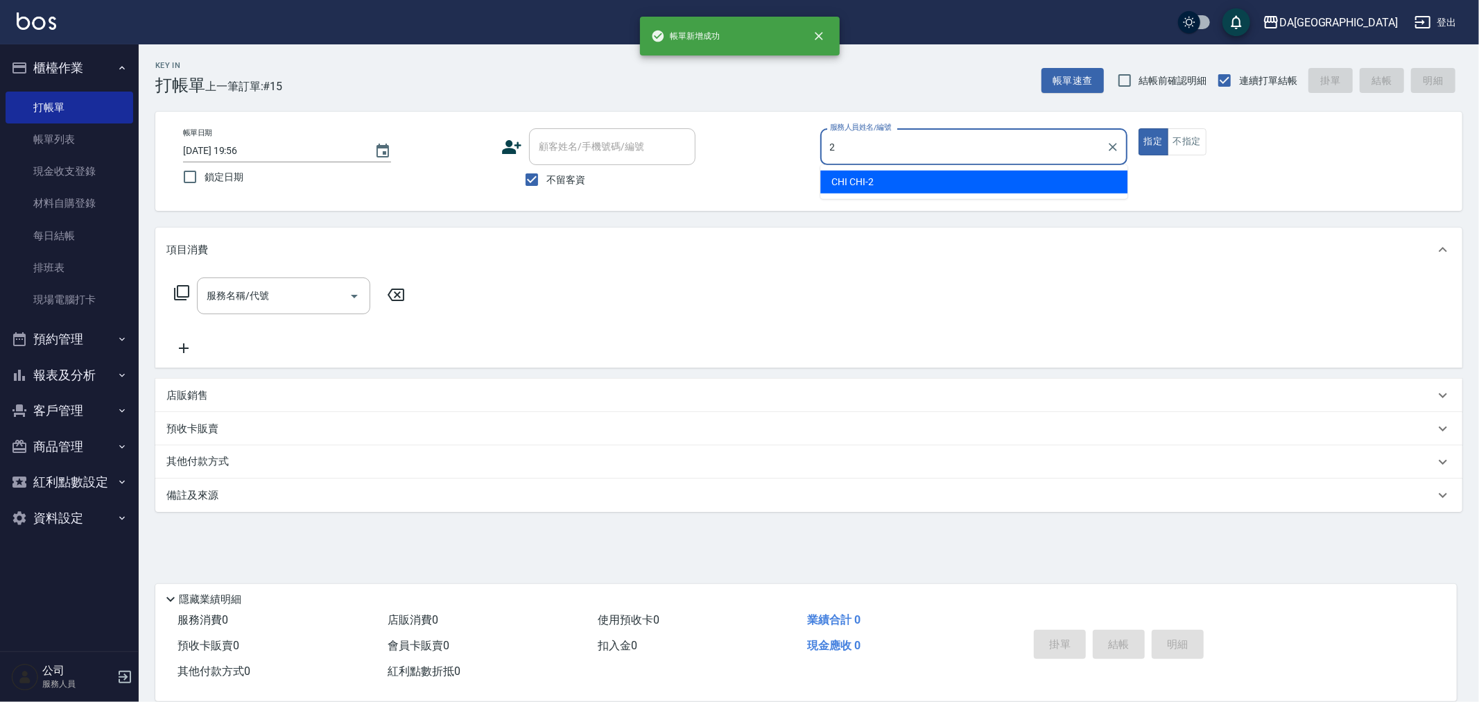
type input "CHI CHI-2"
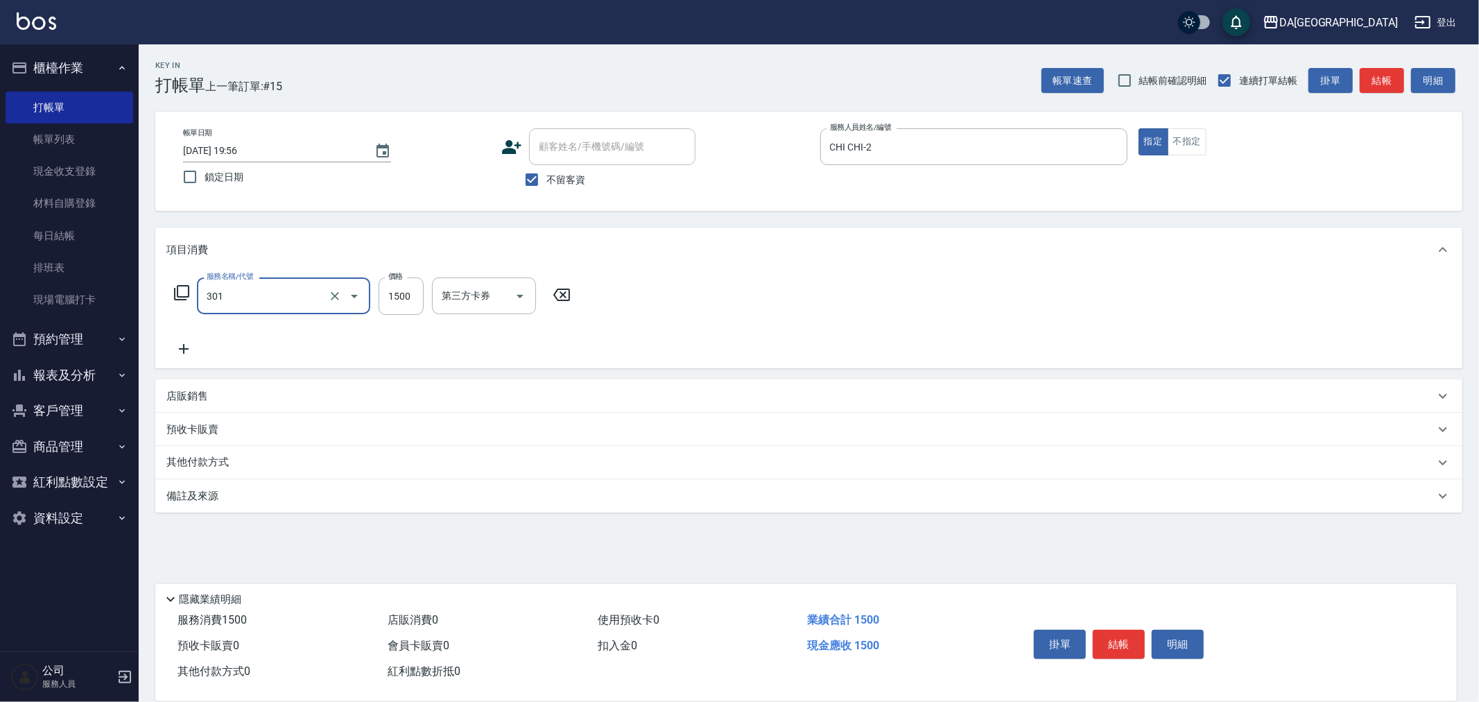
type input "燙髮(301)"
type input "1399"
type input "20"
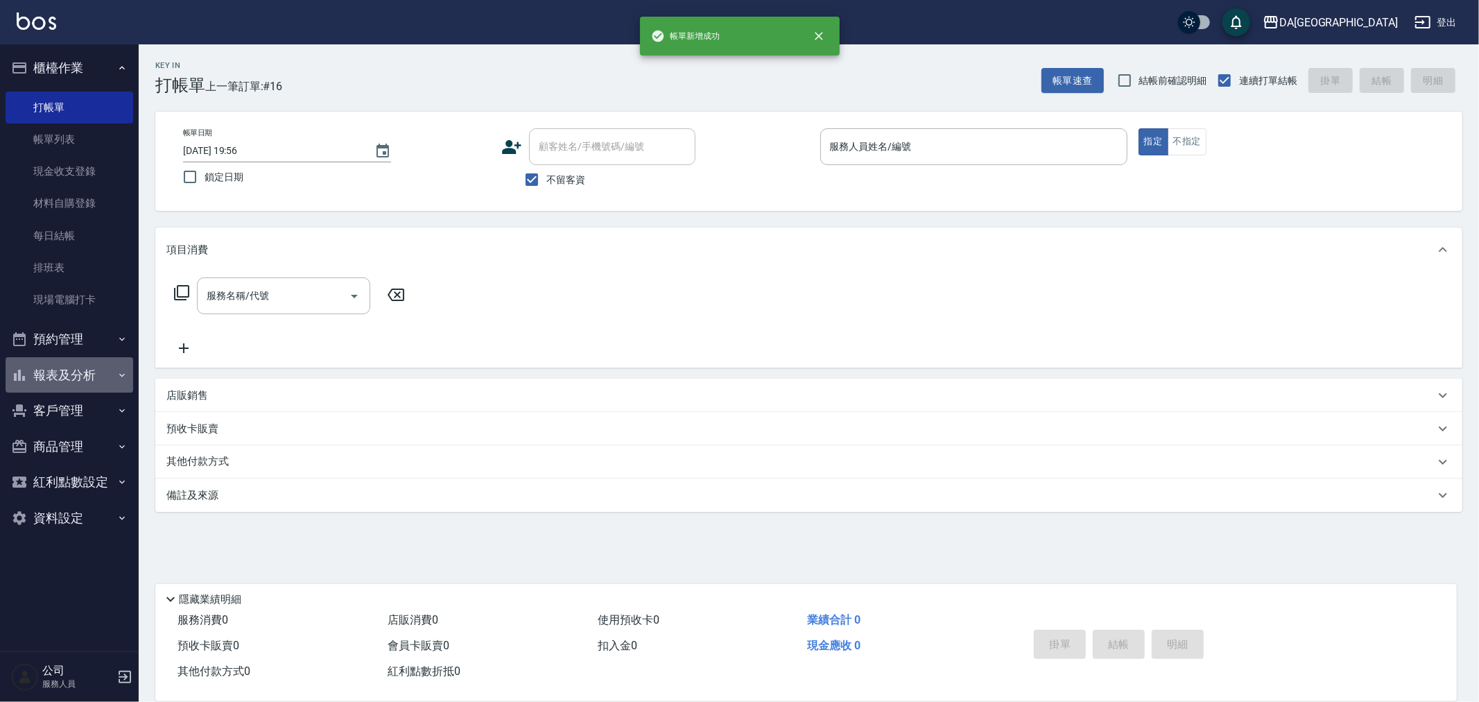
click at [37, 372] on button "報表及分析" at bounding box center [70, 375] width 128 height 36
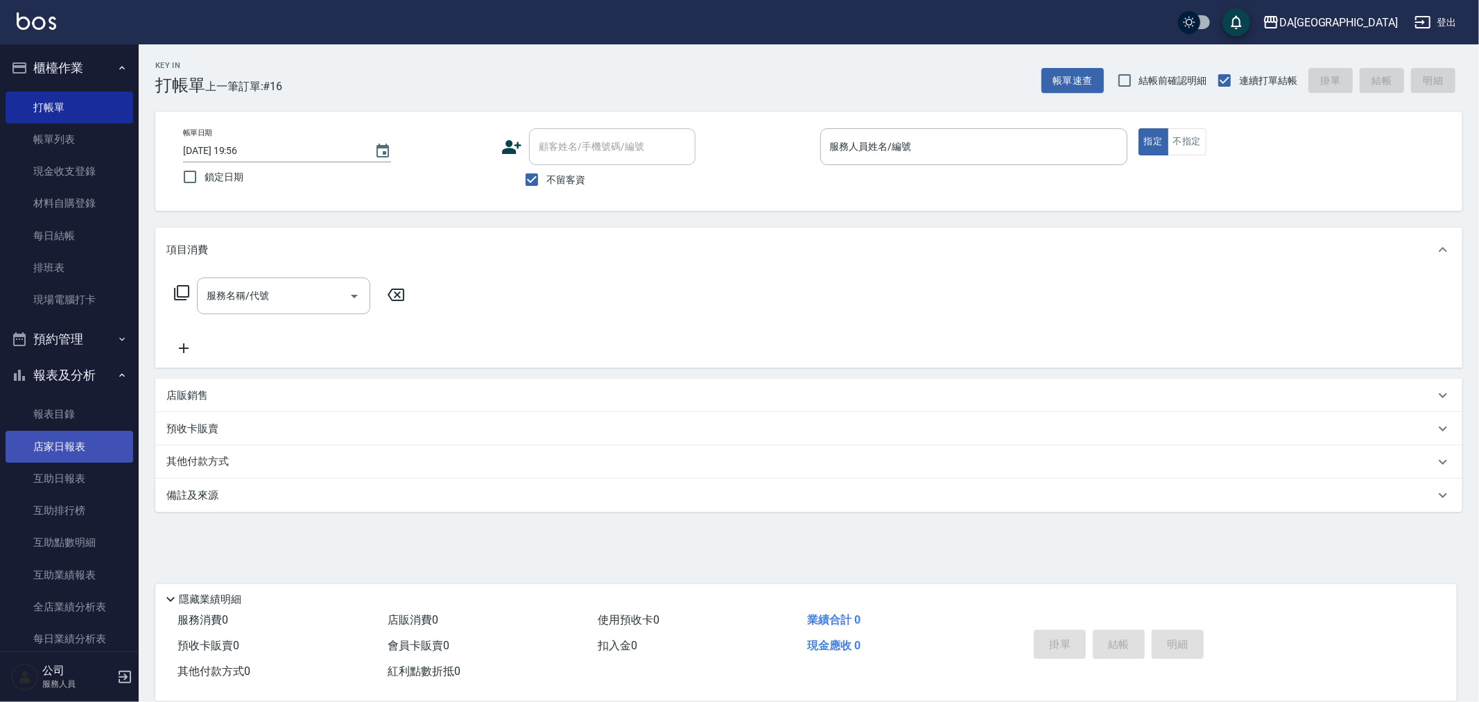
click at [72, 451] on link "店家日報表" at bounding box center [70, 447] width 128 height 32
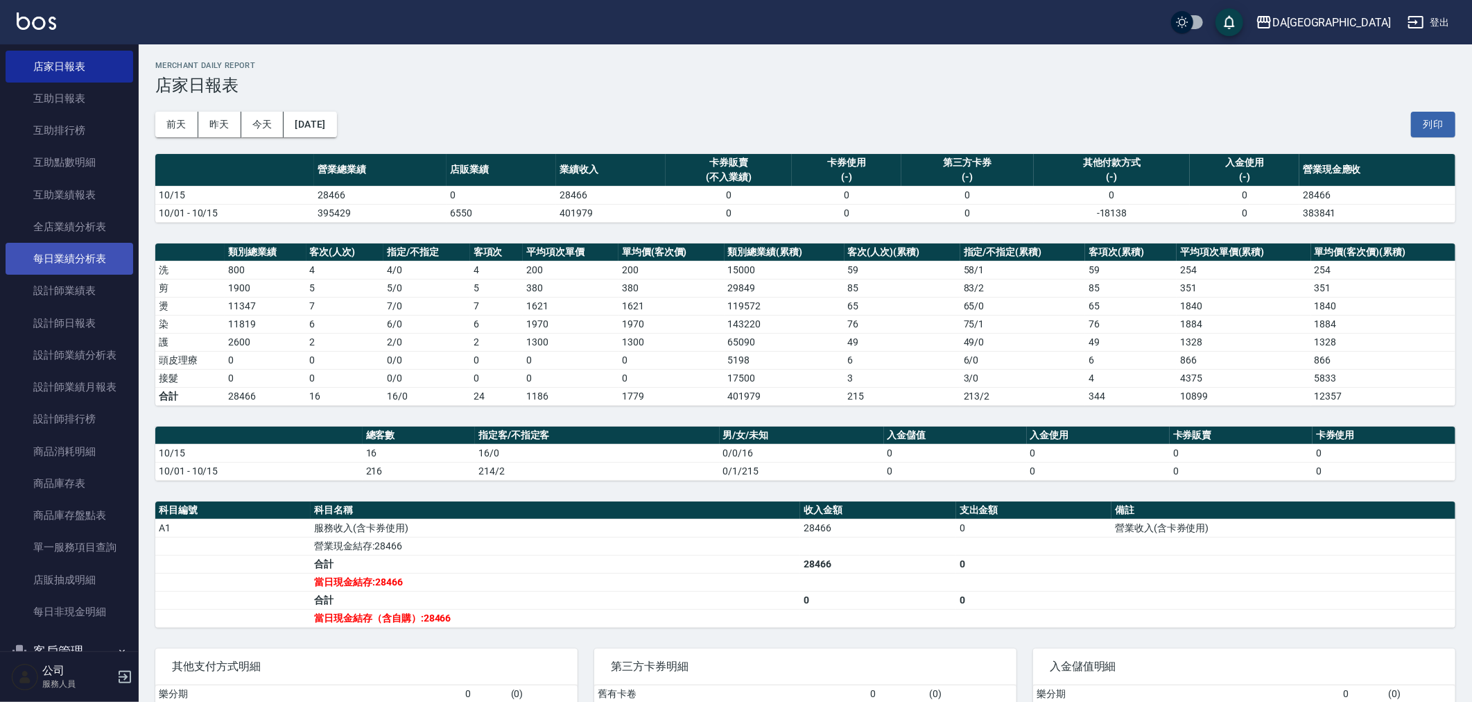
scroll to position [385, 0]
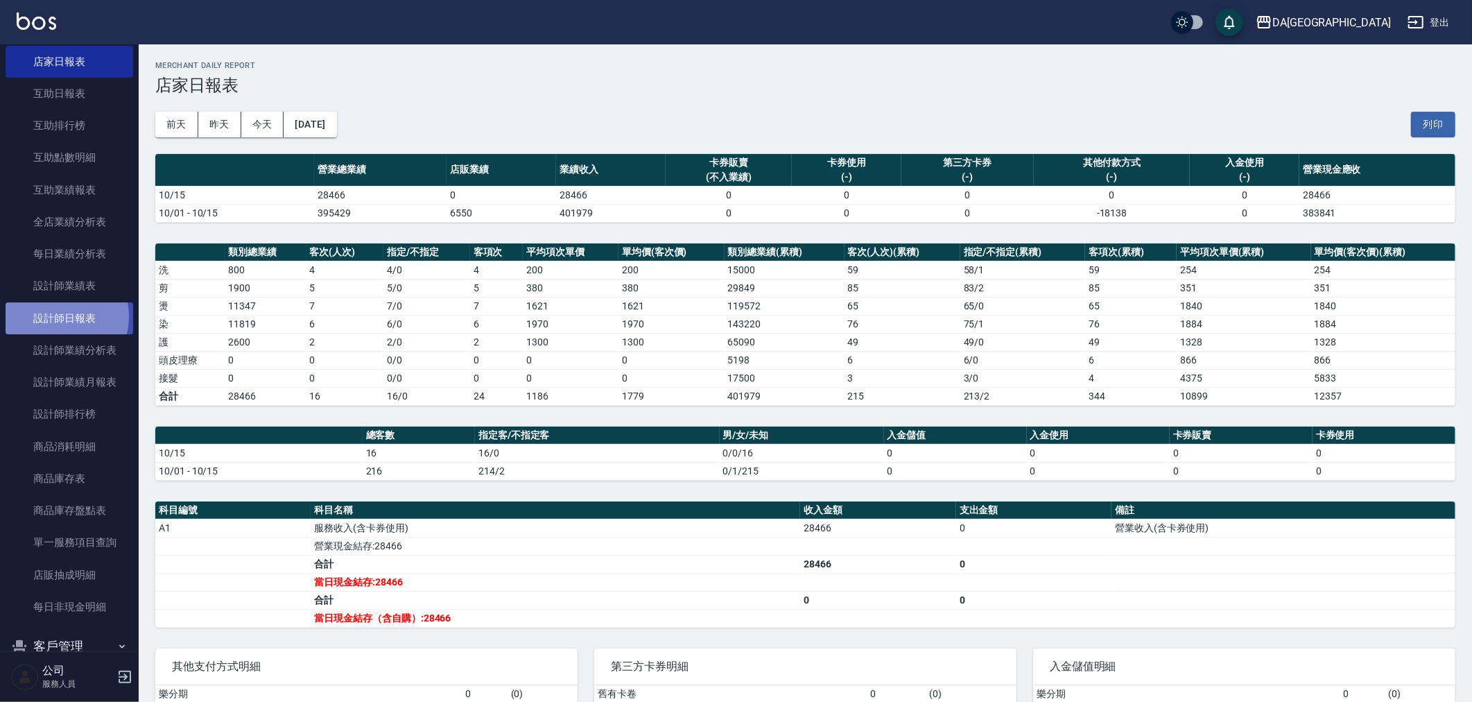
click at [60, 316] on link "設計師日報表" at bounding box center [70, 318] width 128 height 32
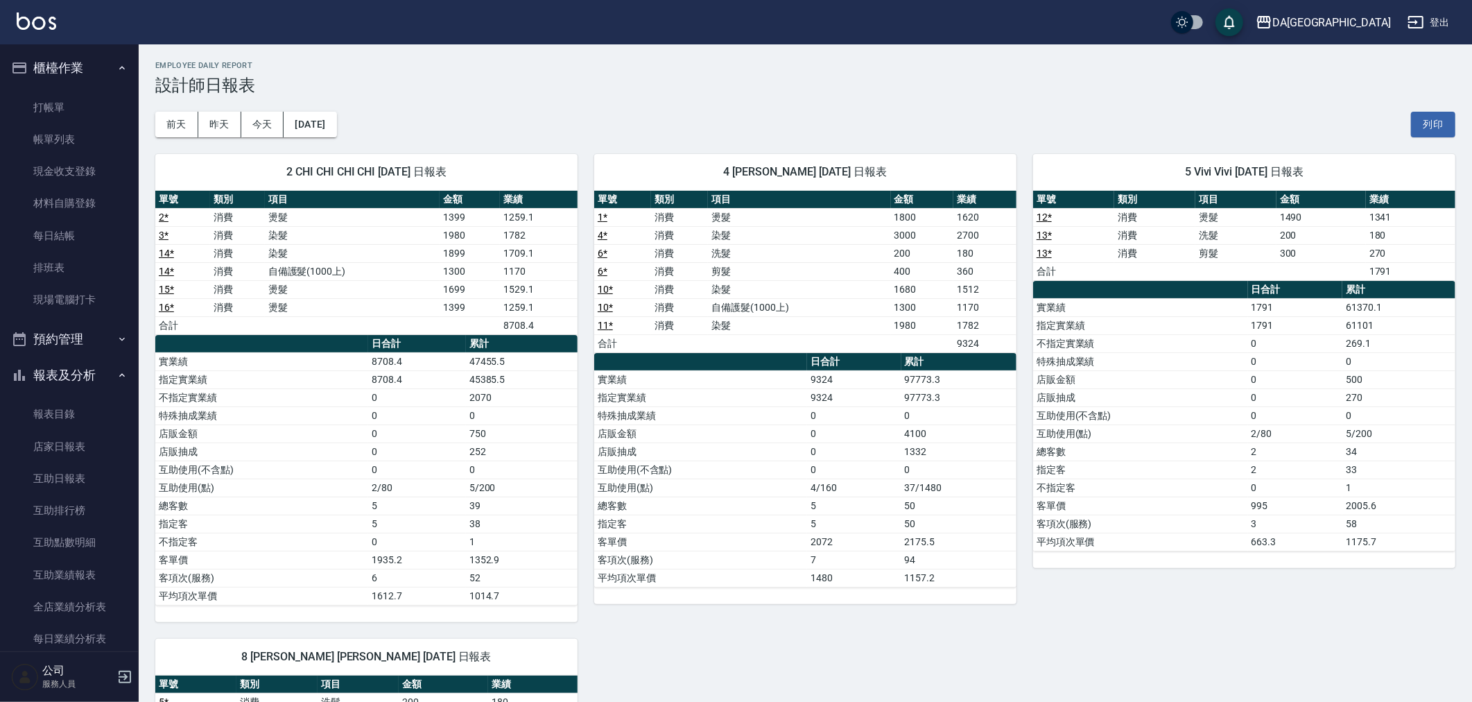
click at [57, 87] on ul "打帳單 帳單列表 現金收支登錄 材料自購登錄 每日結帳 排班表 現場電腦打卡" at bounding box center [70, 204] width 128 height 236
click at [47, 110] on link "打帳單" at bounding box center [70, 108] width 128 height 32
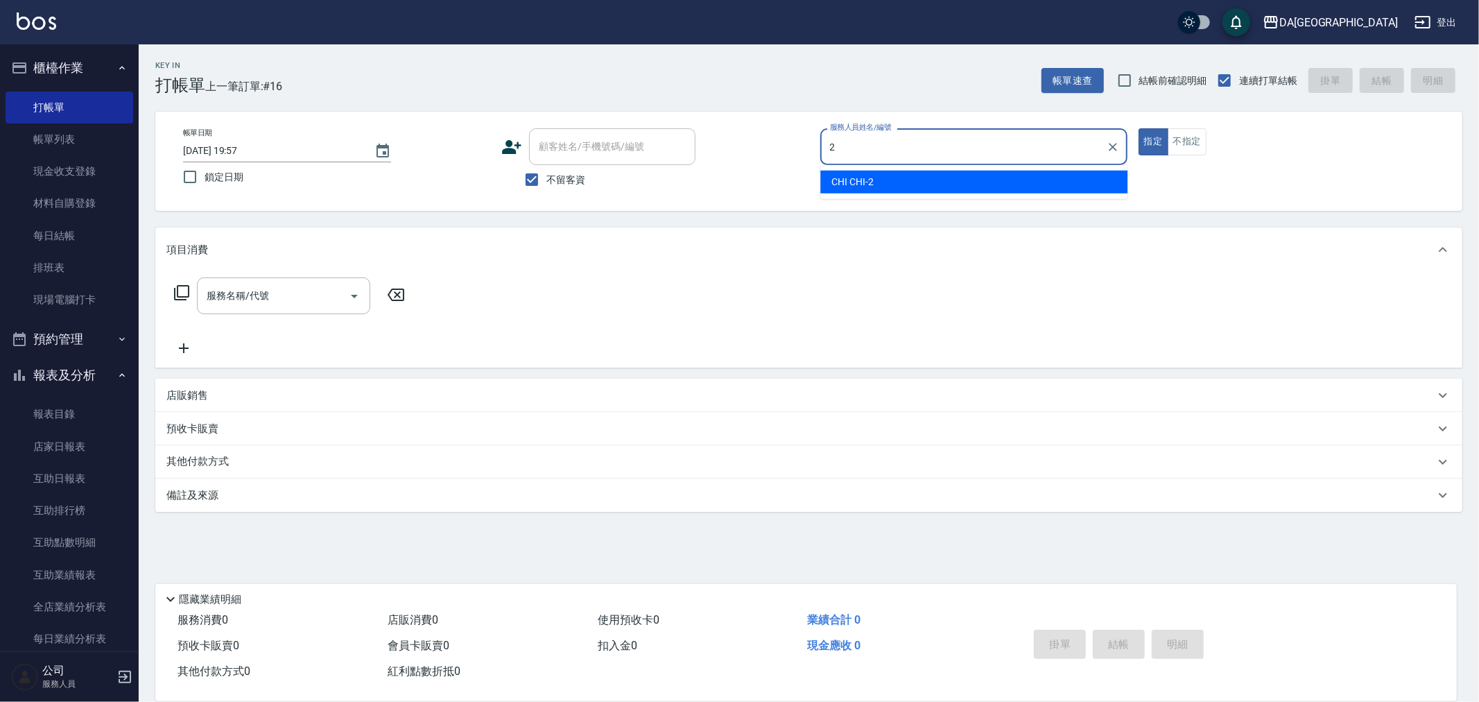
type input "CHI CHI-2"
type button "true"
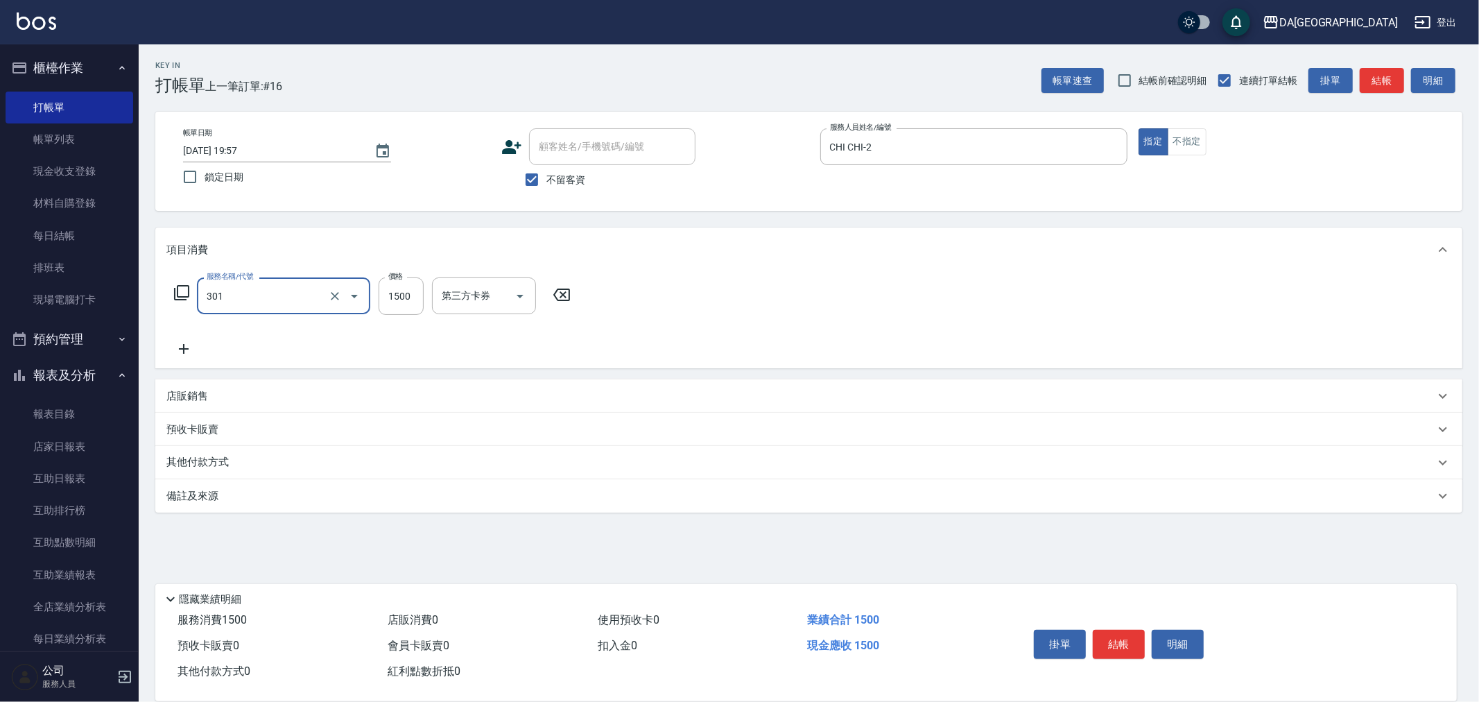
type input "燙髮(301)"
type input "2300"
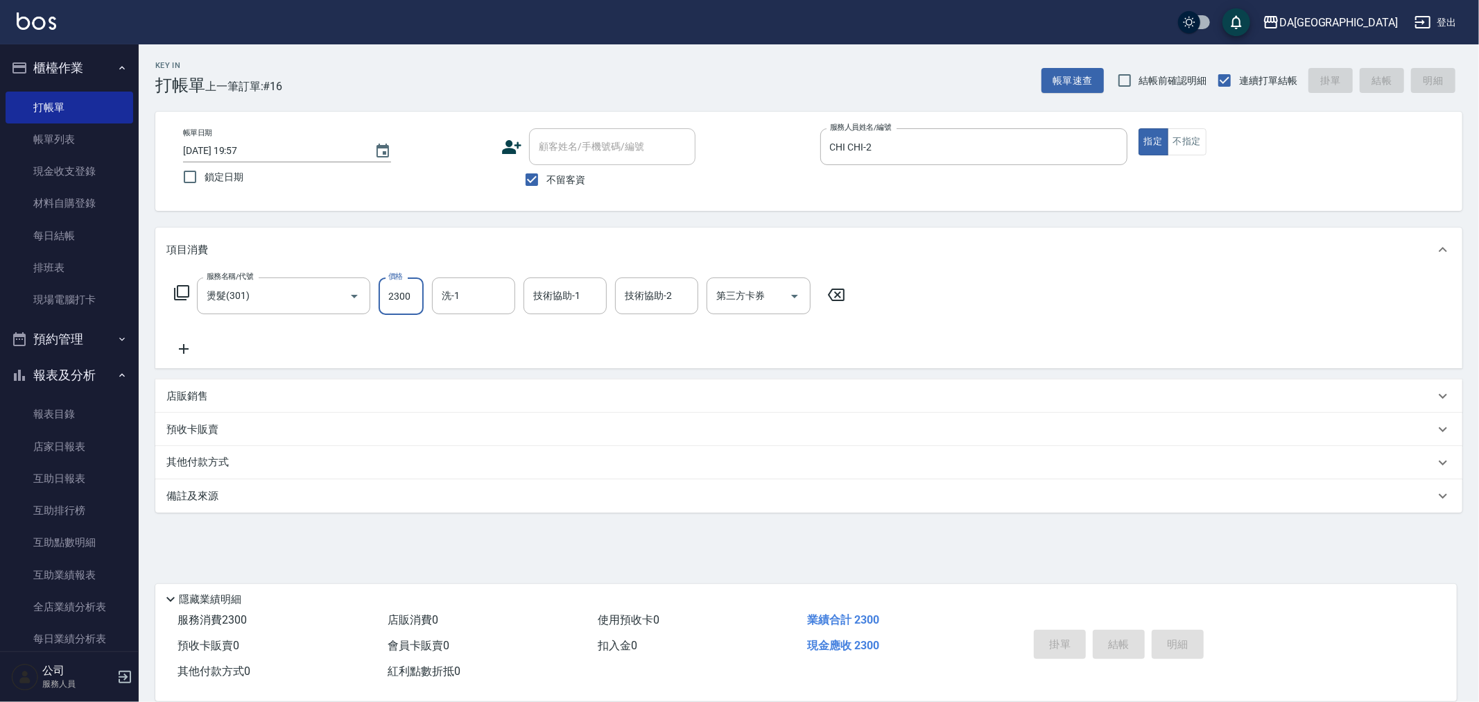
type input "[DATE] 20:09"
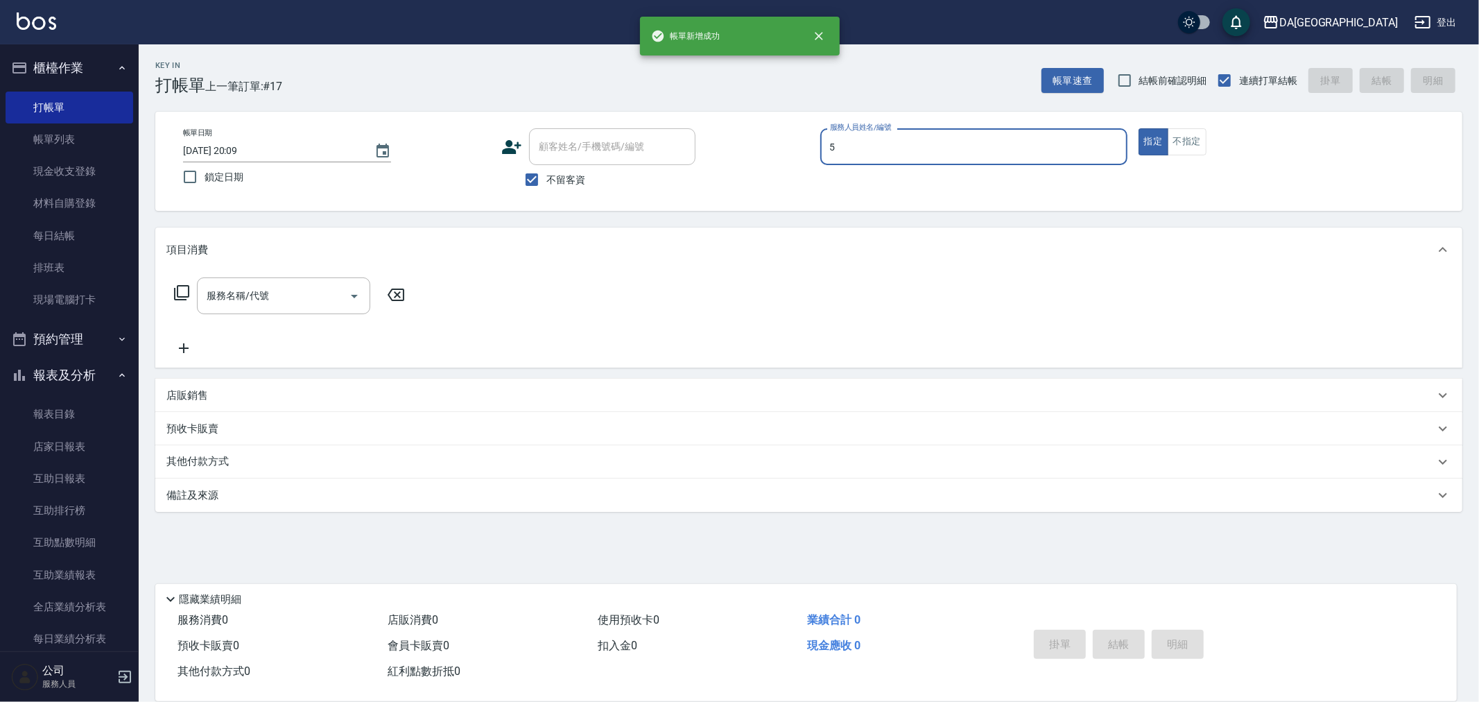
type input "Vivi-5"
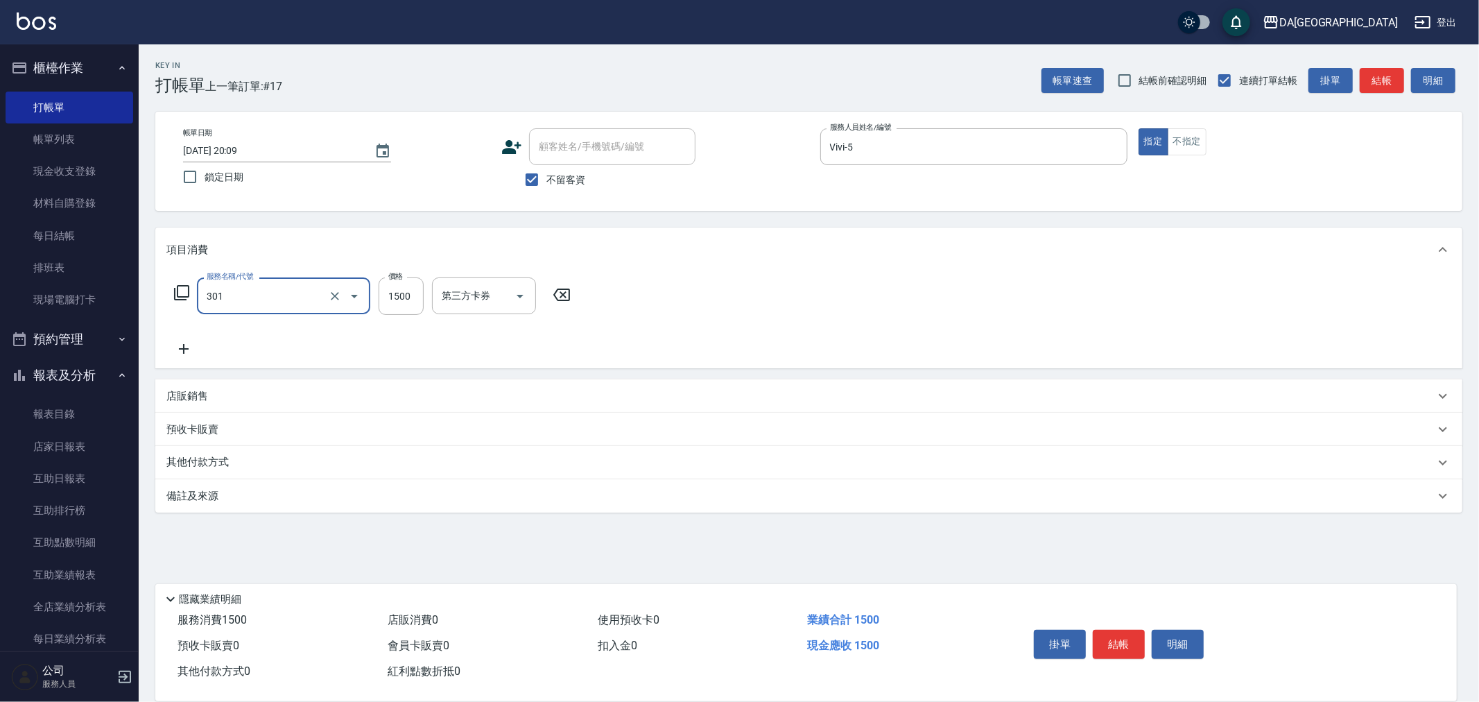
type input "燙髮(301)"
type input "2400"
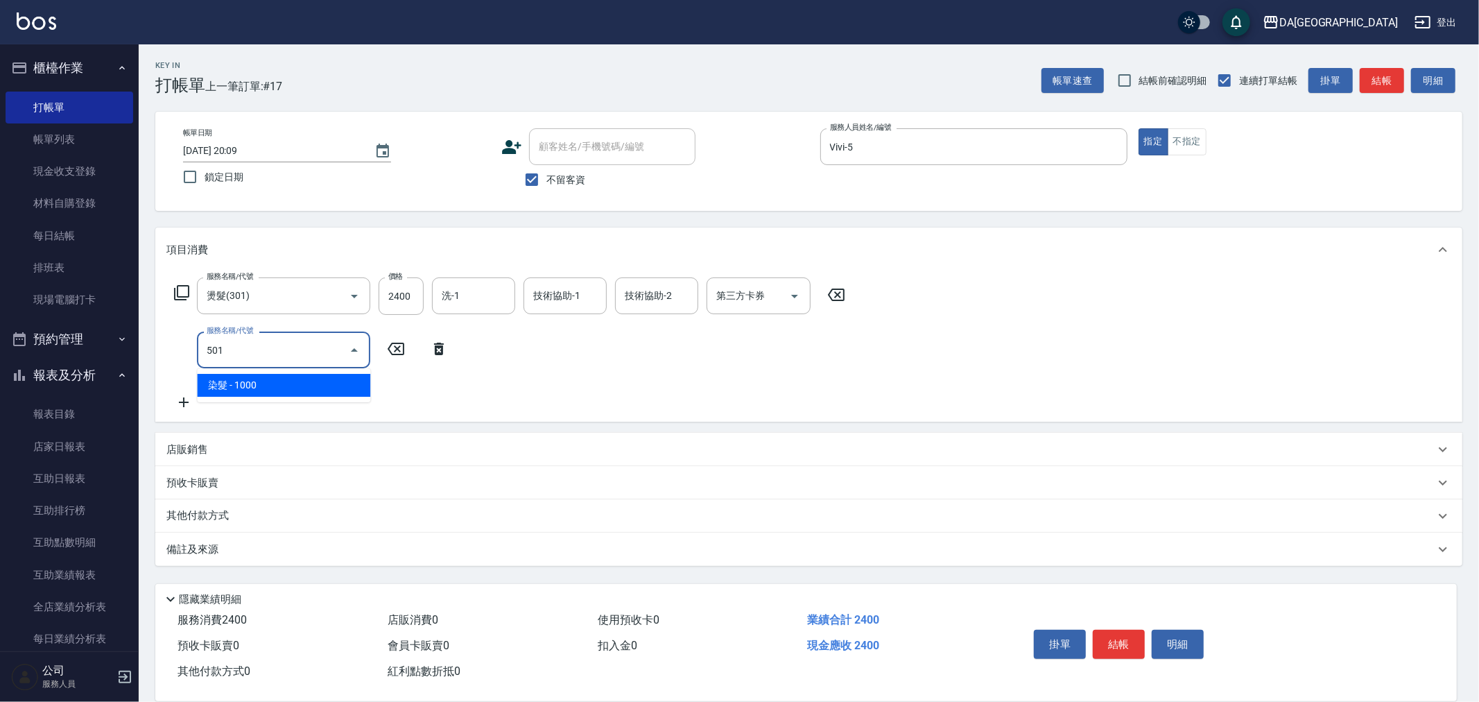
type input "染髮(501)"
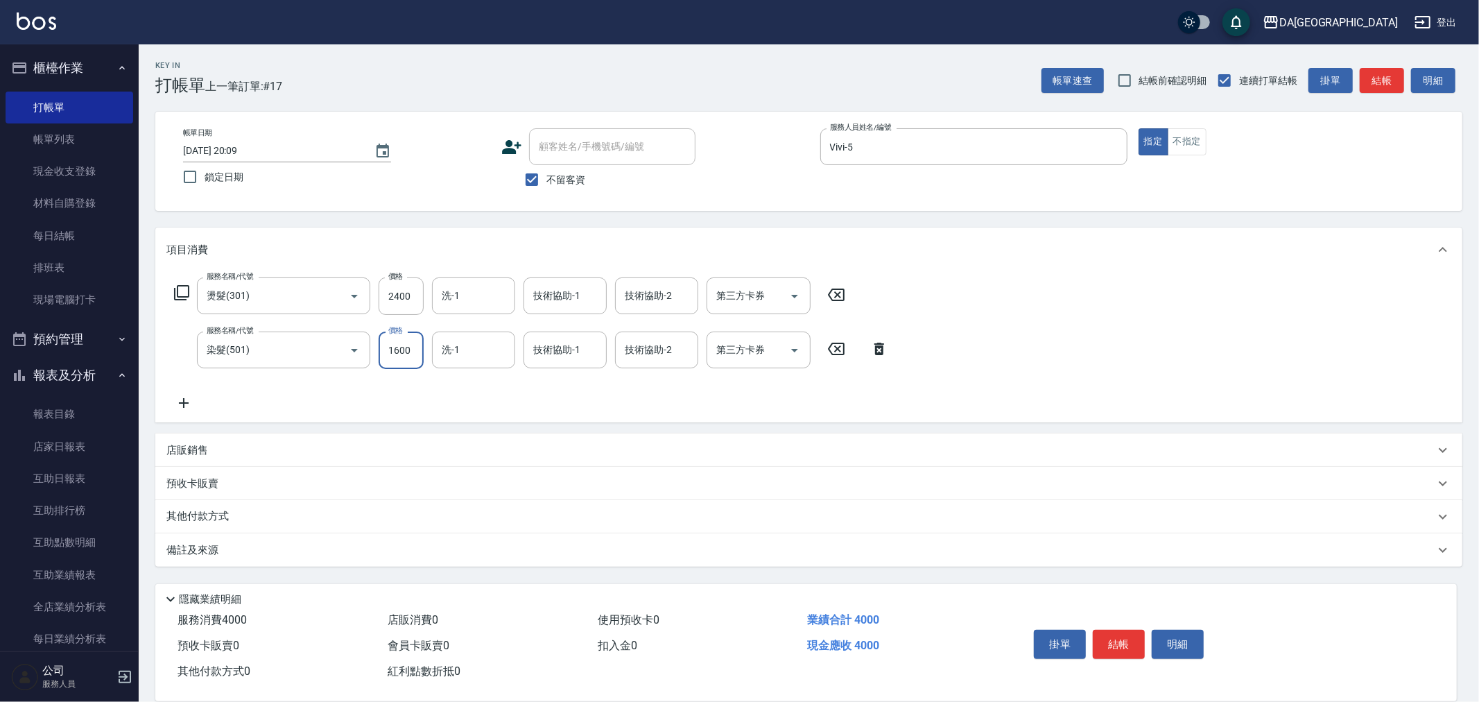
type input "1600"
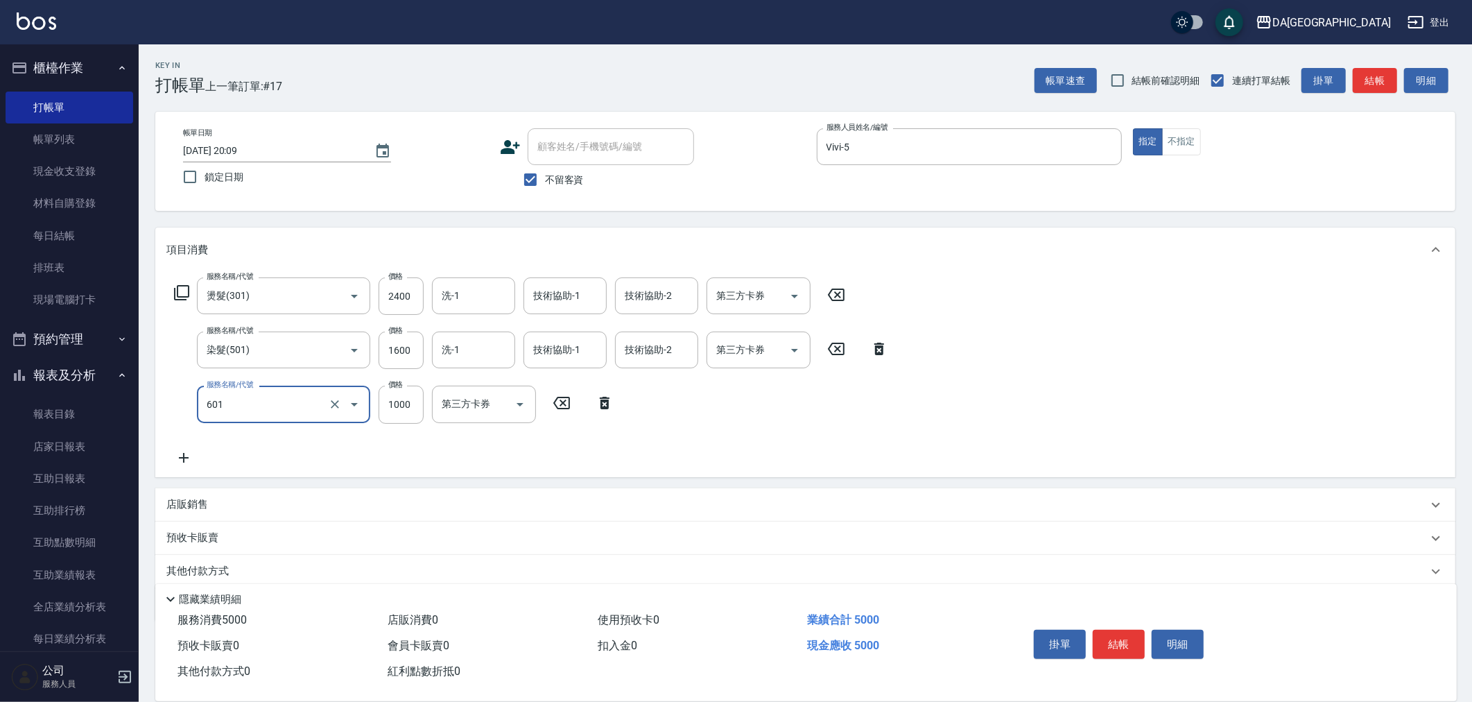
type input "自備護髮(1000上)(601)"
type input "1300"
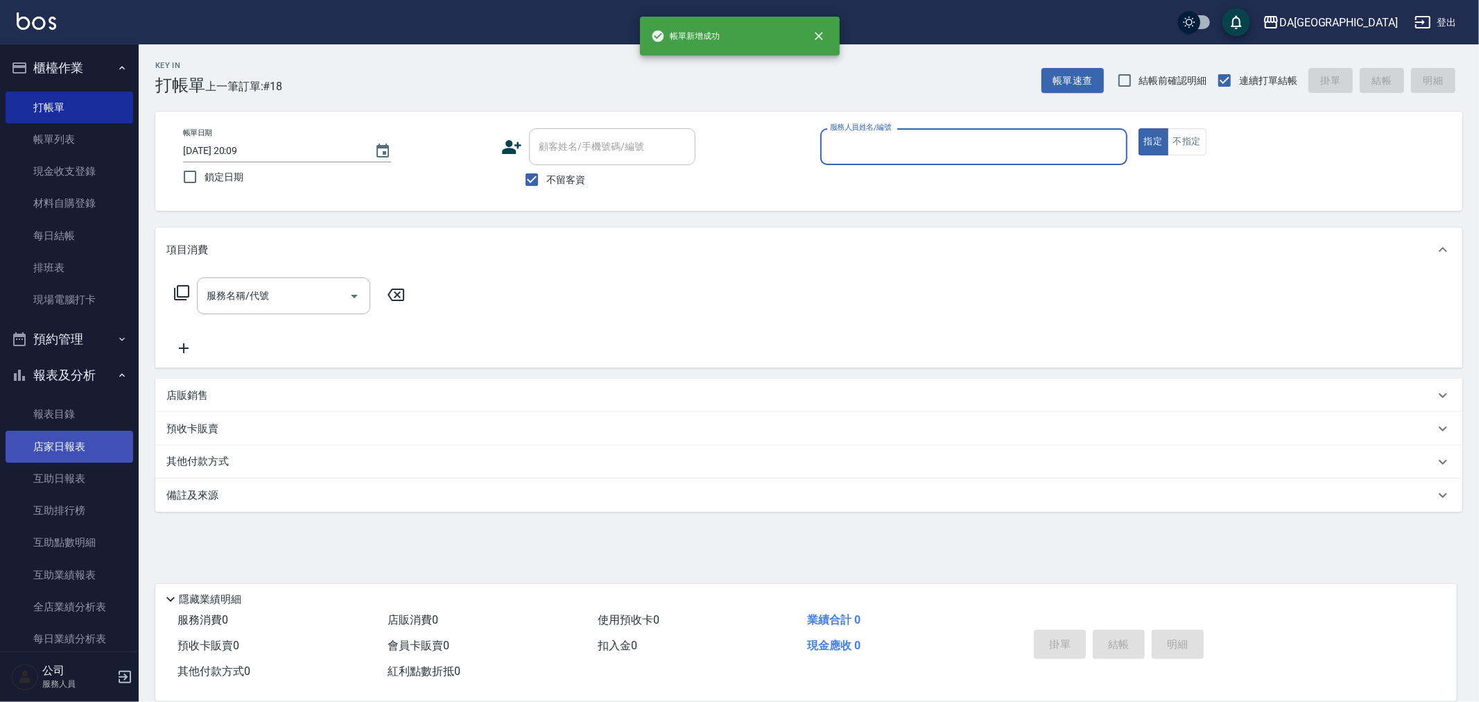
click at [29, 451] on link "店家日報表" at bounding box center [70, 447] width 128 height 32
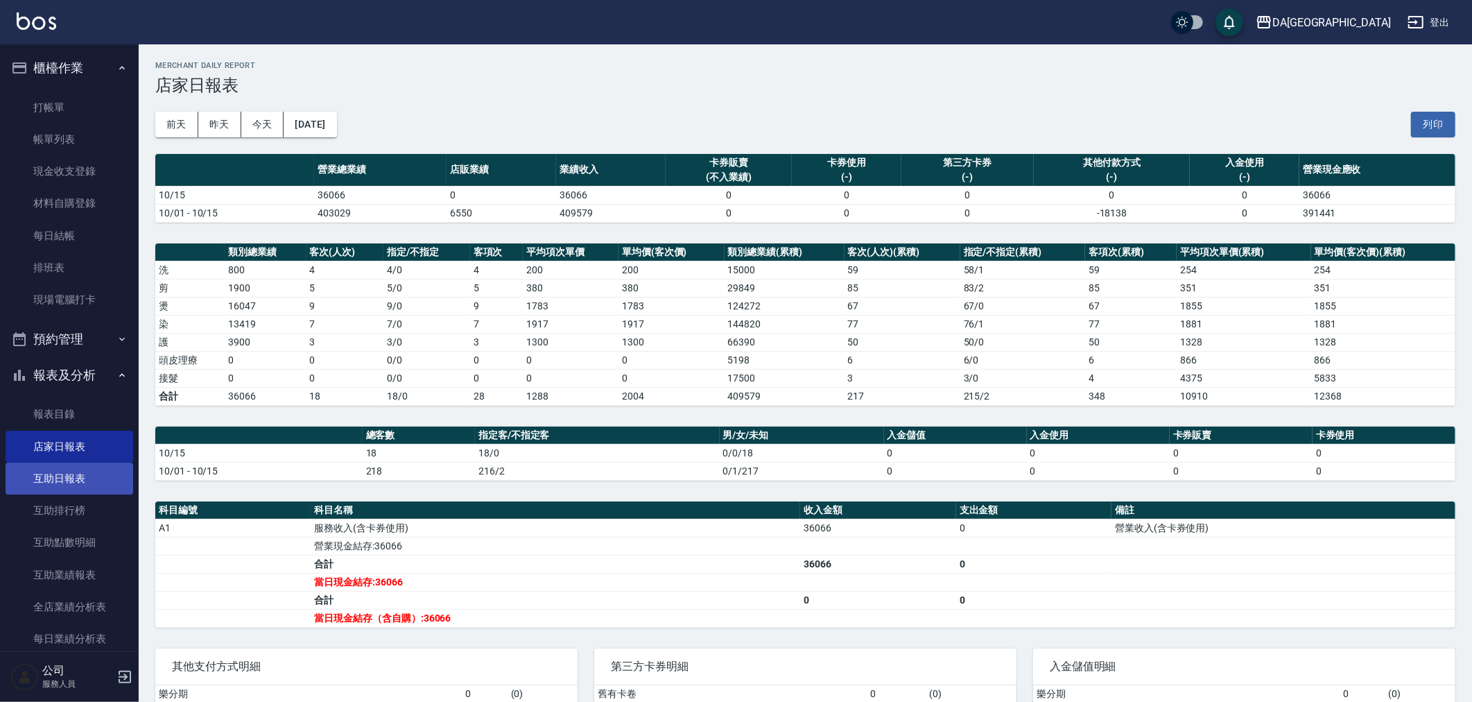
click at [87, 474] on link "互助日報表" at bounding box center [70, 479] width 128 height 32
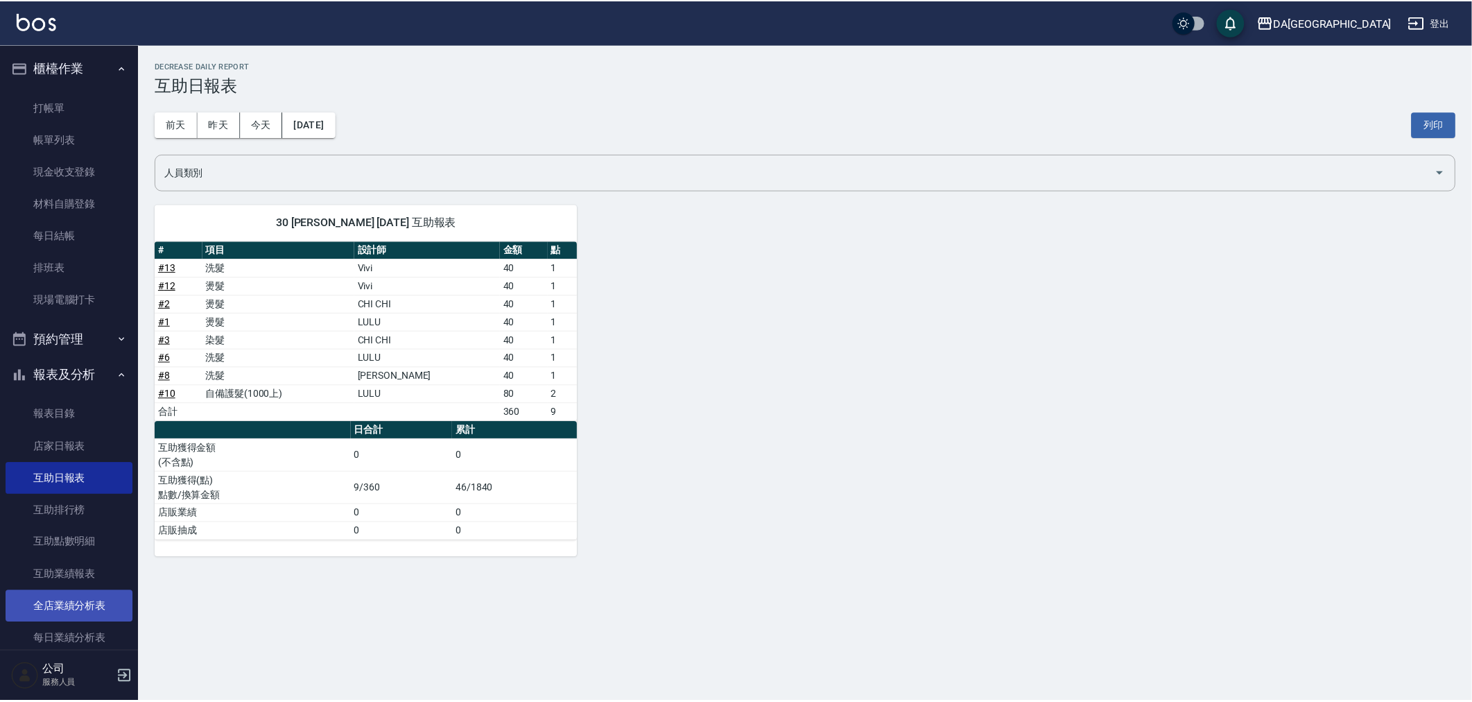
scroll to position [154, 0]
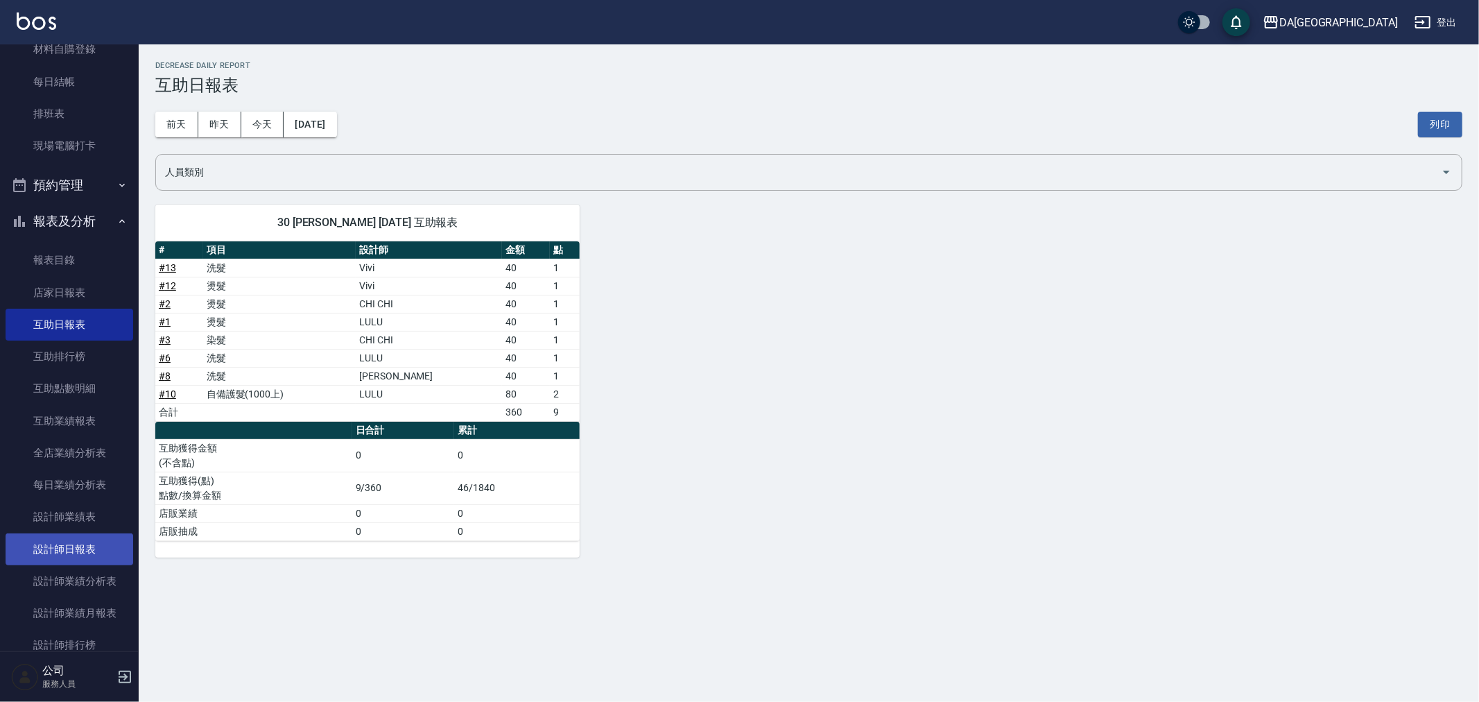
click at [92, 542] on link "設計師日報表" at bounding box center [70, 549] width 128 height 32
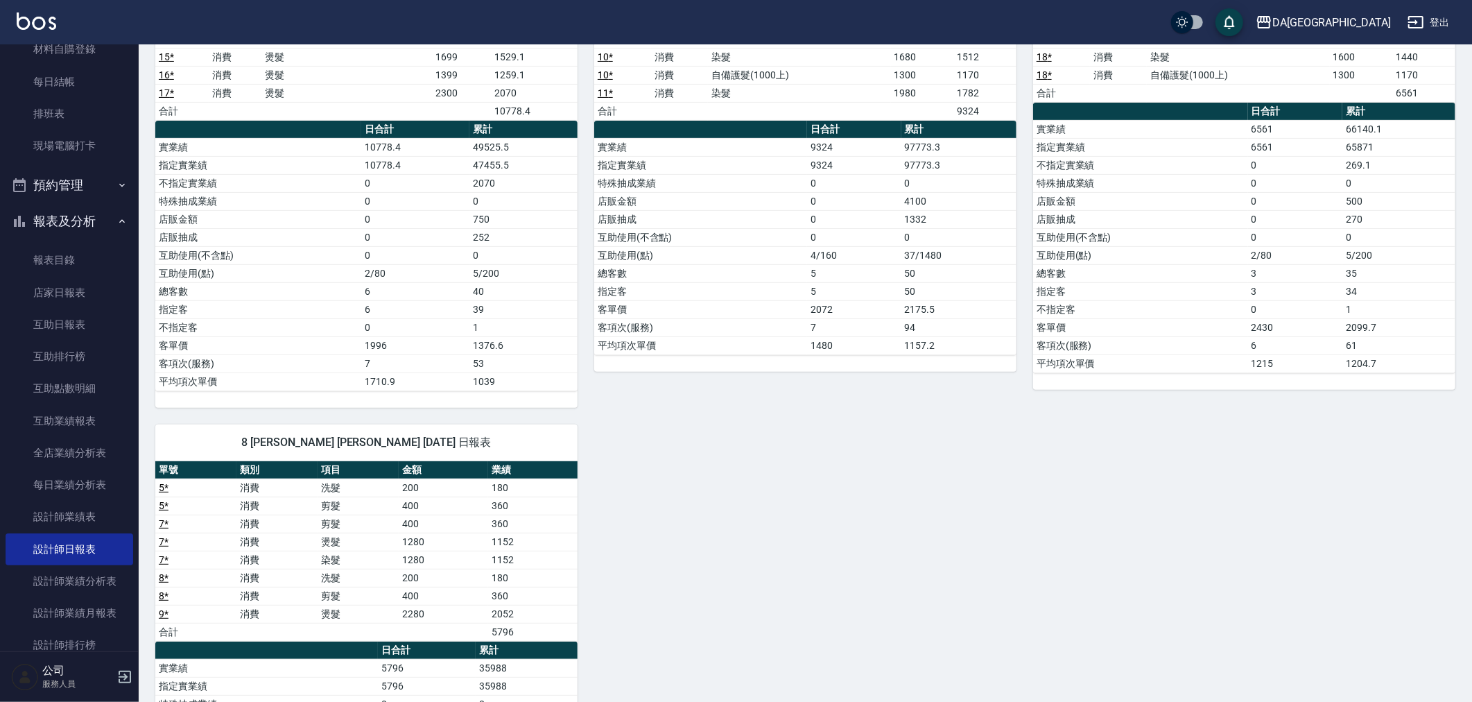
scroll to position [58, 0]
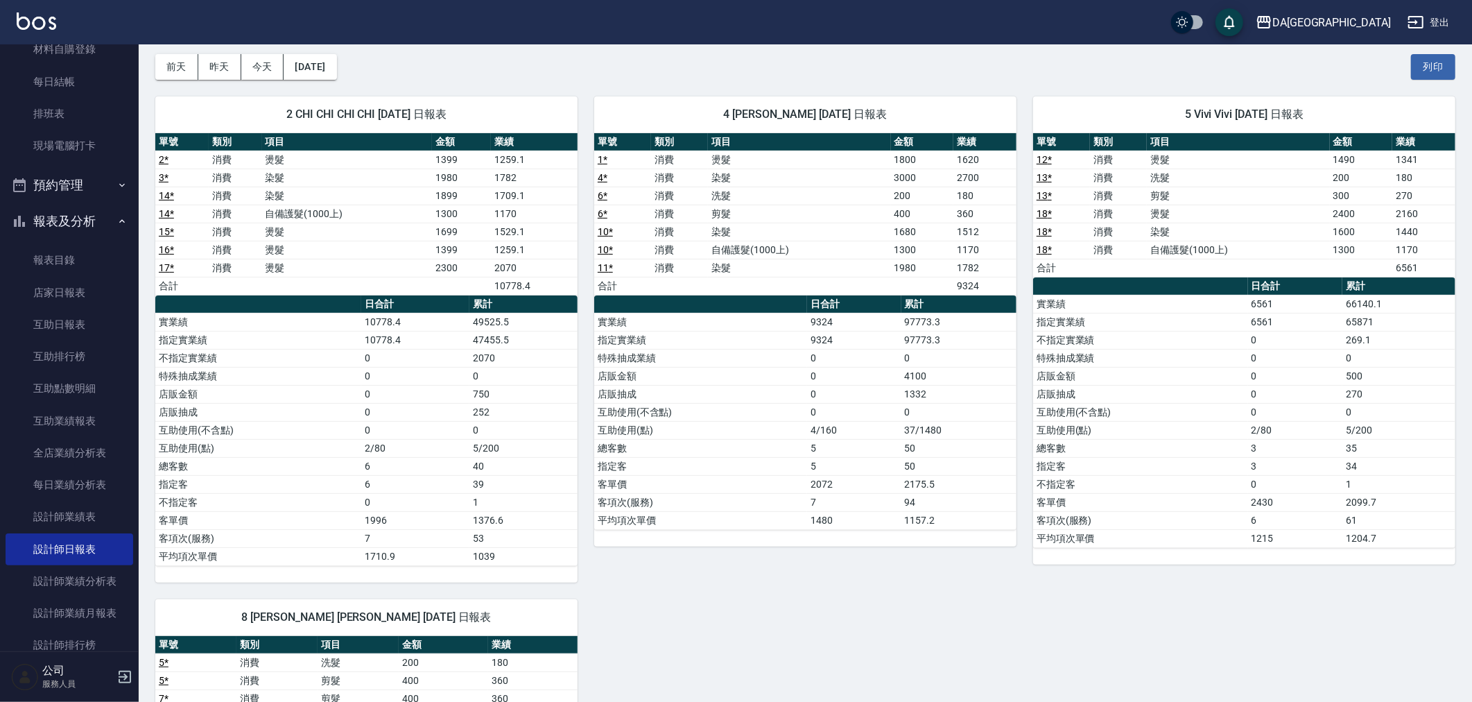
click at [1086, 601] on div "2 CHI CHI CHI CHI [DATE] 日報表 單號 類別 項目 金額 業績 2 * 消費 燙髮 1399 1259.1 3 * 消費 染髮 198…" at bounding box center [797, 573] width 1317 height 987
